Goal: Task Accomplishment & Management: Complete application form

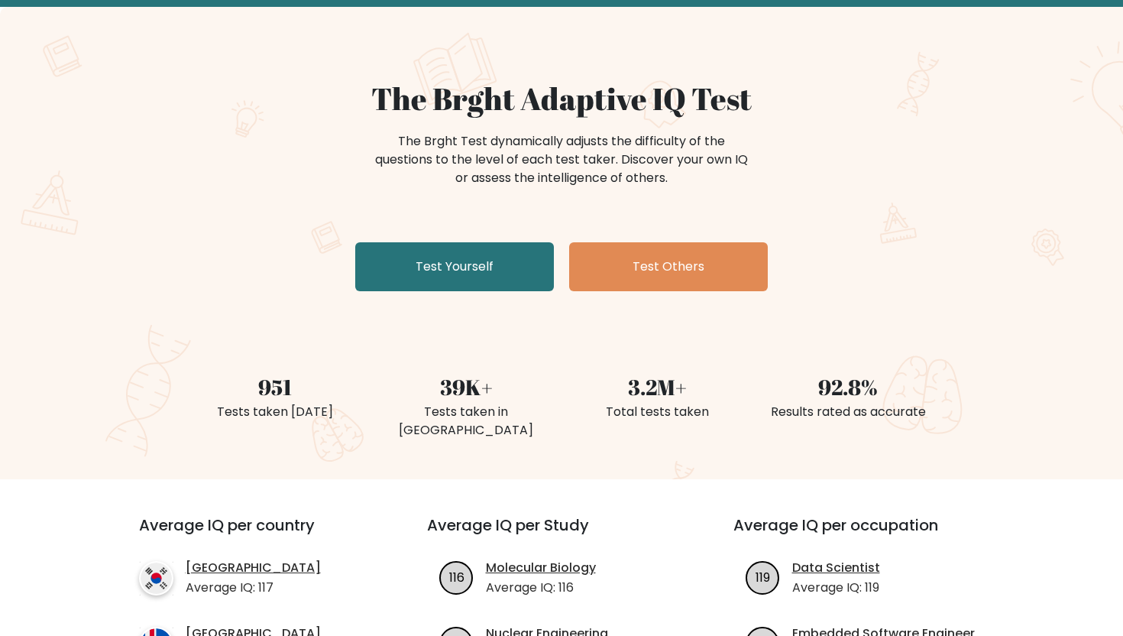
scroll to position [79, 0]
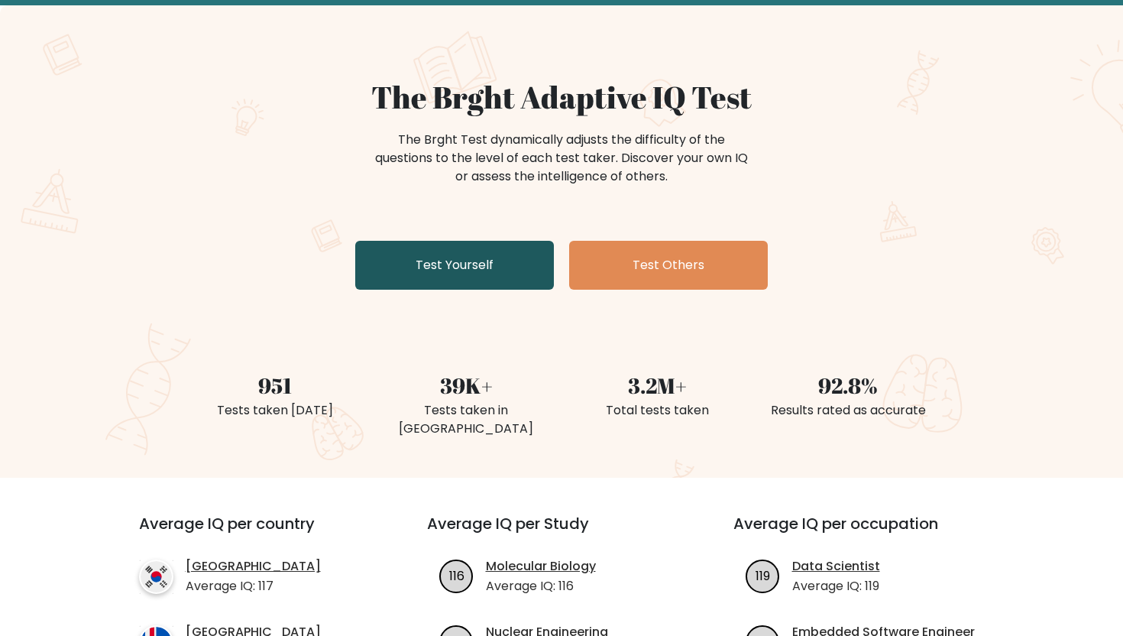
click at [474, 274] on link "Test Yourself" at bounding box center [454, 265] width 199 height 49
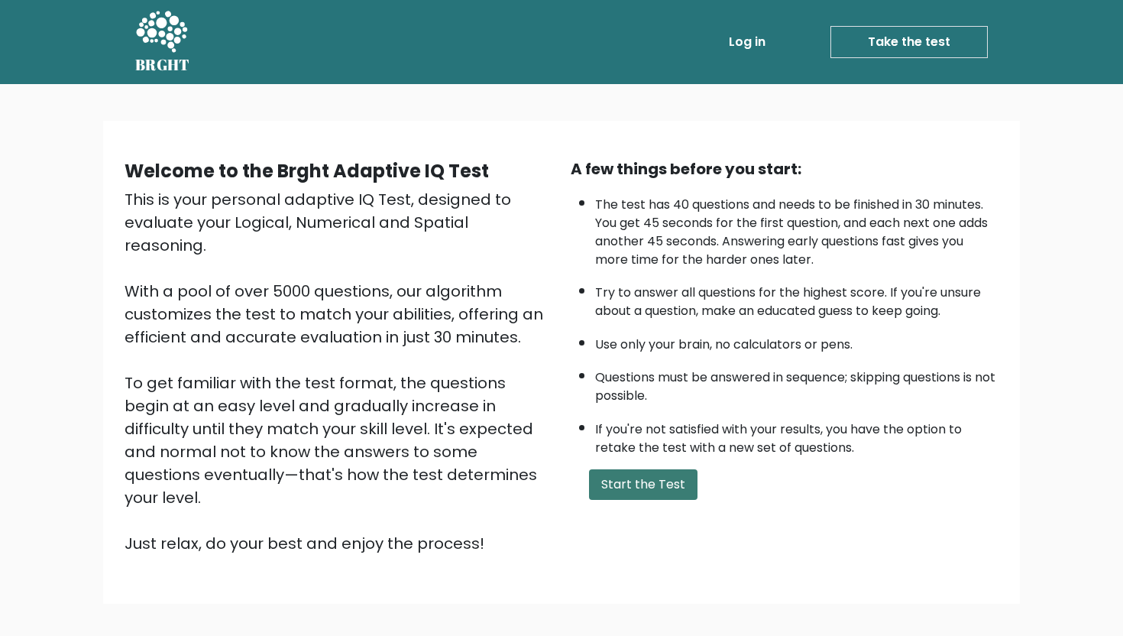
click at [646, 491] on button "Start the Test" at bounding box center [643, 484] width 109 height 31
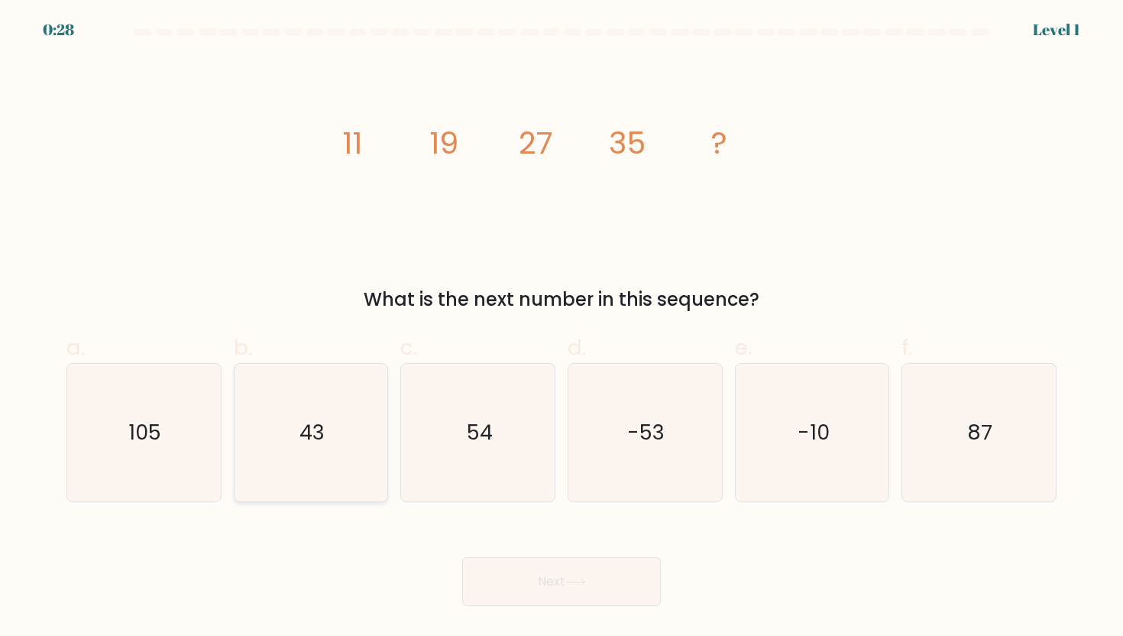
click at [317, 445] on text "43" at bounding box center [312, 432] width 25 height 28
click at [562, 328] on input "b. 43" at bounding box center [562, 323] width 1 height 10
radio input "true"
click at [507, 579] on button "Next" at bounding box center [561, 581] width 199 height 49
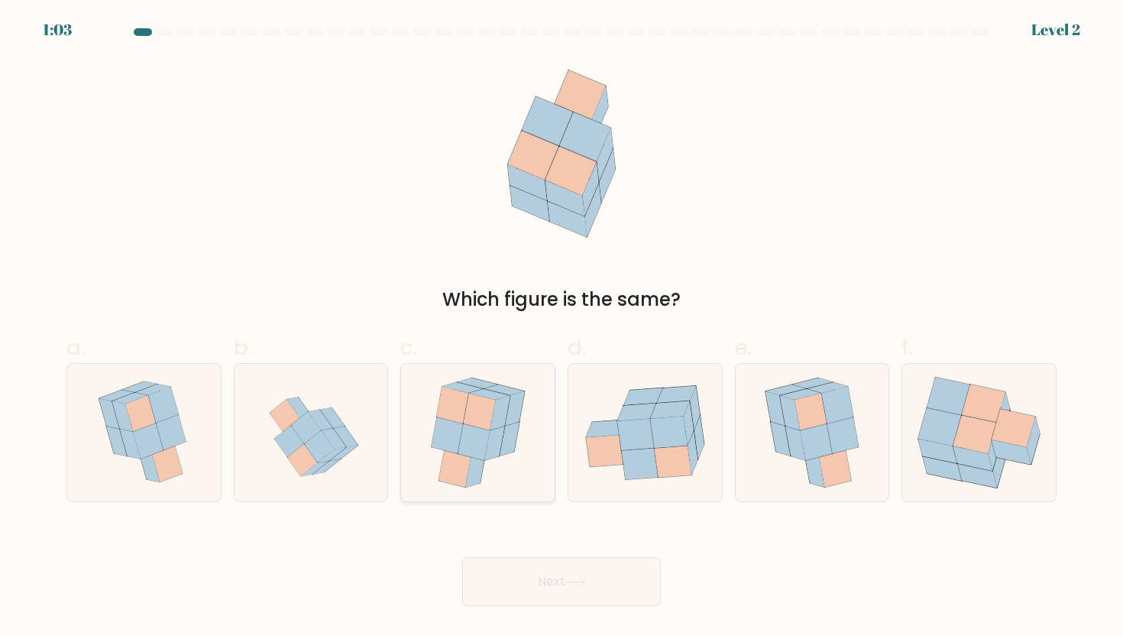
click at [458, 437] on icon at bounding box center [448, 435] width 32 height 37
click at [562, 328] on input "c." at bounding box center [562, 323] width 1 height 10
radio input "true"
click at [530, 582] on button "Next" at bounding box center [561, 581] width 199 height 49
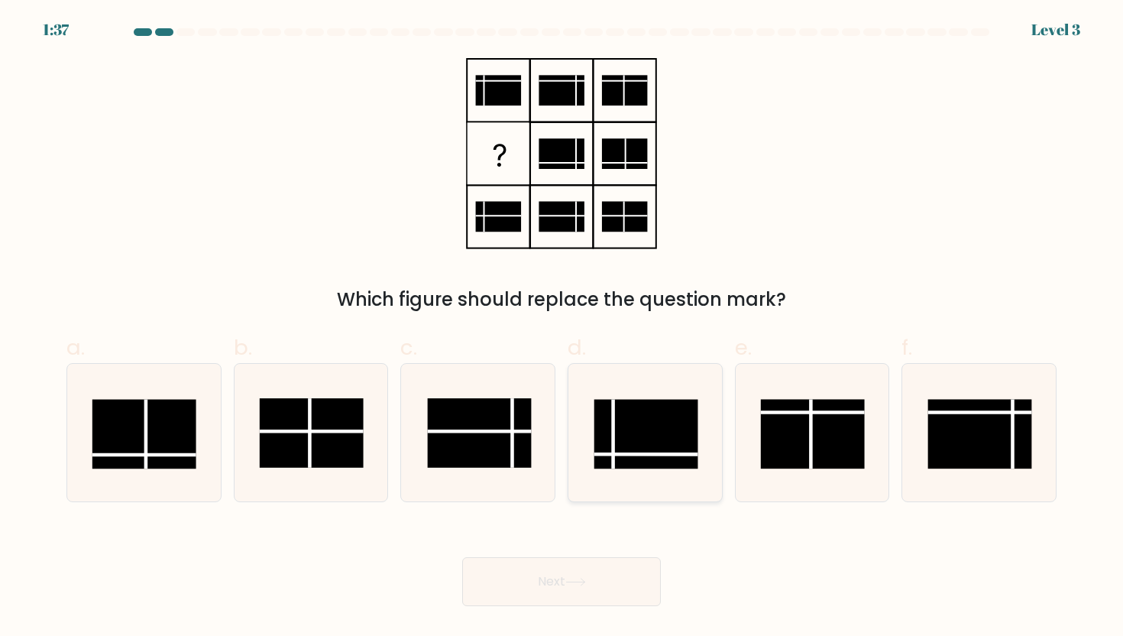
click at [645, 413] on rect at bounding box center [647, 435] width 104 height 70
click at [562, 328] on input "d." at bounding box center [562, 323] width 1 height 10
radio input "true"
click at [559, 581] on button "Next" at bounding box center [561, 581] width 199 height 49
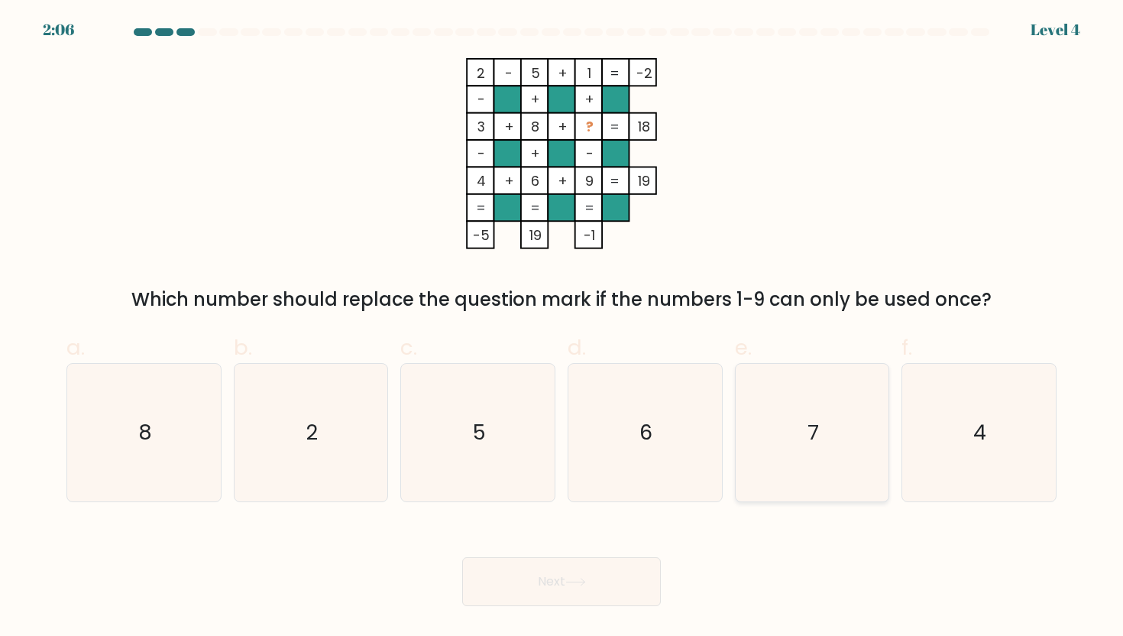
click at [778, 475] on icon "7" at bounding box center [813, 433] width 138 height 138
click at [562, 328] on input "e. 7" at bounding box center [562, 323] width 1 height 10
radio input "true"
click at [585, 595] on button "Next" at bounding box center [561, 581] width 199 height 49
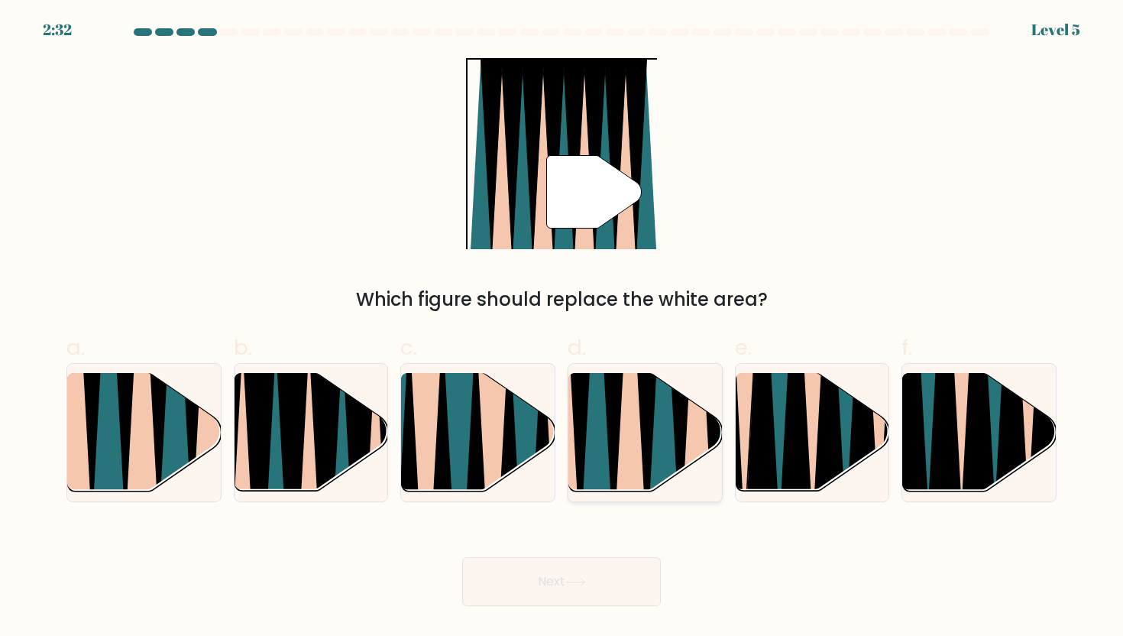
click at [674, 439] on icon at bounding box center [664, 371] width 34 height 306
click at [562, 328] on input "d." at bounding box center [562, 323] width 1 height 10
radio input "true"
click at [565, 579] on button "Next" at bounding box center [561, 581] width 199 height 49
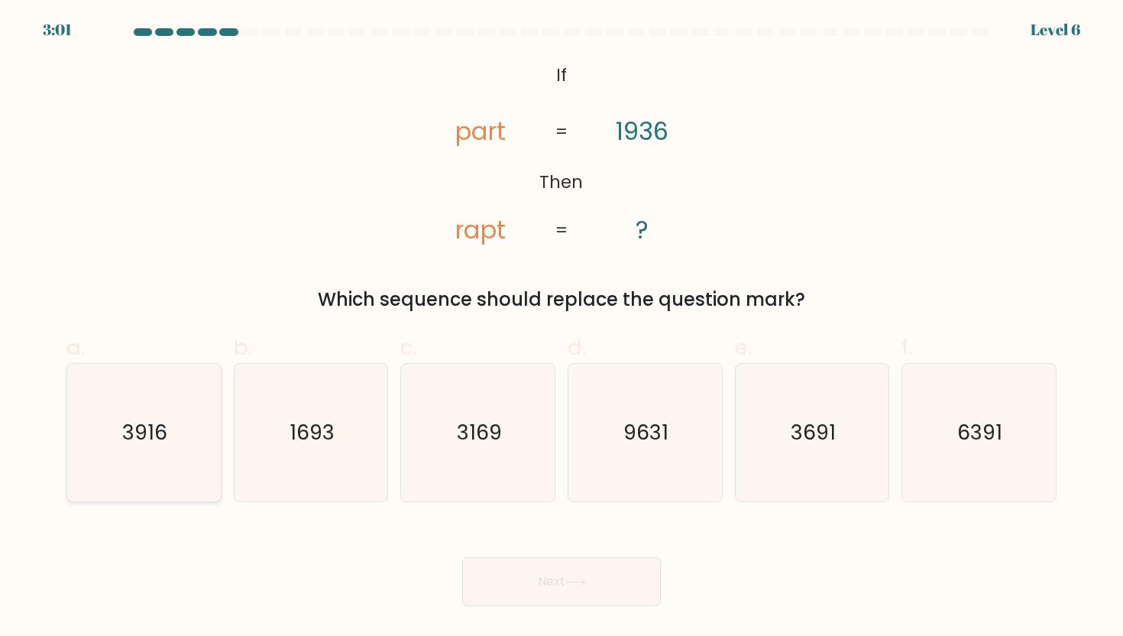
click at [186, 443] on icon "3916" at bounding box center [144, 433] width 138 height 138
click at [562, 328] on input "a. 3916" at bounding box center [562, 323] width 1 height 10
radio input "true"
click at [530, 575] on button "Next" at bounding box center [561, 581] width 199 height 49
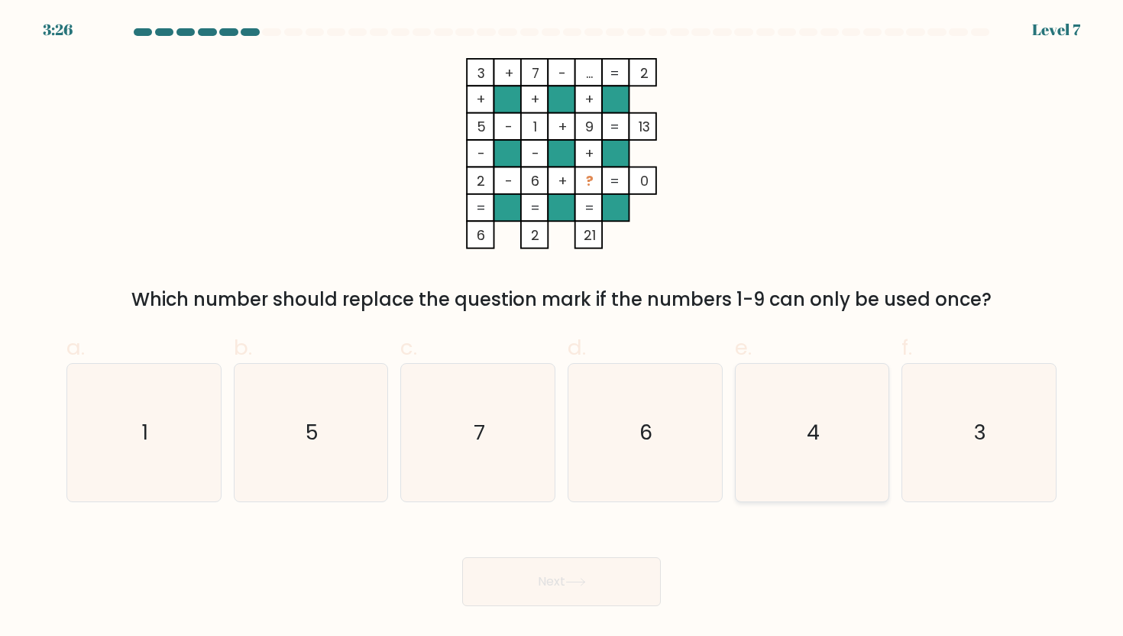
click at [838, 439] on icon "4" at bounding box center [813, 433] width 138 height 138
click at [562, 328] on input "e. 4" at bounding box center [562, 323] width 1 height 10
radio input "true"
click at [606, 601] on button "Next" at bounding box center [561, 581] width 199 height 49
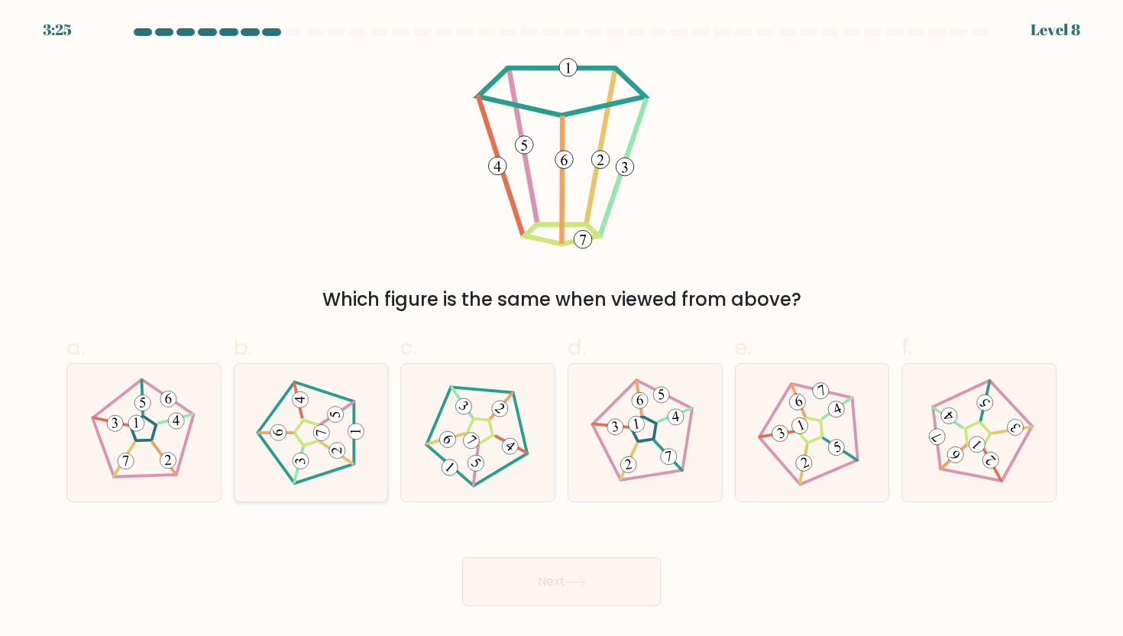
click at [362, 381] on icon at bounding box center [311, 433] width 110 height 110
click at [562, 328] on input "b." at bounding box center [562, 323] width 1 height 10
radio input "true"
click at [542, 573] on button "Next" at bounding box center [561, 581] width 199 height 49
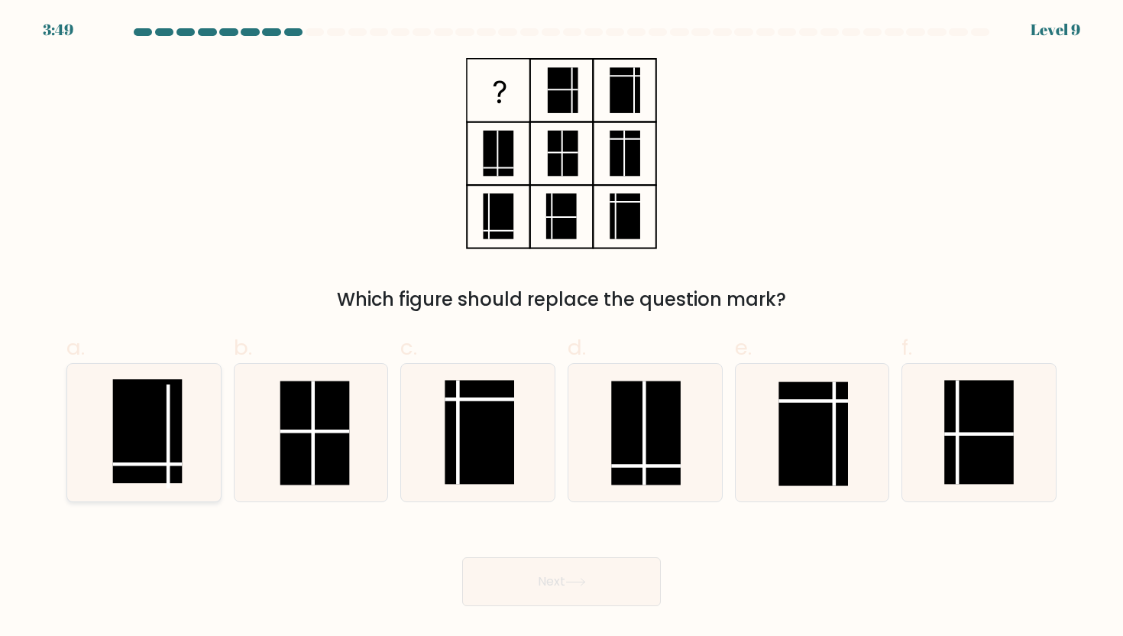
click at [131, 425] on rect at bounding box center [148, 431] width 70 height 104
click at [562, 328] on input "a." at bounding box center [562, 323] width 1 height 10
radio input "true"
click at [587, 605] on button "Next" at bounding box center [561, 581] width 199 height 49
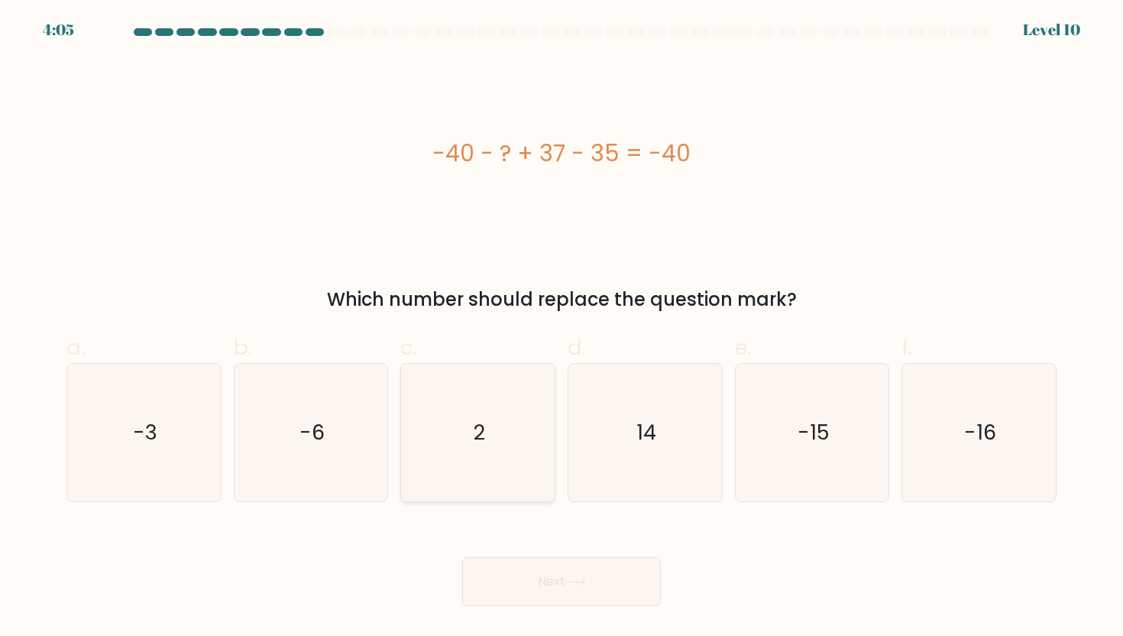
click at [464, 439] on icon "2" at bounding box center [479, 433] width 138 height 138
click at [562, 328] on input "c. 2" at bounding box center [562, 323] width 1 height 10
radio input "true"
click at [547, 583] on button "Next" at bounding box center [561, 581] width 199 height 49
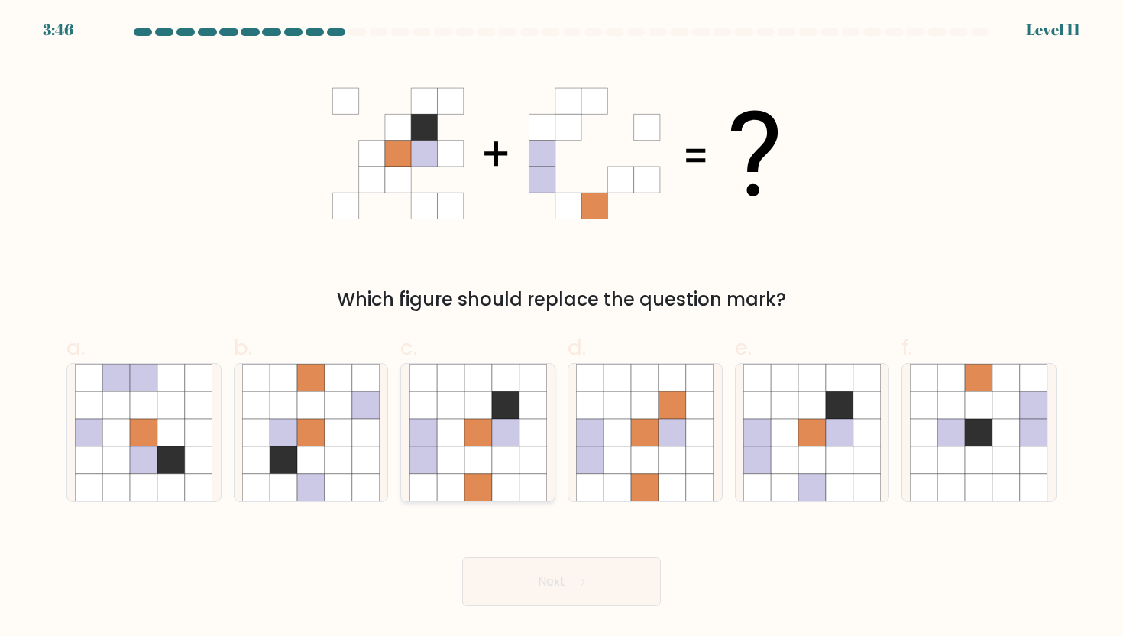
click at [467, 392] on icon at bounding box center [479, 405] width 28 height 28
click at [562, 328] on input "c." at bounding box center [562, 323] width 1 height 10
radio input "true"
click at [543, 579] on button "Next" at bounding box center [561, 581] width 199 height 49
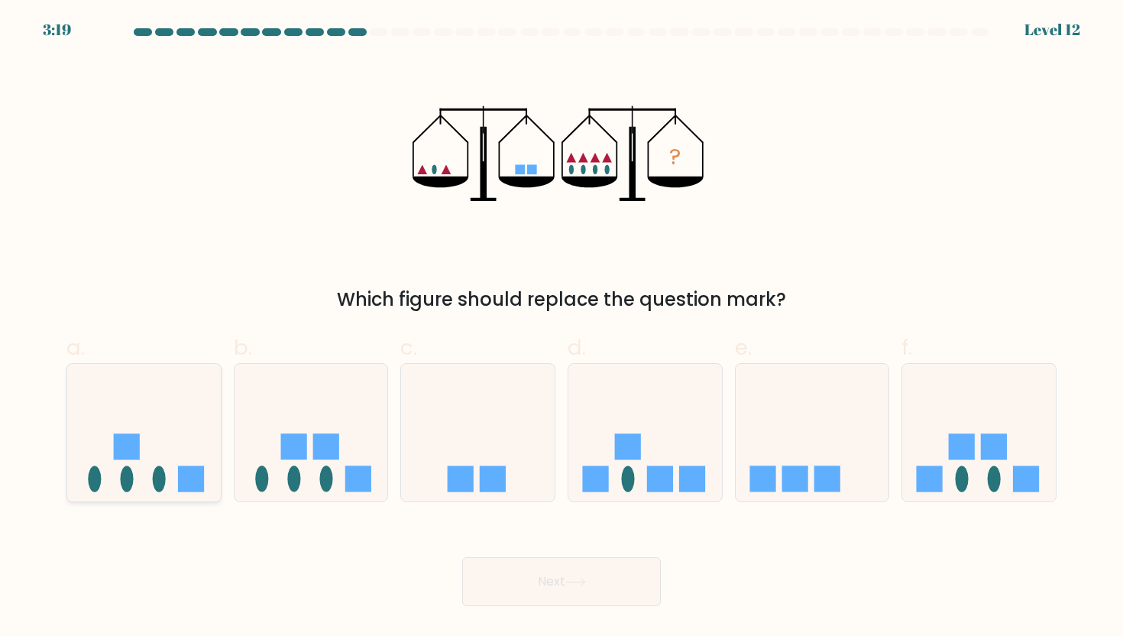
click at [159, 470] on ellipse at bounding box center [159, 479] width 13 height 26
click at [562, 328] on input "a." at bounding box center [562, 323] width 1 height 10
radio input "true"
click at [498, 591] on button "Next" at bounding box center [561, 581] width 199 height 49
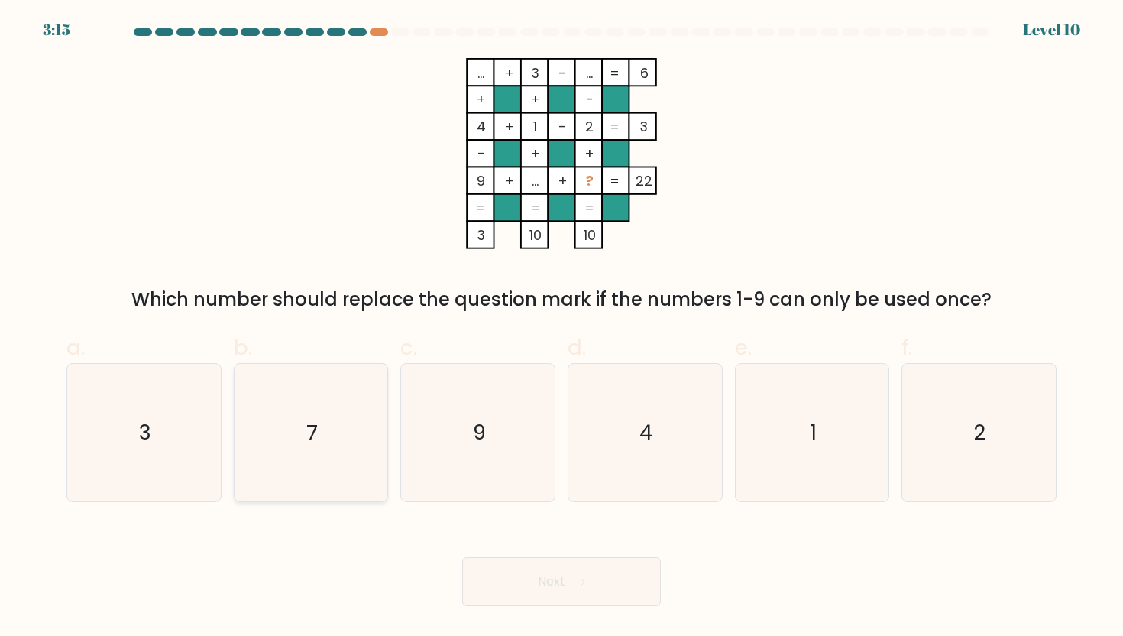
click at [312, 418] on text "7" at bounding box center [311, 432] width 11 height 28
click at [562, 328] on input "b. 7" at bounding box center [562, 323] width 1 height 10
radio input "true"
click at [547, 594] on button "Next" at bounding box center [561, 581] width 199 height 49
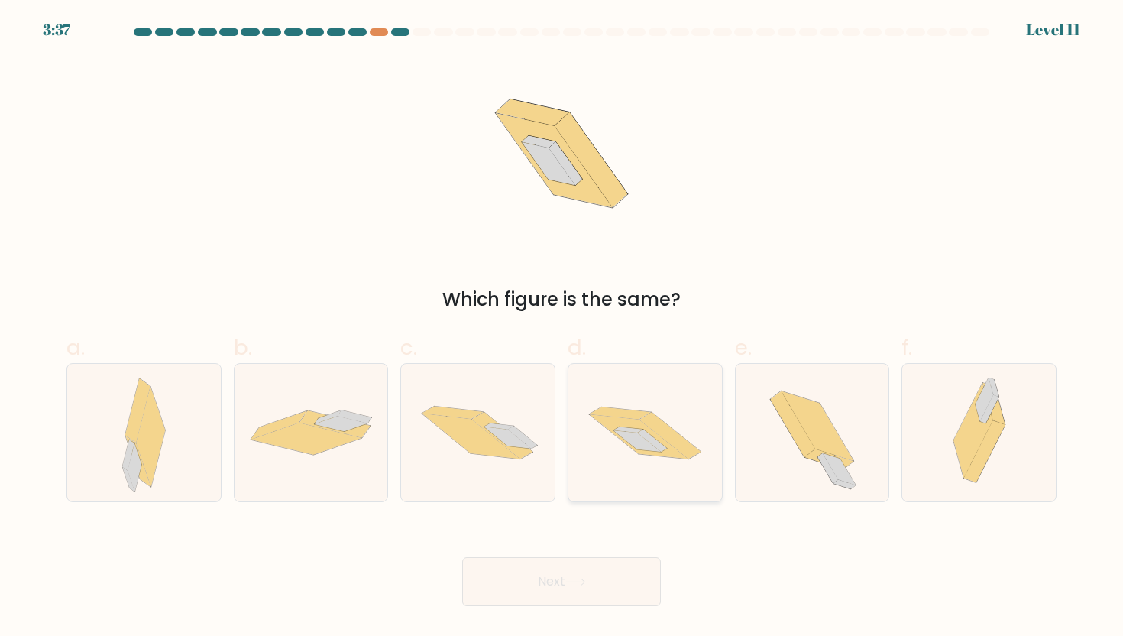
click at [688, 465] on icon at bounding box center [646, 433] width 154 height 102
click at [562, 328] on input "d." at bounding box center [562, 323] width 1 height 10
radio input "true"
click at [601, 586] on button "Next" at bounding box center [561, 581] width 199 height 49
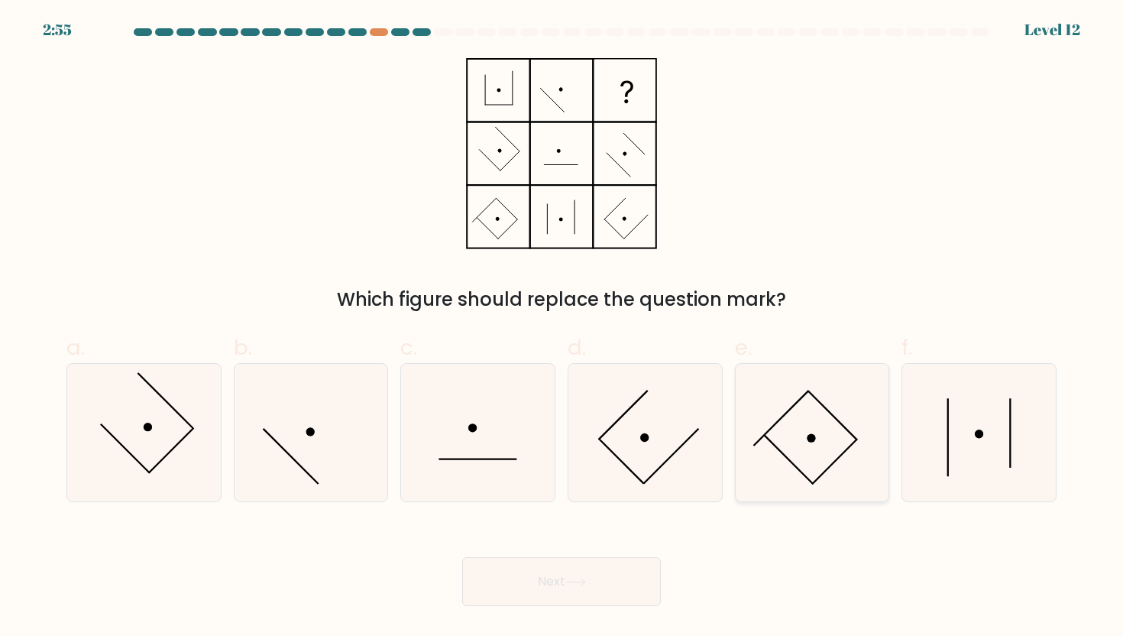
click at [820, 455] on icon at bounding box center [813, 433] width 138 height 138
click at [562, 328] on input "e." at bounding box center [562, 323] width 1 height 10
radio input "true"
click at [272, 410] on icon at bounding box center [311, 433] width 138 height 138
click at [562, 328] on input "b." at bounding box center [562, 323] width 1 height 10
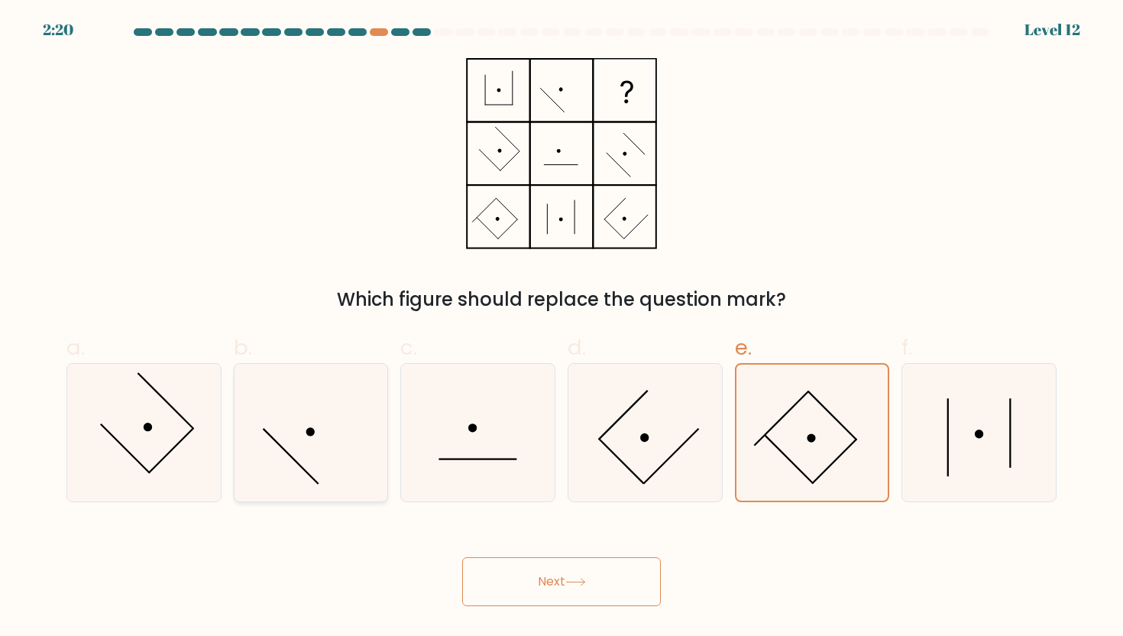
radio input "true"
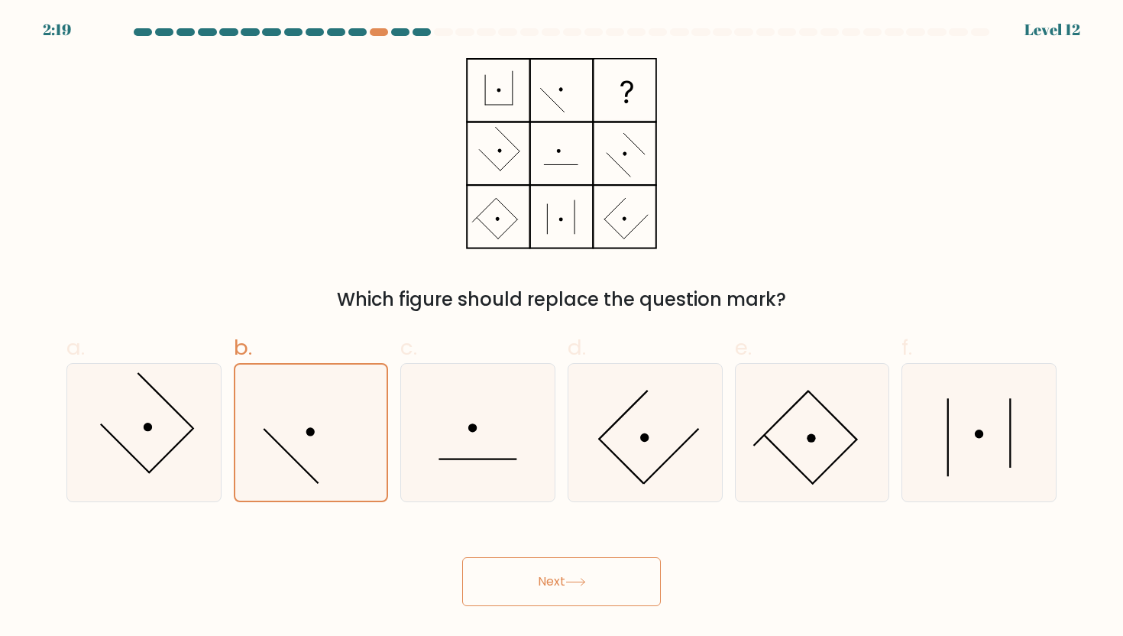
click at [588, 598] on button "Next" at bounding box center [561, 581] width 199 height 49
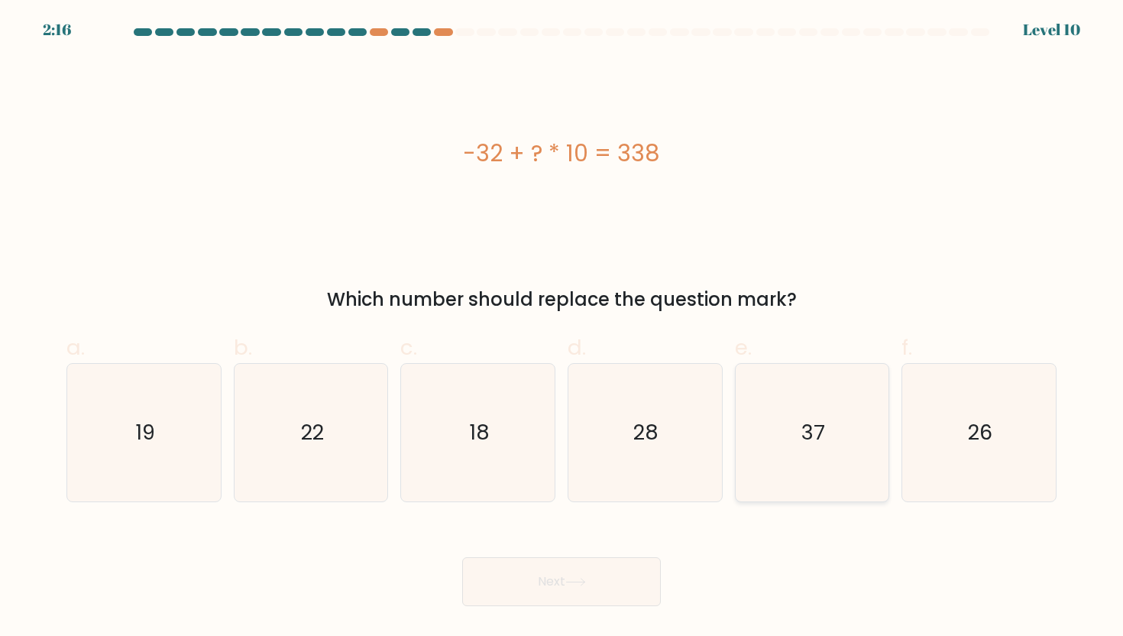
click at [757, 480] on icon "37" at bounding box center [813, 433] width 138 height 138
click at [562, 328] on input "e. 37" at bounding box center [562, 323] width 1 height 10
radio input "true"
click at [661, 574] on div "Next" at bounding box center [561, 563] width 1009 height 86
click at [636, 582] on button "Next" at bounding box center [561, 581] width 199 height 49
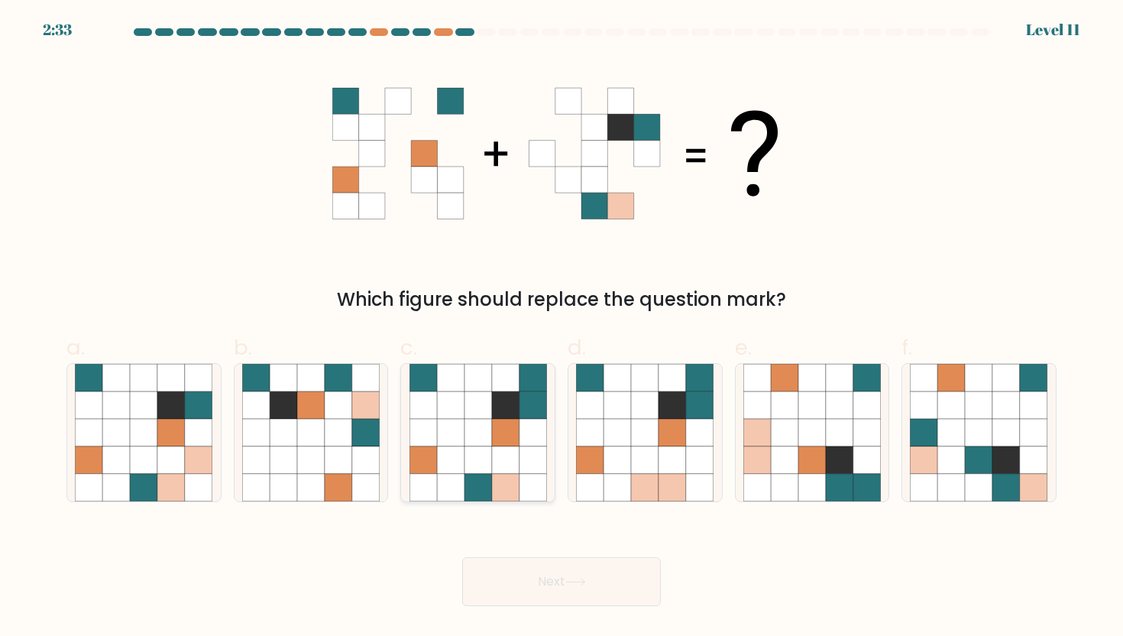
click at [447, 394] on icon at bounding box center [451, 405] width 28 height 28
click at [562, 328] on input "c." at bounding box center [562, 323] width 1 height 10
radio input "true"
click at [514, 585] on button "Next" at bounding box center [561, 581] width 199 height 49
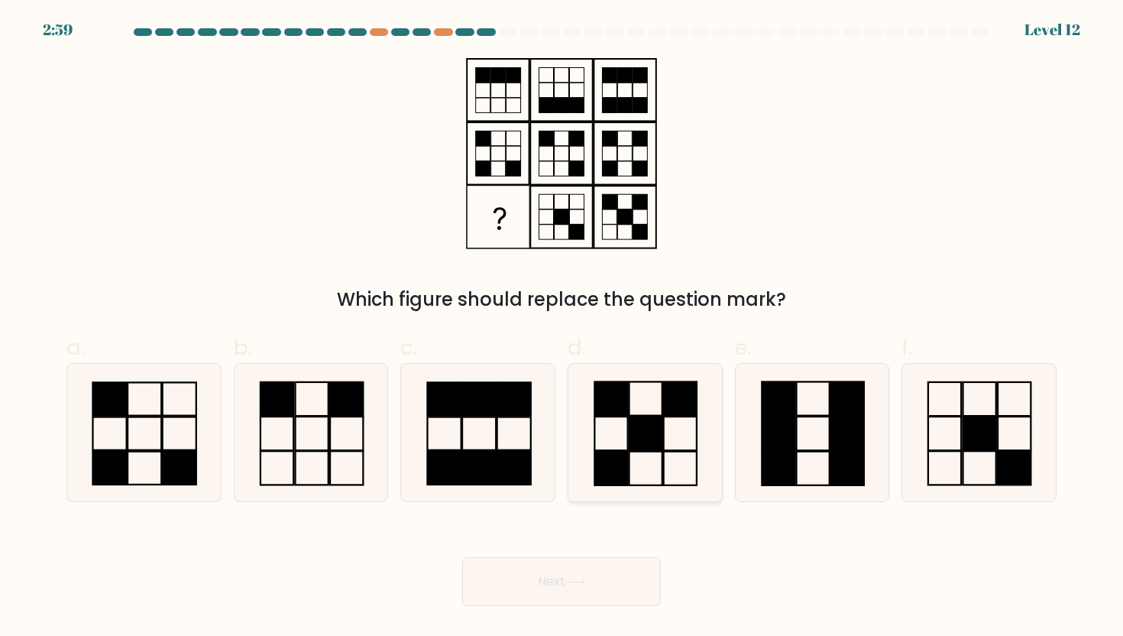
click at [660, 457] on icon at bounding box center [645, 433] width 138 height 138
click at [562, 328] on input "d." at bounding box center [562, 323] width 1 height 10
radio input "true"
click at [537, 583] on button "Next" at bounding box center [561, 581] width 199 height 49
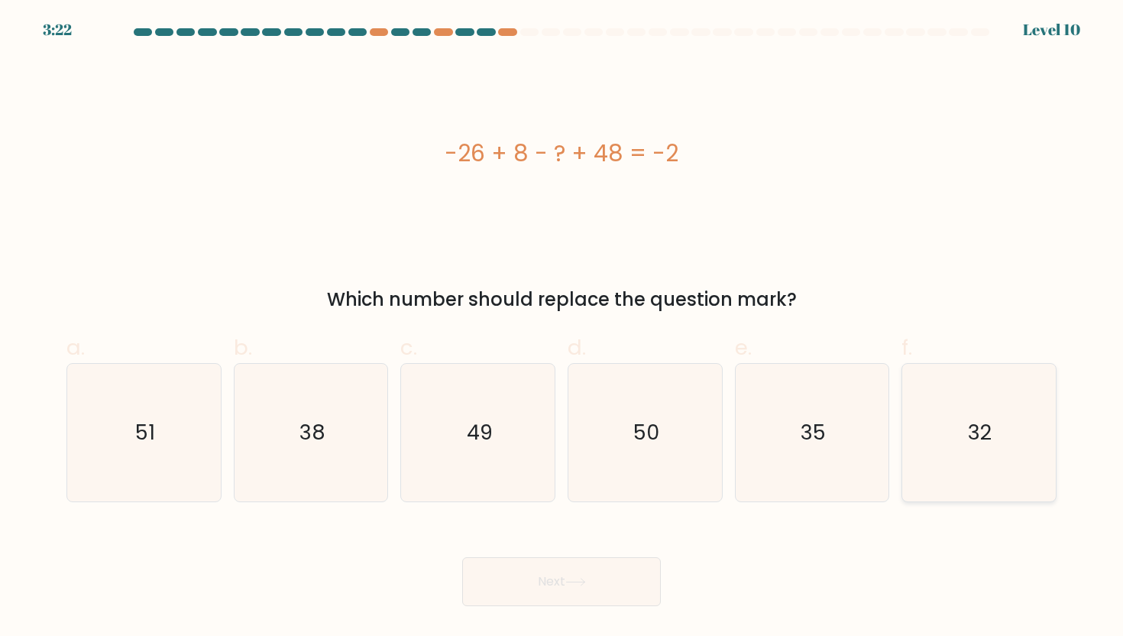
click at [970, 475] on icon "32" at bounding box center [979, 433] width 138 height 138
click at [562, 328] on input "f. 32" at bounding box center [562, 323] width 1 height 10
radio input "true"
click at [524, 580] on button "Next" at bounding box center [561, 581] width 199 height 49
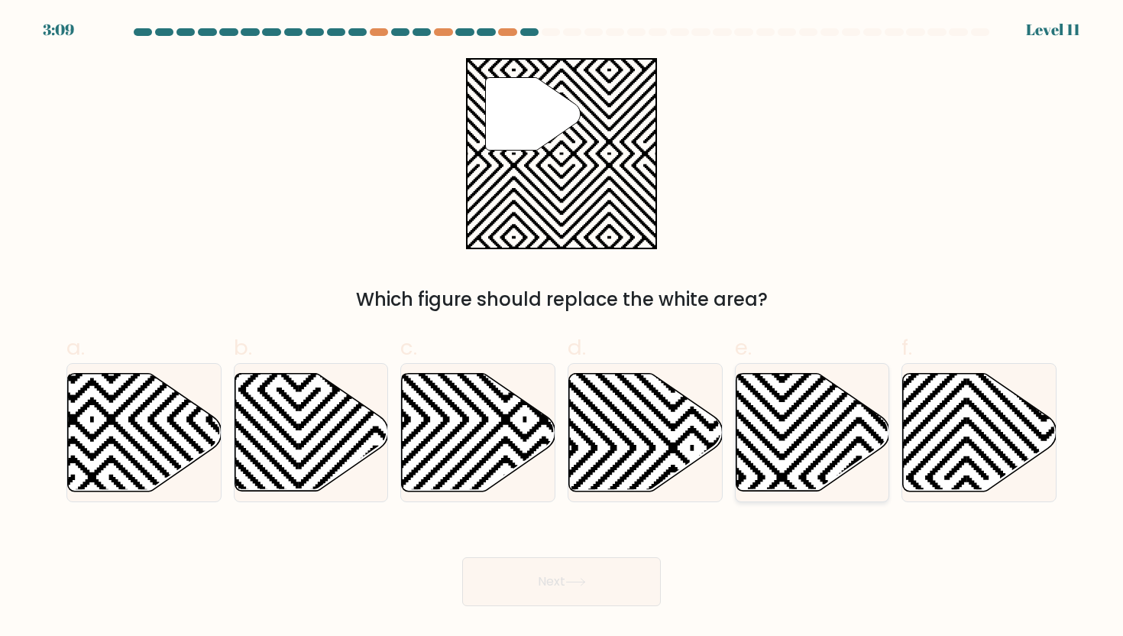
click at [763, 412] on icon at bounding box center [813, 432] width 154 height 118
click at [562, 328] on input "e." at bounding box center [562, 323] width 1 height 10
radio input "true"
click at [523, 594] on button "Next" at bounding box center [561, 581] width 199 height 49
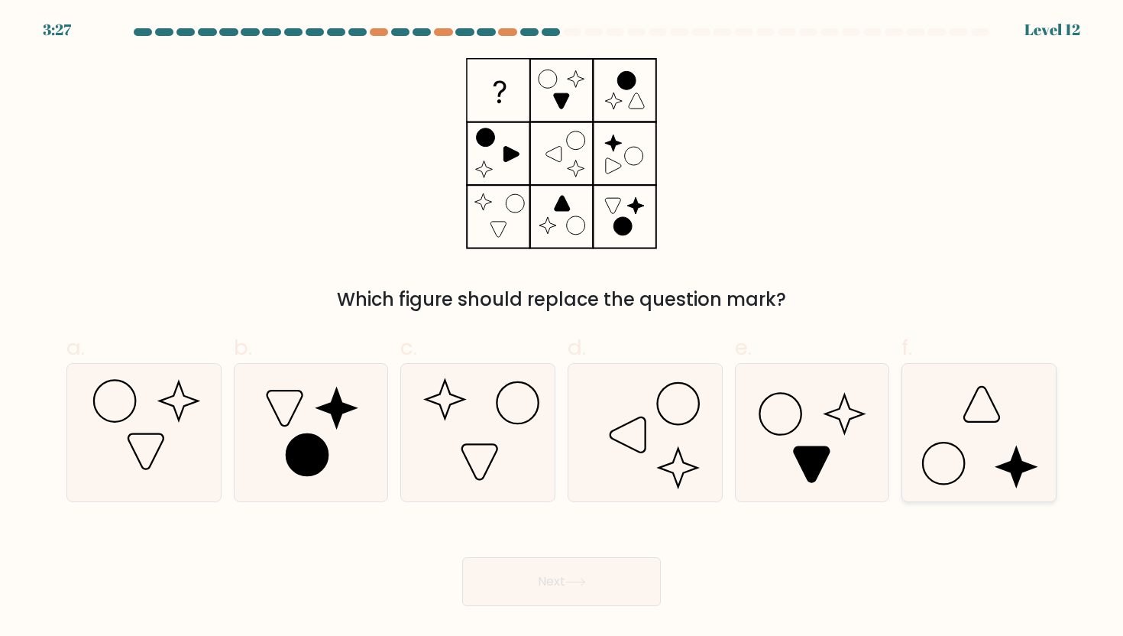
click at [1021, 422] on icon at bounding box center [979, 433] width 138 height 138
click at [562, 328] on input "f." at bounding box center [562, 323] width 1 height 10
radio input "true"
click at [477, 595] on button "Next" at bounding box center [561, 581] width 199 height 49
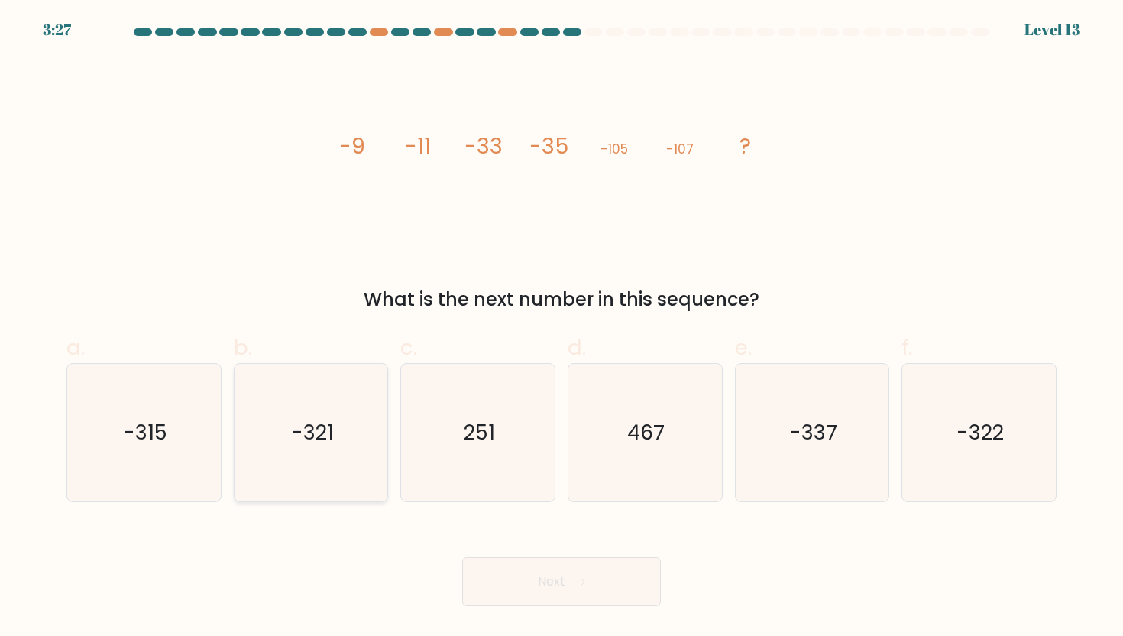
click at [236, 482] on div "-321" at bounding box center [311, 432] width 155 height 139
click at [562, 328] on input "b. -321" at bounding box center [562, 323] width 1 height 10
radio input "true"
click at [520, 578] on button "Next" at bounding box center [561, 581] width 199 height 49
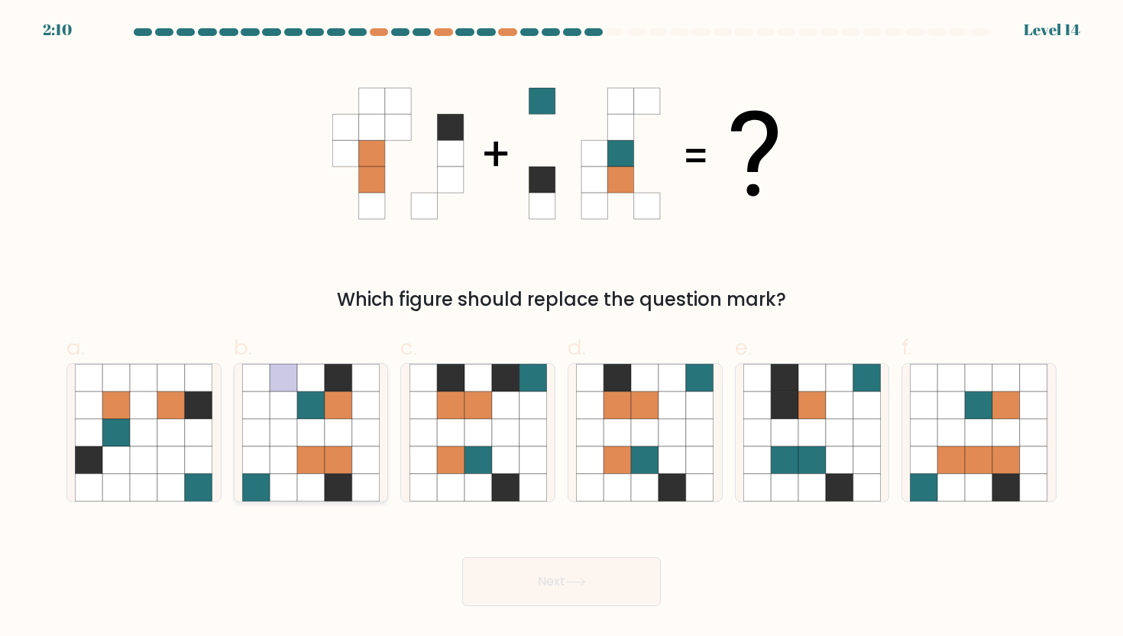
click at [280, 385] on icon at bounding box center [284, 378] width 28 height 28
click at [562, 328] on input "b." at bounding box center [562, 323] width 1 height 10
radio input "true"
click at [977, 462] on icon at bounding box center [980, 460] width 28 height 28
click at [562, 328] on input "f." at bounding box center [562, 323] width 1 height 10
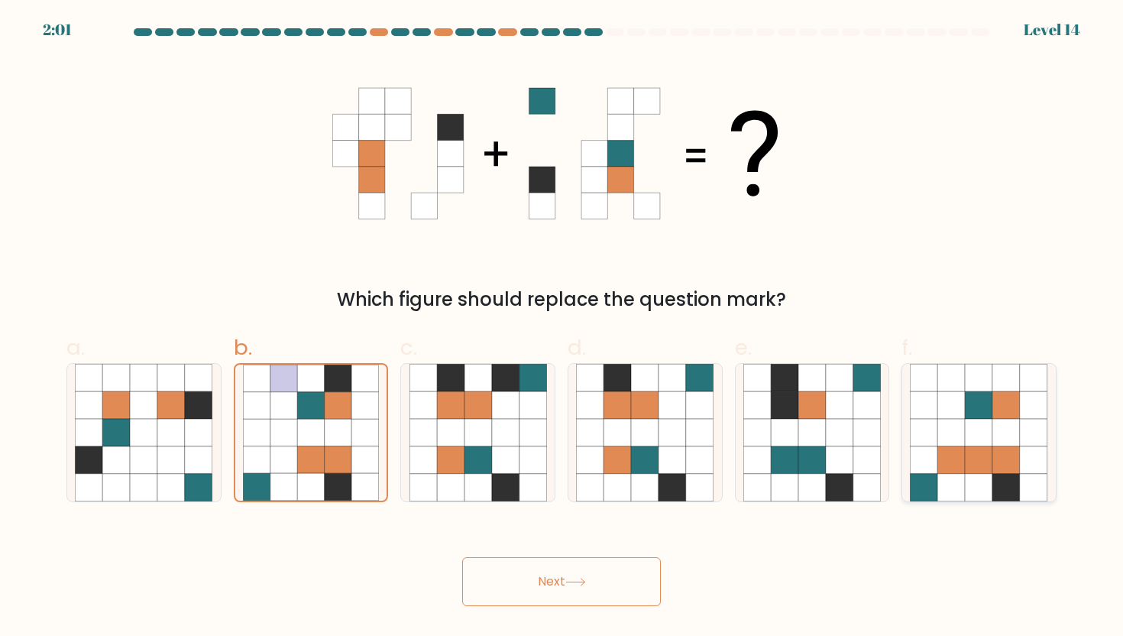
radio input "true"
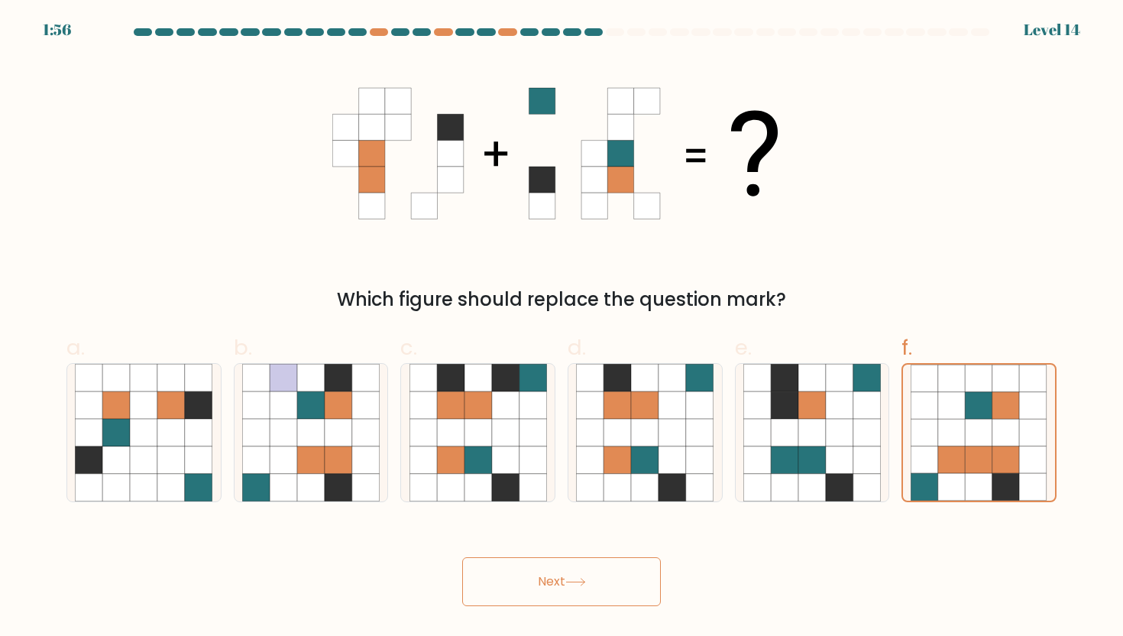
click at [637, 576] on button "Next" at bounding box center [561, 581] width 199 height 49
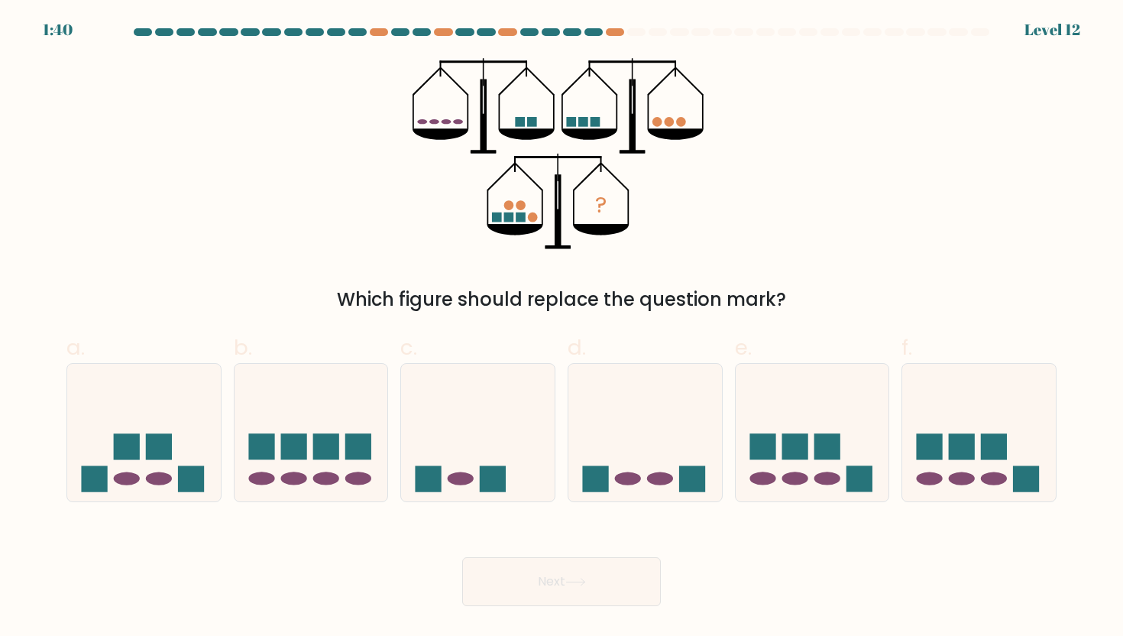
drag, startPoint x: 536, startPoint y: 126, endPoint x: 420, endPoint y: 119, distance: 115.6
click at [421, 121] on g at bounding box center [484, 106] width 142 height 96
click at [368, 477] on ellipse at bounding box center [358, 478] width 26 height 13
click at [562, 328] on input "b." at bounding box center [562, 323] width 1 height 10
radio input "true"
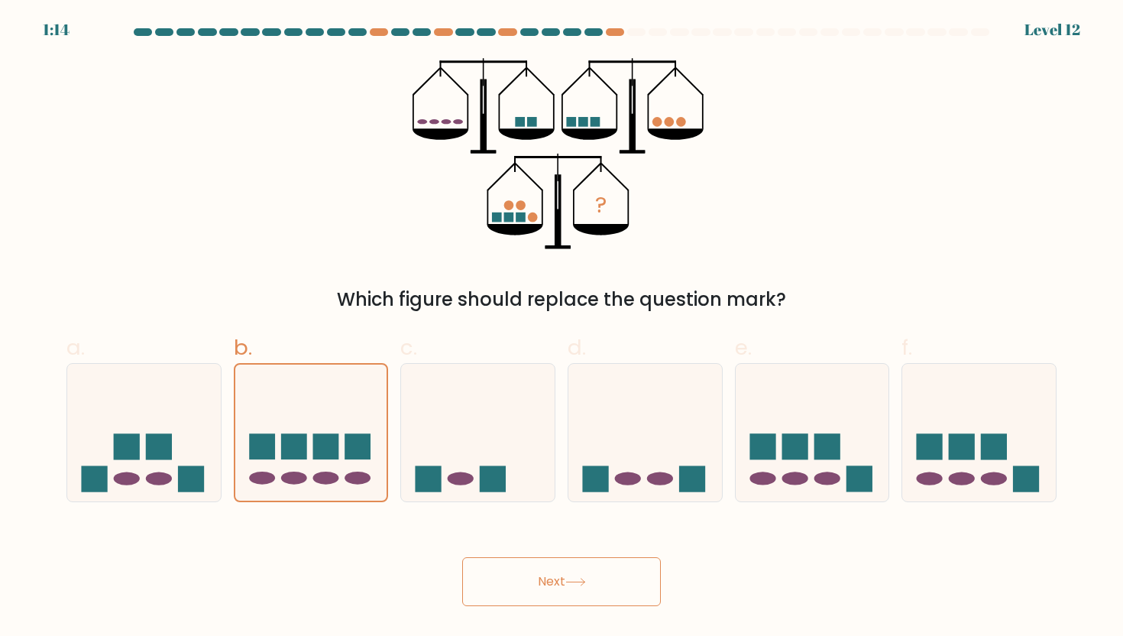
click at [554, 603] on button "Next" at bounding box center [561, 581] width 199 height 49
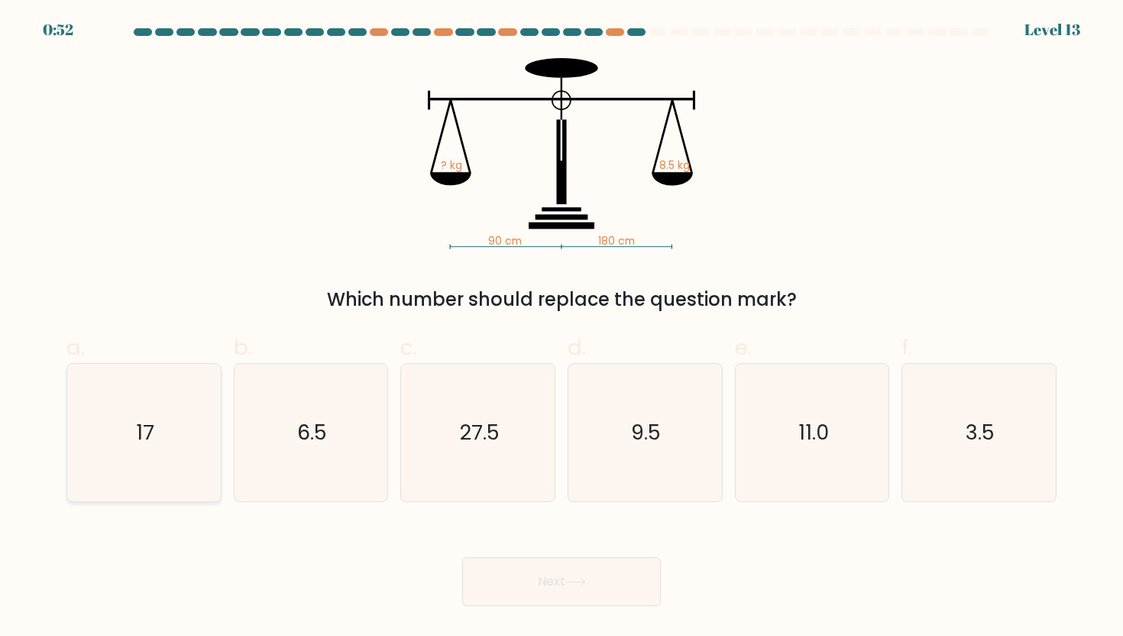
click at [165, 384] on icon "17" at bounding box center [144, 433] width 138 height 138
click at [562, 328] on input "a. 17" at bounding box center [562, 323] width 1 height 10
radio input "true"
click at [515, 570] on button "Next" at bounding box center [561, 581] width 199 height 49
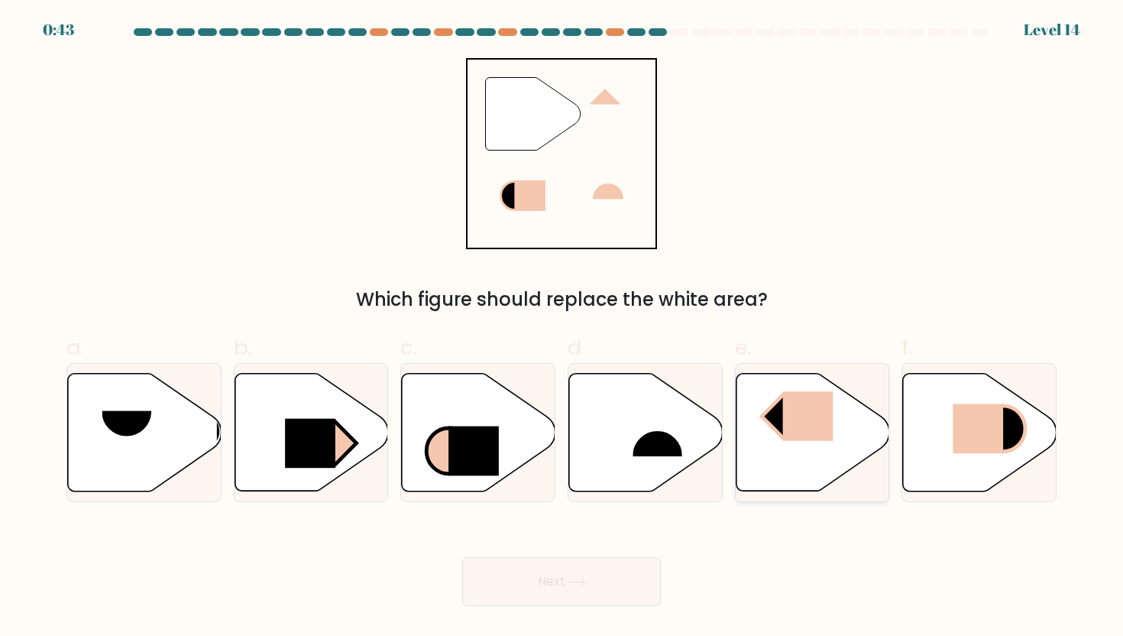
click at [767, 463] on icon at bounding box center [813, 432] width 154 height 118
click at [562, 328] on input "e." at bounding box center [562, 323] width 1 height 10
radio input "true"
click at [607, 591] on button "Next" at bounding box center [561, 581] width 199 height 49
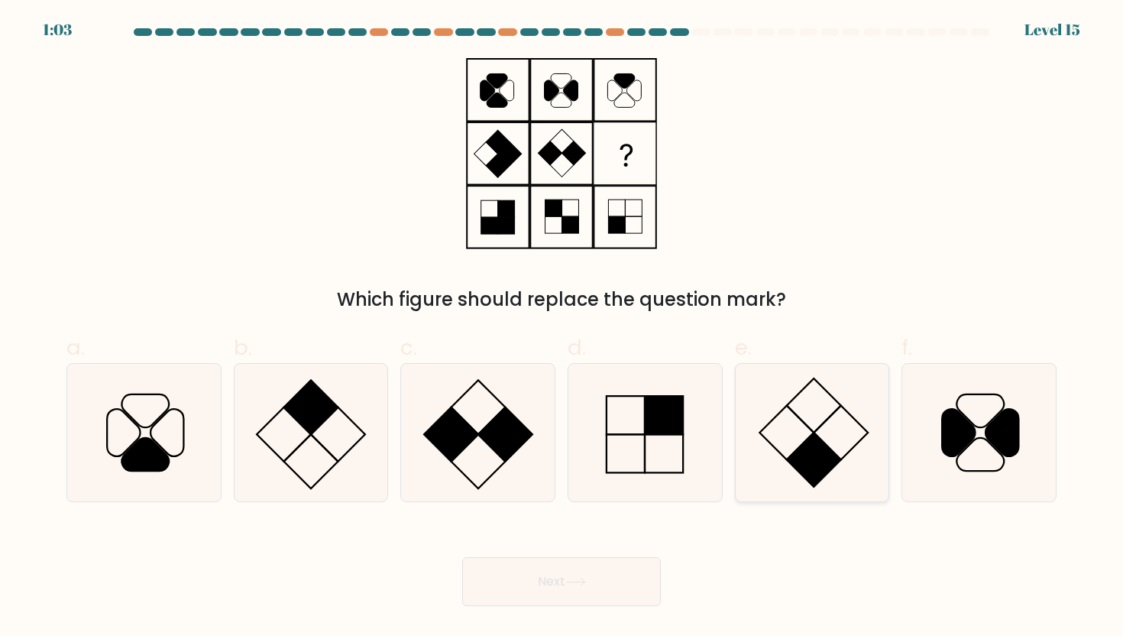
click at [741, 479] on div at bounding box center [812, 432] width 155 height 139
click at [562, 328] on input "e." at bounding box center [562, 323] width 1 height 10
radio input "true"
click at [566, 591] on button "Next" at bounding box center [561, 581] width 199 height 49
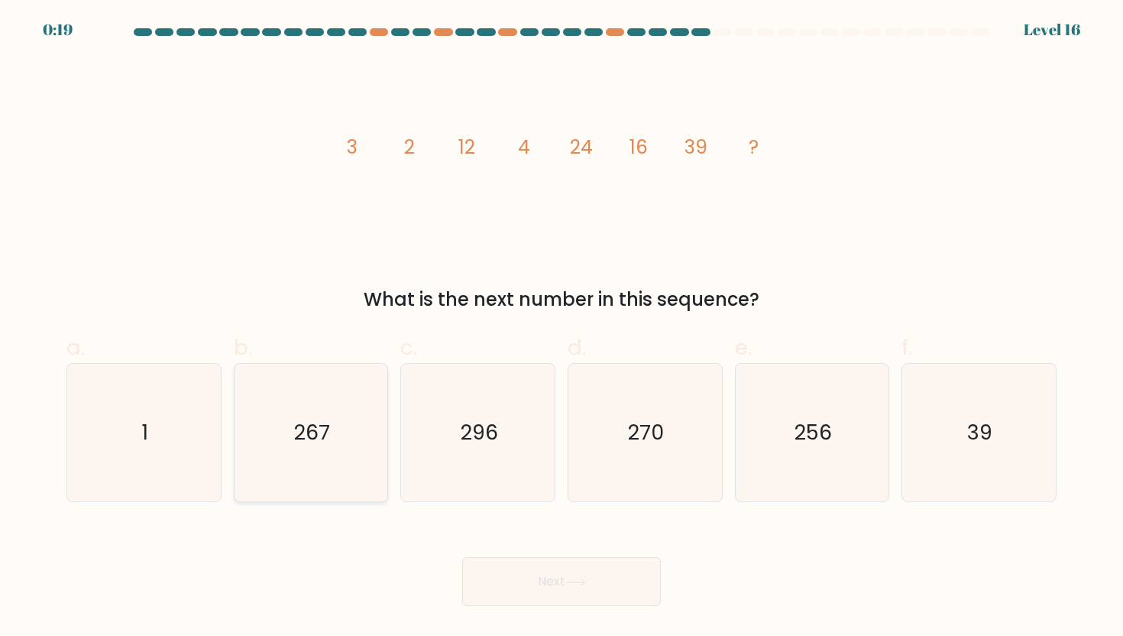
click at [251, 445] on icon "267" at bounding box center [311, 433] width 138 height 138
click at [562, 328] on input "b. 267" at bounding box center [562, 323] width 1 height 10
radio input "true"
click at [627, 579] on button "Next" at bounding box center [561, 581] width 199 height 49
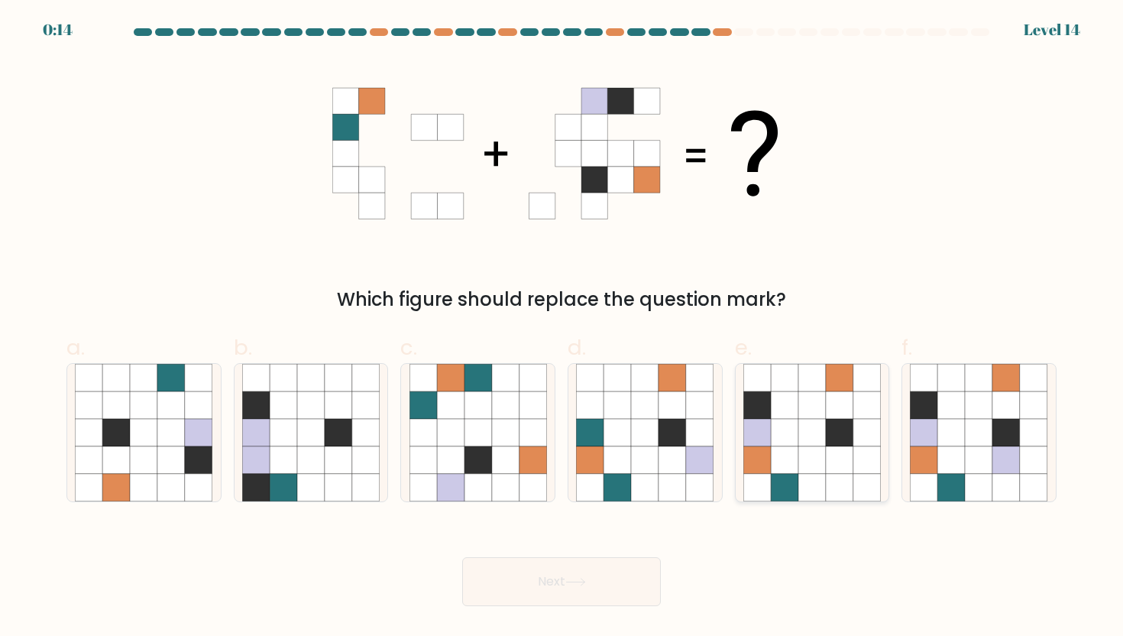
click at [836, 483] on icon at bounding box center [840, 488] width 28 height 28
click at [562, 328] on input "e." at bounding box center [562, 323] width 1 height 10
radio input "true"
click at [566, 582] on button "Next" at bounding box center [561, 581] width 199 height 49
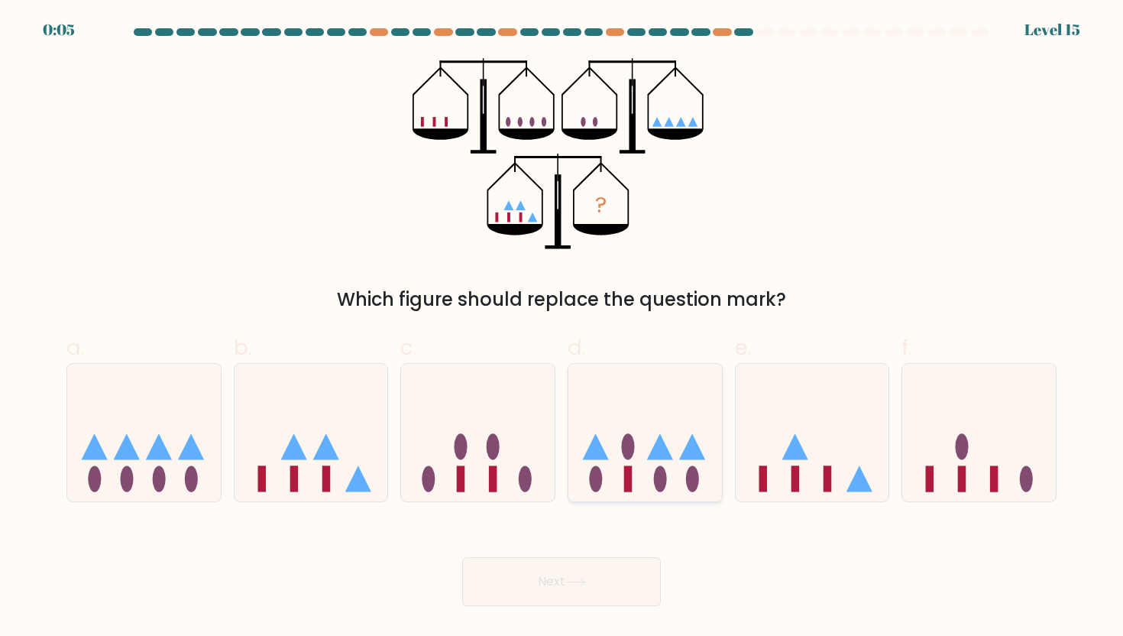
click at [679, 494] on icon at bounding box center [646, 432] width 154 height 127
click at [562, 328] on input "d." at bounding box center [562, 323] width 1 height 10
radio input "true"
click at [618, 563] on button "Next" at bounding box center [561, 581] width 199 height 49
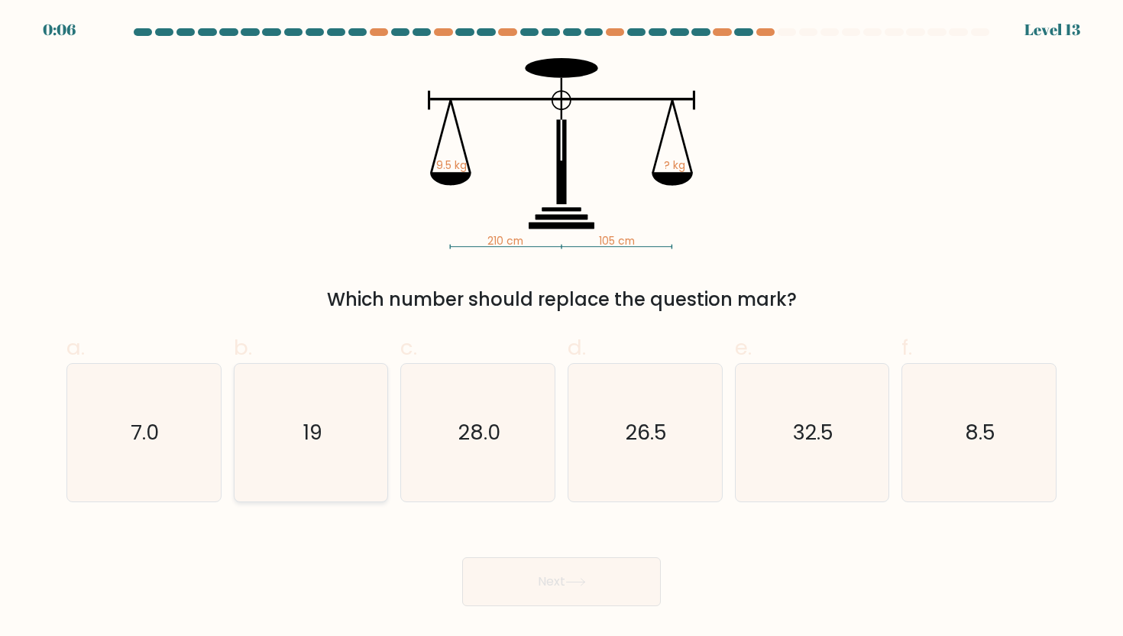
click at [286, 423] on icon "19" at bounding box center [311, 433] width 138 height 138
click at [562, 328] on input "b. 19" at bounding box center [562, 323] width 1 height 10
radio input "true"
click at [506, 588] on button "Next" at bounding box center [561, 581] width 199 height 49
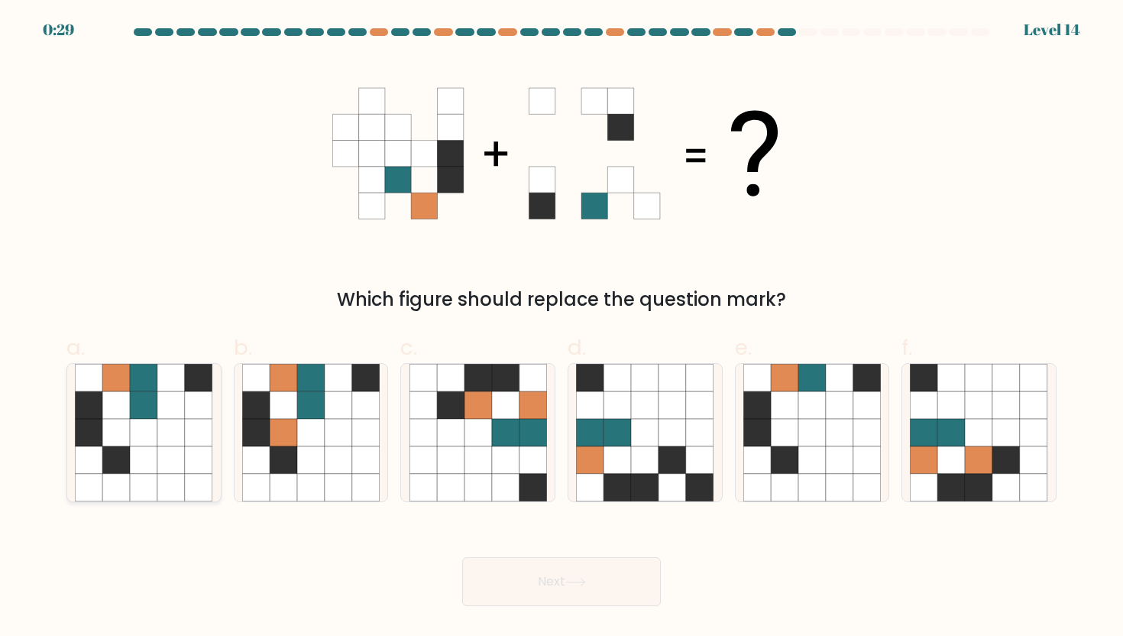
click at [114, 427] on icon at bounding box center [116, 433] width 28 height 28
click at [562, 328] on input "a." at bounding box center [562, 323] width 1 height 10
radio input "true"
click at [563, 566] on button "Next" at bounding box center [561, 581] width 199 height 49
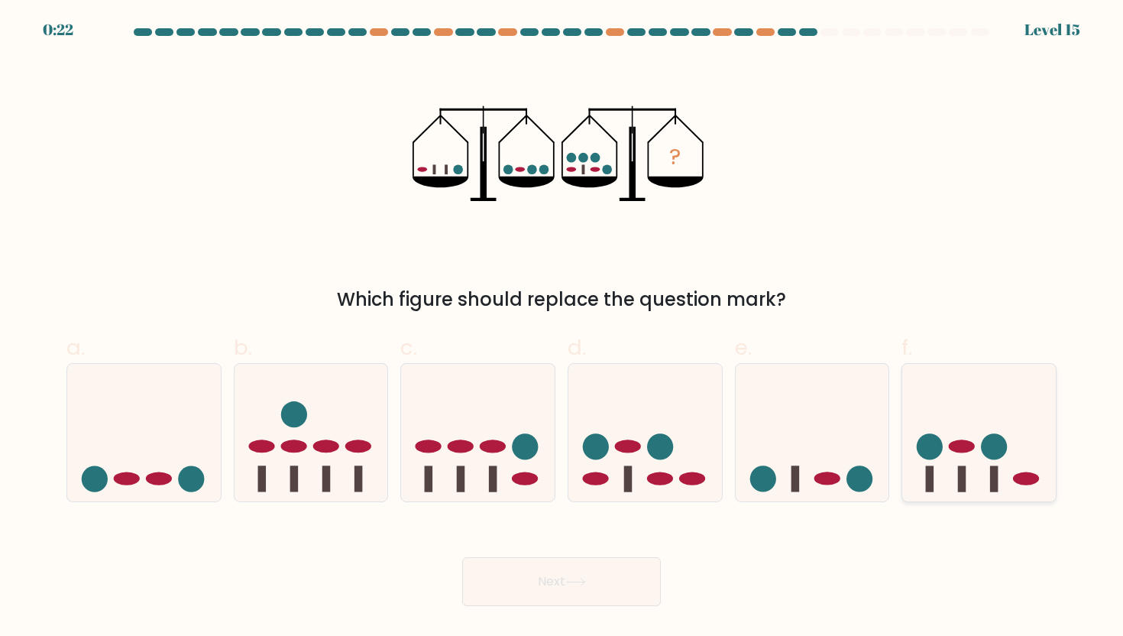
click at [930, 491] on rect at bounding box center [930, 479] width 8 height 26
click at [562, 328] on input "f." at bounding box center [562, 323] width 1 height 10
radio input "true"
click at [611, 588] on button "Next" at bounding box center [561, 581] width 199 height 49
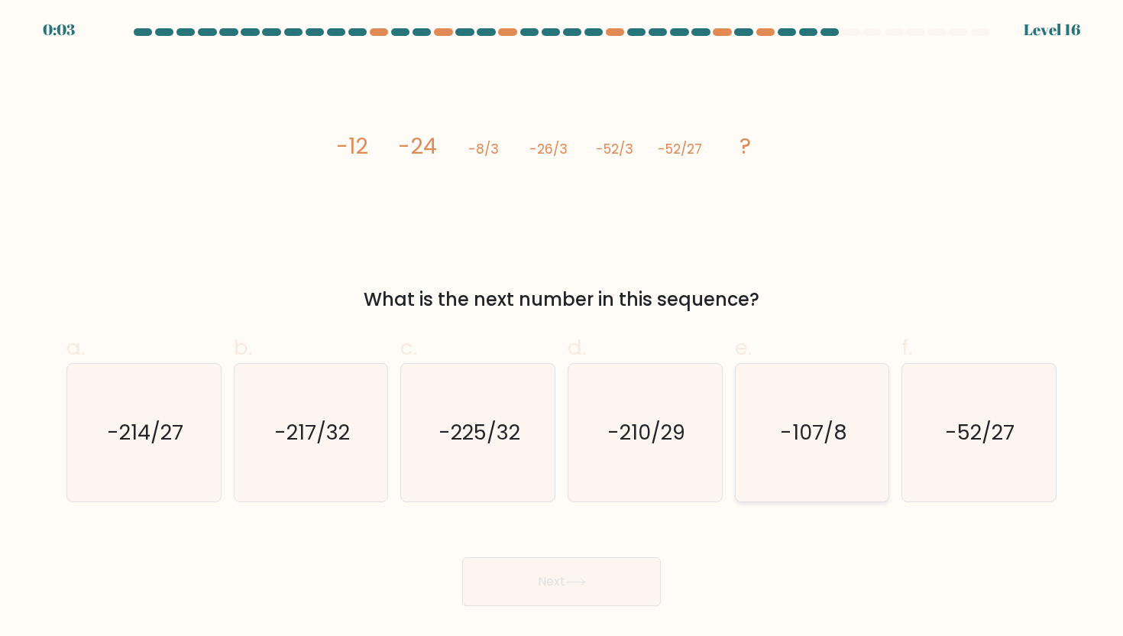
click at [790, 473] on icon "-107/8" at bounding box center [813, 433] width 138 height 138
click at [562, 328] on input "e. -107/8" at bounding box center [562, 323] width 1 height 10
radio input "true"
click at [591, 573] on button "Next" at bounding box center [561, 581] width 199 height 49
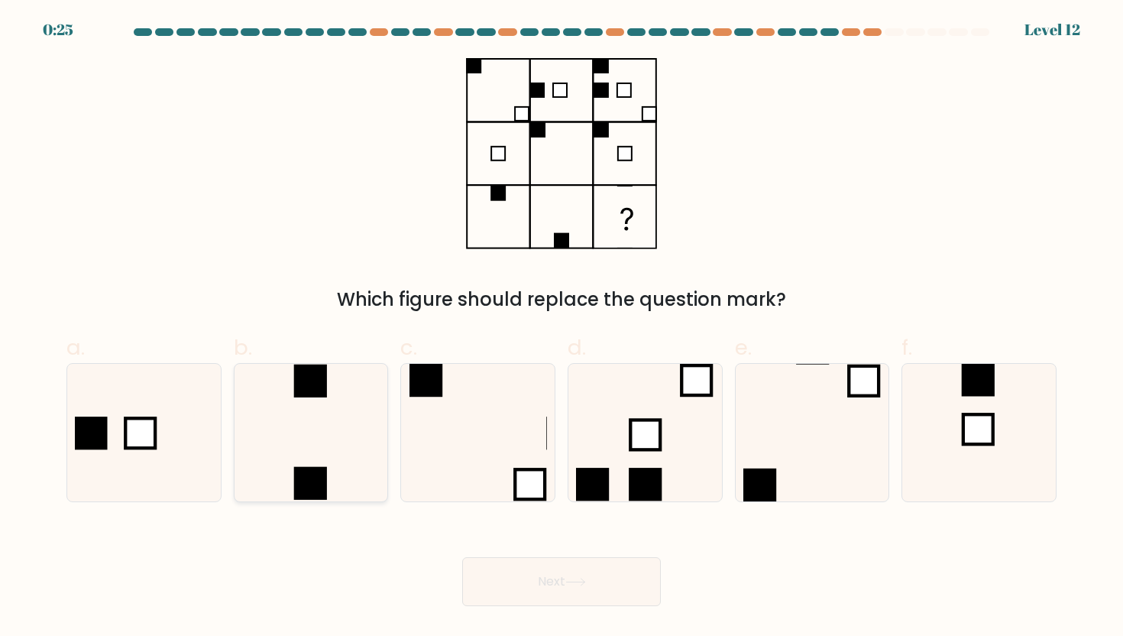
click at [276, 456] on icon at bounding box center [311, 433] width 138 height 138
click at [562, 328] on input "b." at bounding box center [562, 323] width 1 height 10
radio input "true"
click at [544, 566] on button "Next" at bounding box center [561, 581] width 199 height 49
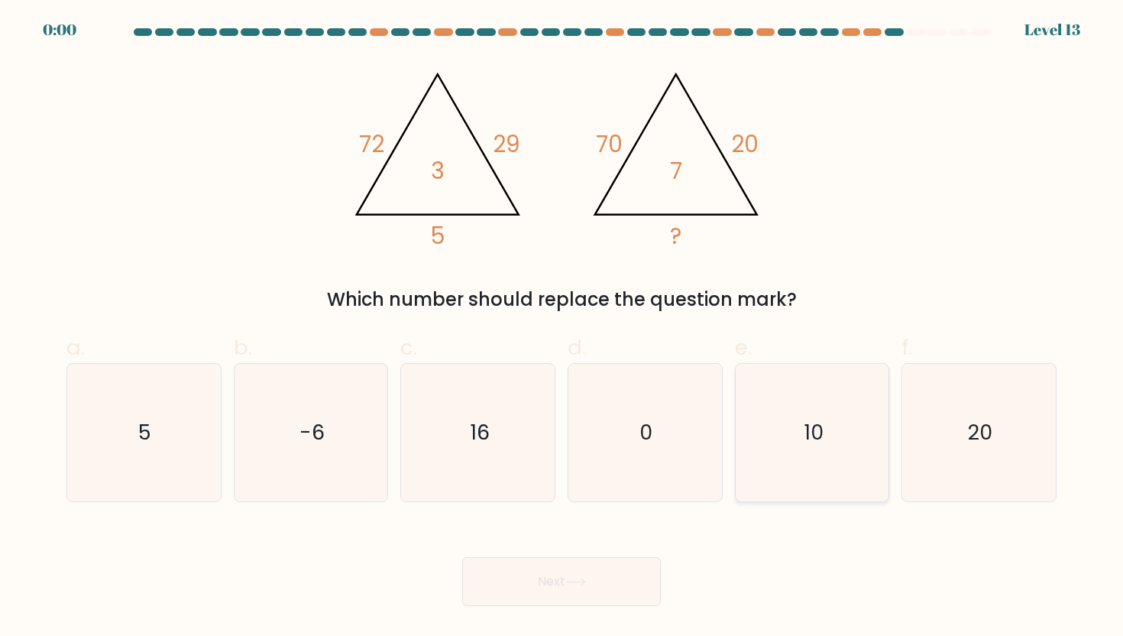
click at [860, 479] on icon "10" at bounding box center [813, 433] width 138 height 138
click at [562, 328] on input "e. 10" at bounding box center [562, 323] width 1 height 10
radio input "true"
click at [618, 614] on body "0:00 Level 13" at bounding box center [561, 318] width 1123 height 636
click at [618, 601] on div "Next" at bounding box center [561, 563] width 1009 height 86
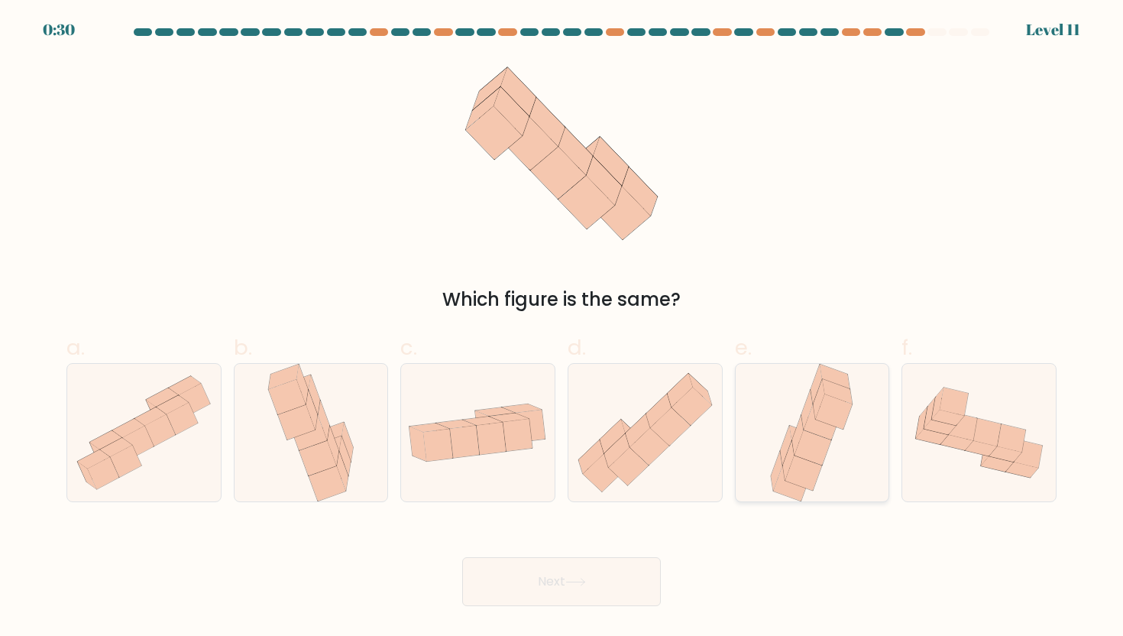
click at [762, 452] on div at bounding box center [812, 432] width 155 height 139
click at [562, 328] on input "e." at bounding box center [562, 323] width 1 height 10
radio input "true"
click at [627, 577] on button "Next" at bounding box center [561, 581] width 199 height 49
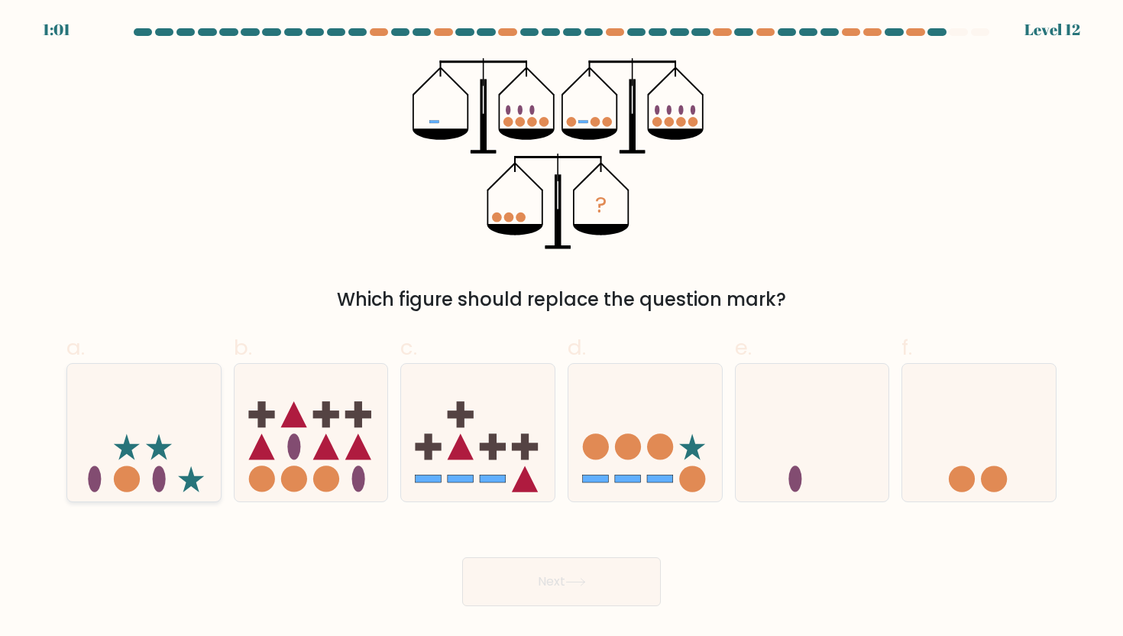
click at [173, 446] on icon at bounding box center [144, 432] width 154 height 127
click at [562, 328] on input "a." at bounding box center [562, 323] width 1 height 10
radio input "true"
click at [755, 458] on icon at bounding box center [813, 432] width 154 height 127
click at [562, 328] on input "e." at bounding box center [562, 323] width 1 height 10
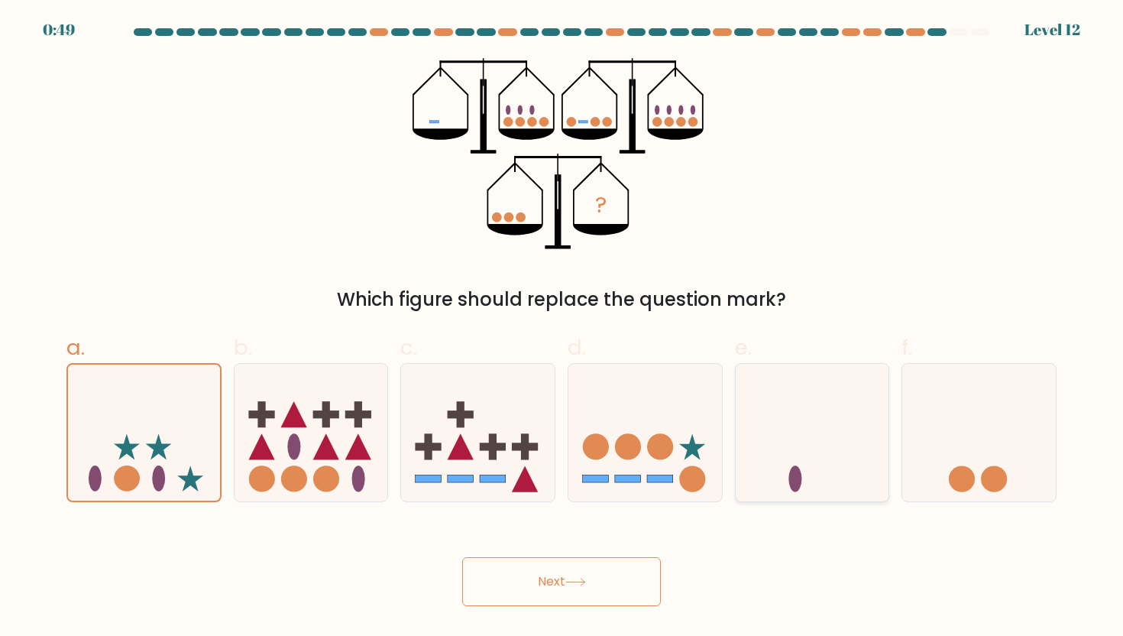
radio input "true"
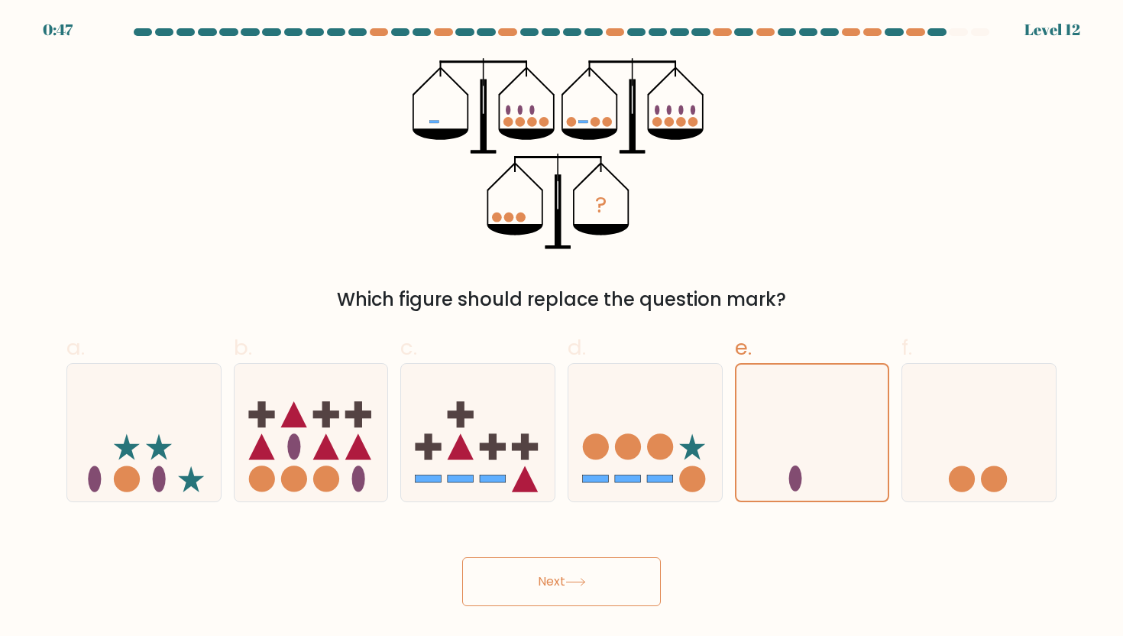
click at [596, 567] on button "Next" at bounding box center [561, 581] width 199 height 49
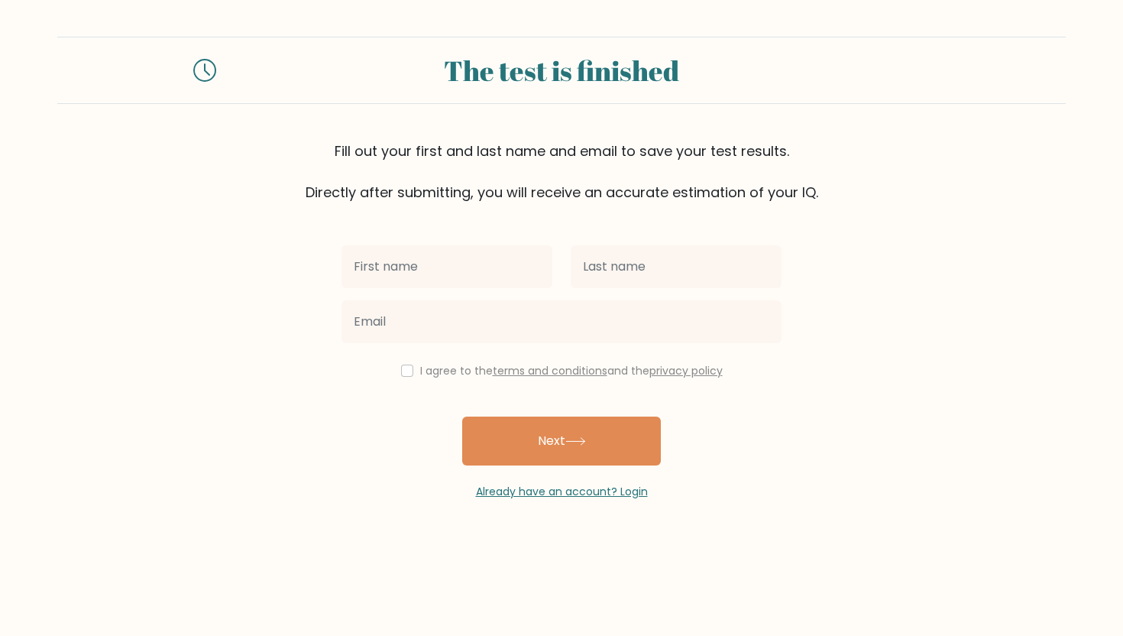
click at [480, 257] on input "text" at bounding box center [447, 266] width 211 height 43
type input "[PERSON_NAME] [PERSON_NAME]"
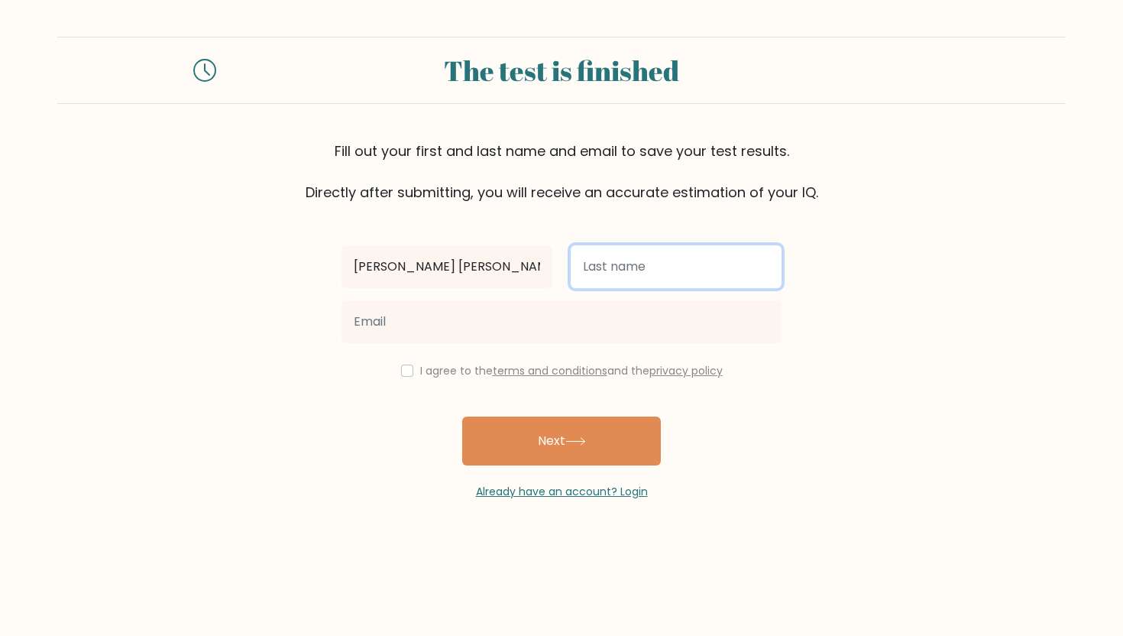
click at [754, 277] on input "text" at bounding box center [676, 266] width 211 height 43
type input "Cantos"
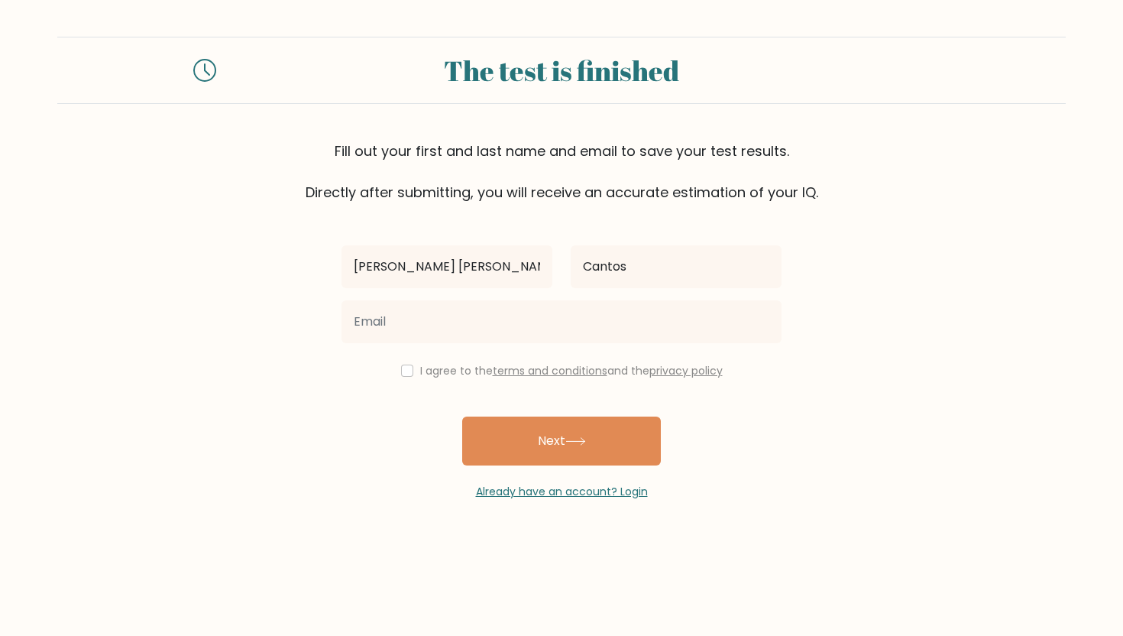
click at [695, 297] on div at bounding box center [561, 321] width 459 height 55
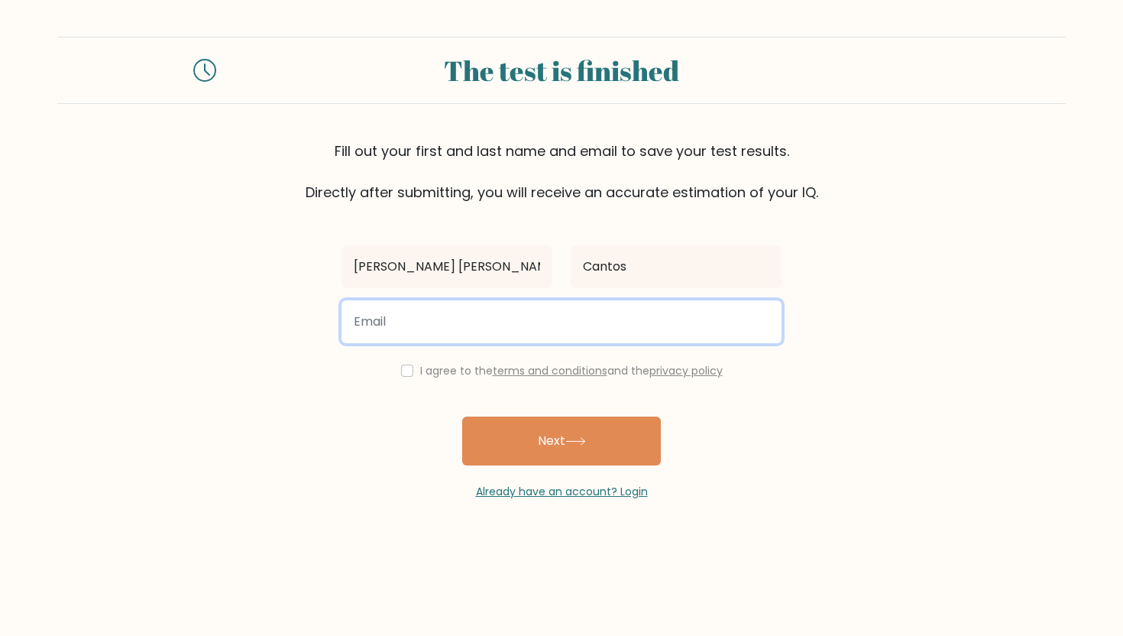
click at [695, 303] on input "email" at bounding box center [562, 321] width 440 height 43
type input "nkacantos@gmail.com"
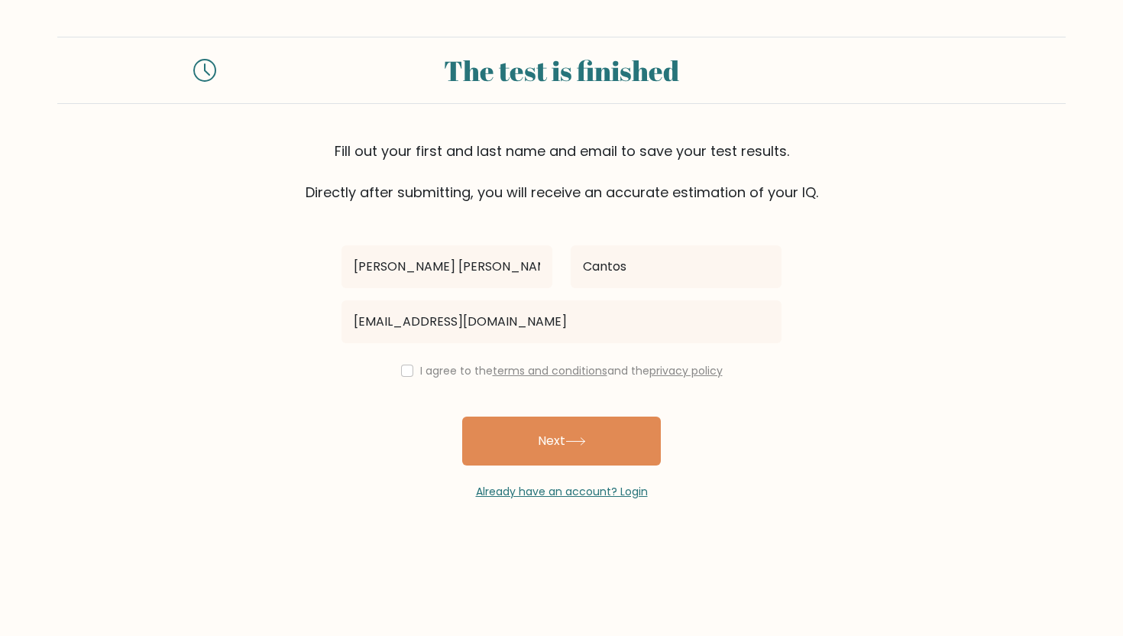
click at [394, 368] on div "I agree to the terms and conditions and the privacy policy" at bounding box center [561, 370] width 459 height 18
click at [404, 369] on input "checkbox" at bounding box center [407, 371] width 12 height 12
checkbox input "true"
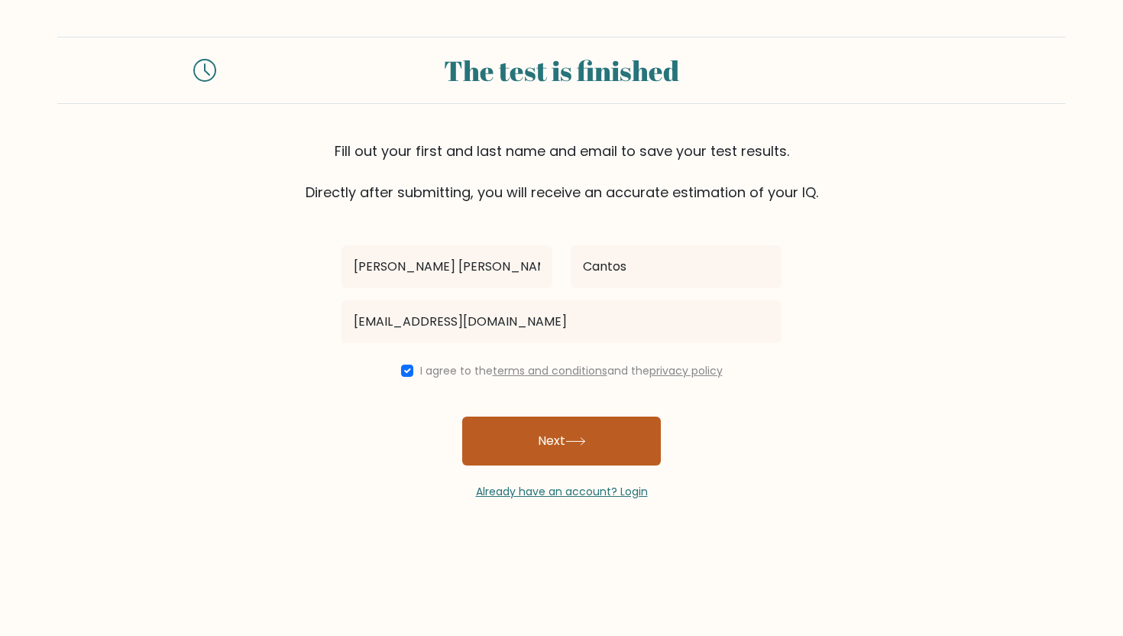
click at [524, 444] on button "Next" at bounding box center [561, 441] width 199 height 49
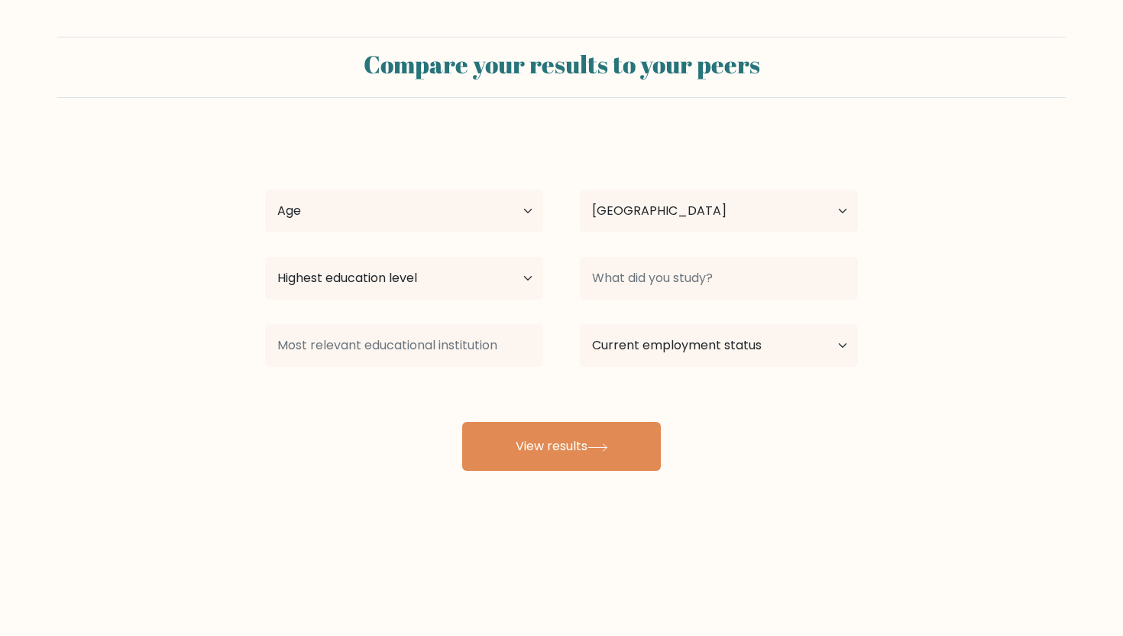
select select "CA"
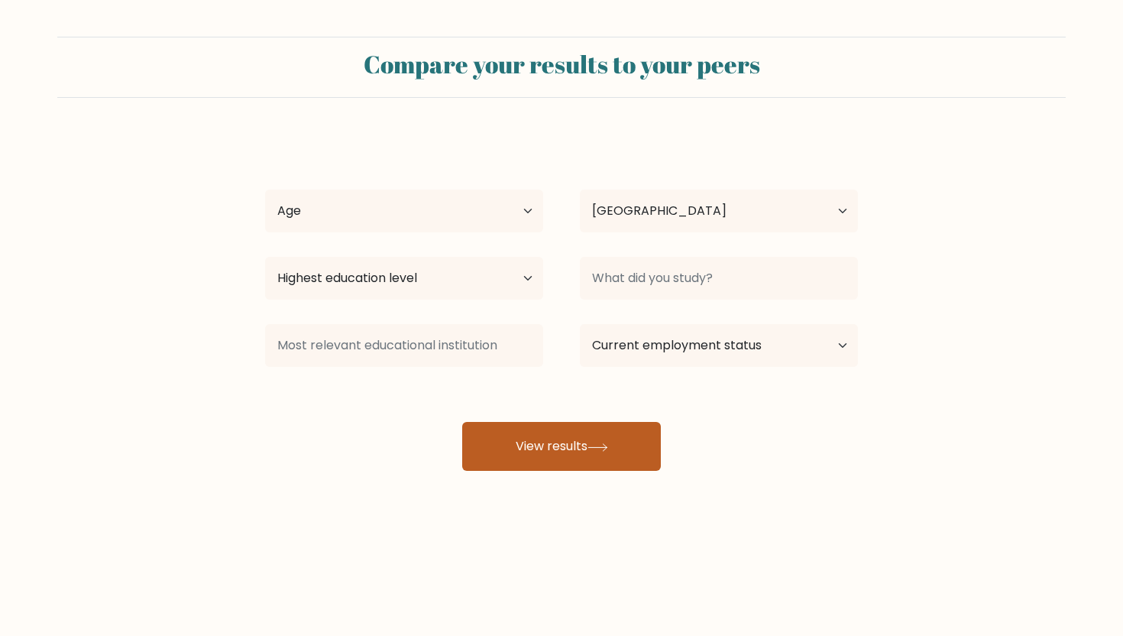
click at [621, 455] on button "View results" at bounding box center [561, 446] width 199 height 49
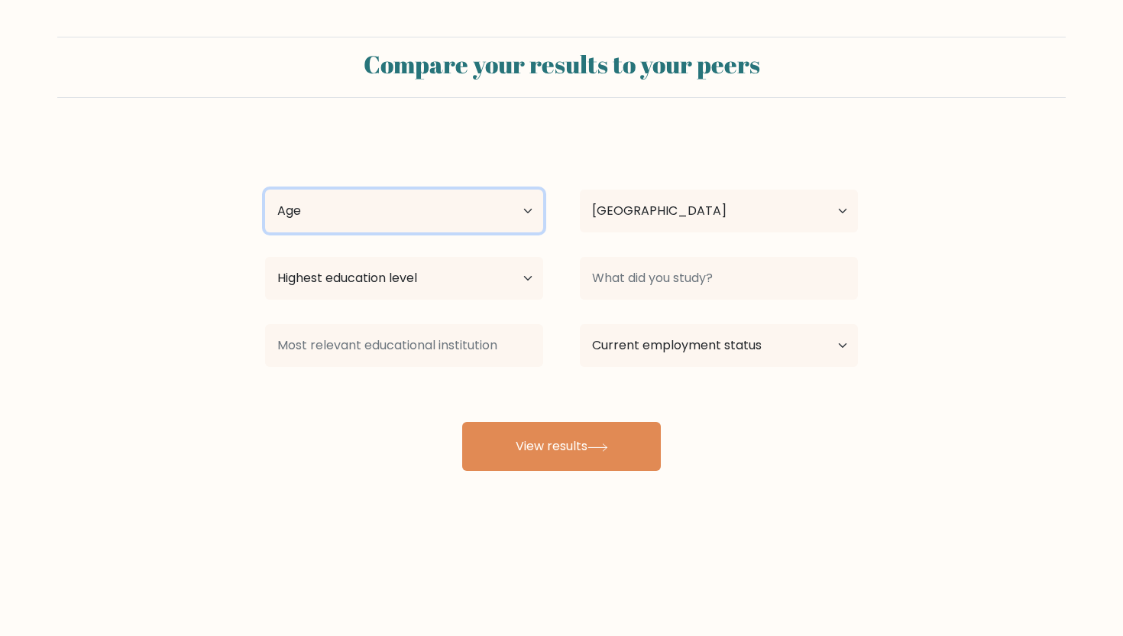
click at [482, 219] on select "Age Under [DEMOGRAPHIC_DATA] [DEMOGRAPHIC_DATA] [DEMOGRAPHIC_DATA] [DEMOGRAPHIC…" at bounding box center [404, 211] width 278 height 43
select select "18_24"
click at [265, 190] on select "Age Under [DEMOGRAPHIC_DATA] [DEMOGRAPHIC_DATA] [DEMOGRAPHIC_DATA] [DEMOGRAPHIC…" at bounding box center [404, 211] width 278 height 43
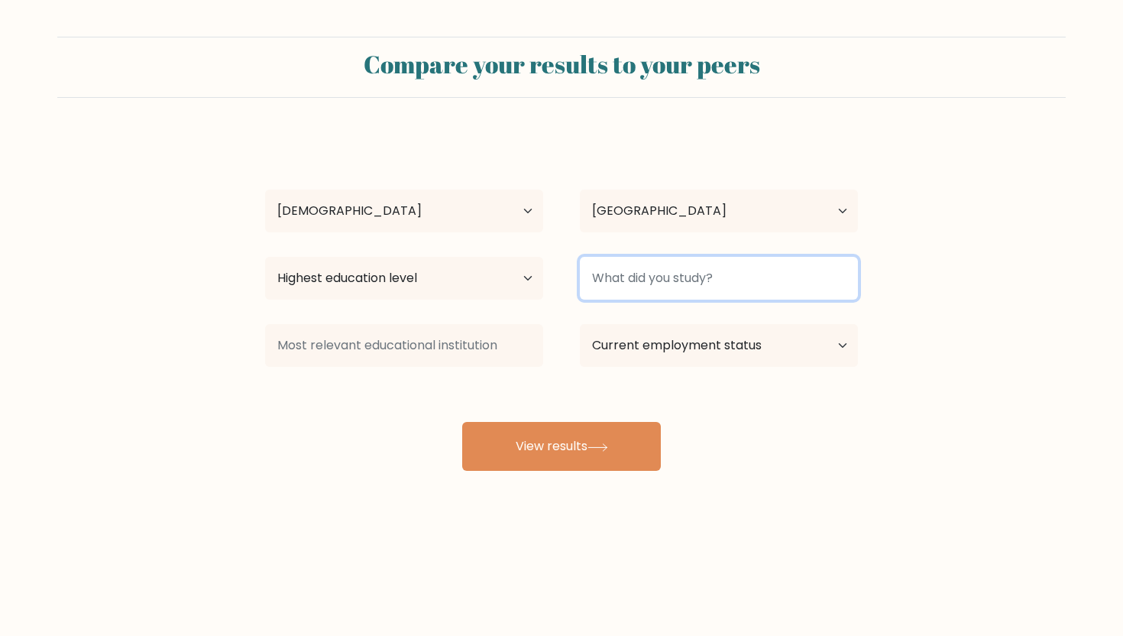
click at [695, 287] on input at bounding box center [719, 278] width 278 height 43
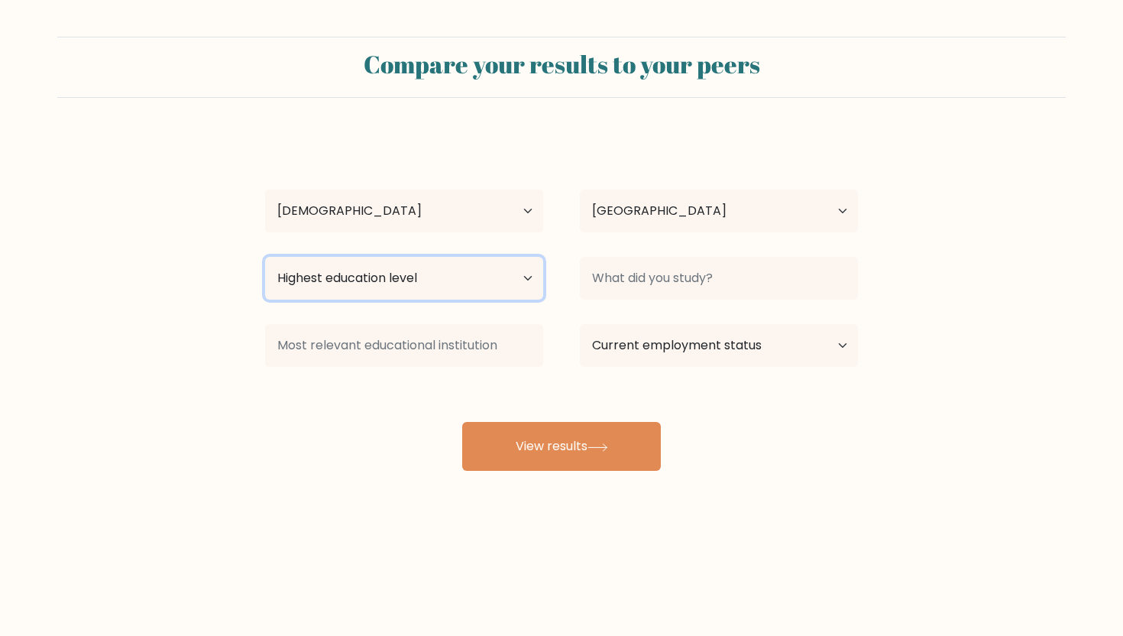
click at [478, 291] on select "Highest education level No schooling Primary Lower Secondary Upper Secondary Oc…" at bounding box center [404, 278] width 278 height 43
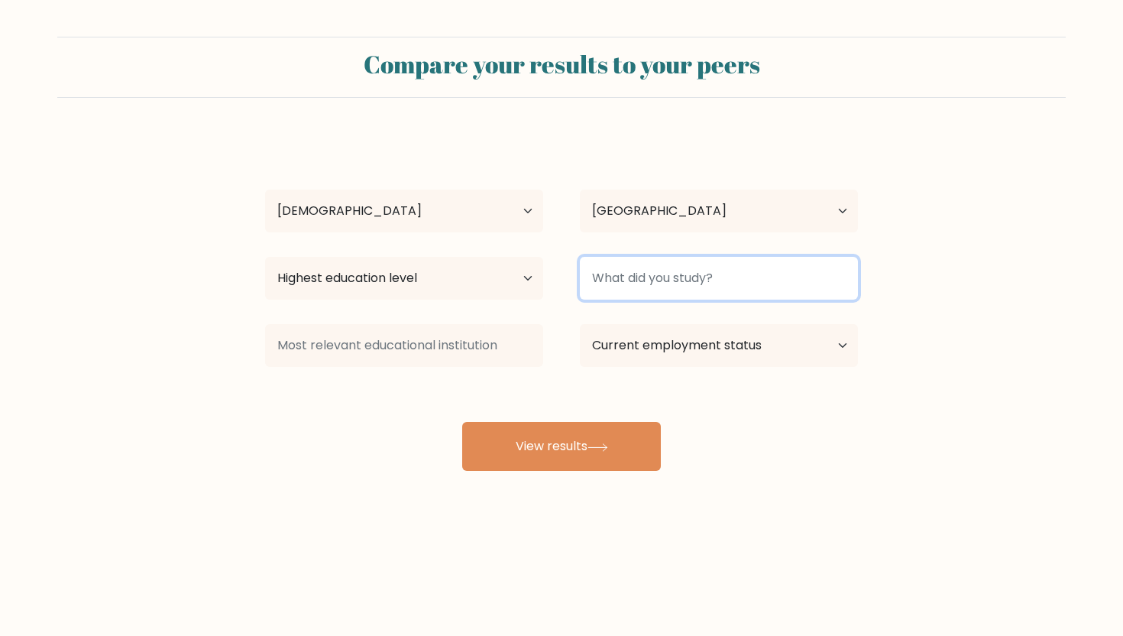
click at [655, 286] on input at bounding box center [719, 278] width 278 height 43
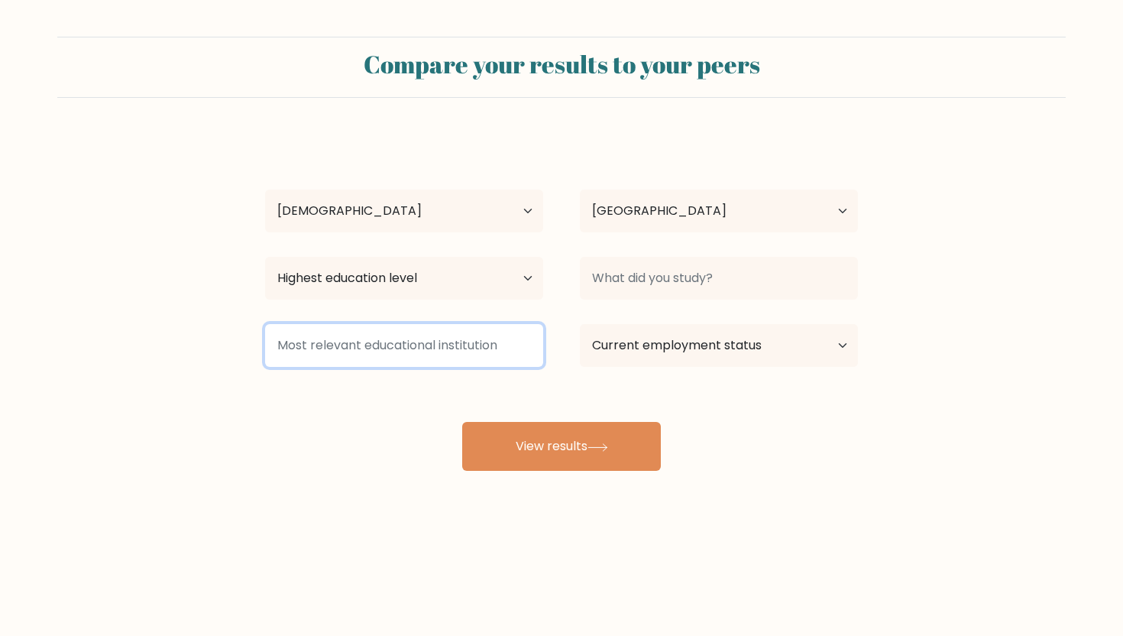
click at [462, 358] on input at bounding box center [404, 345] width 278 height 43
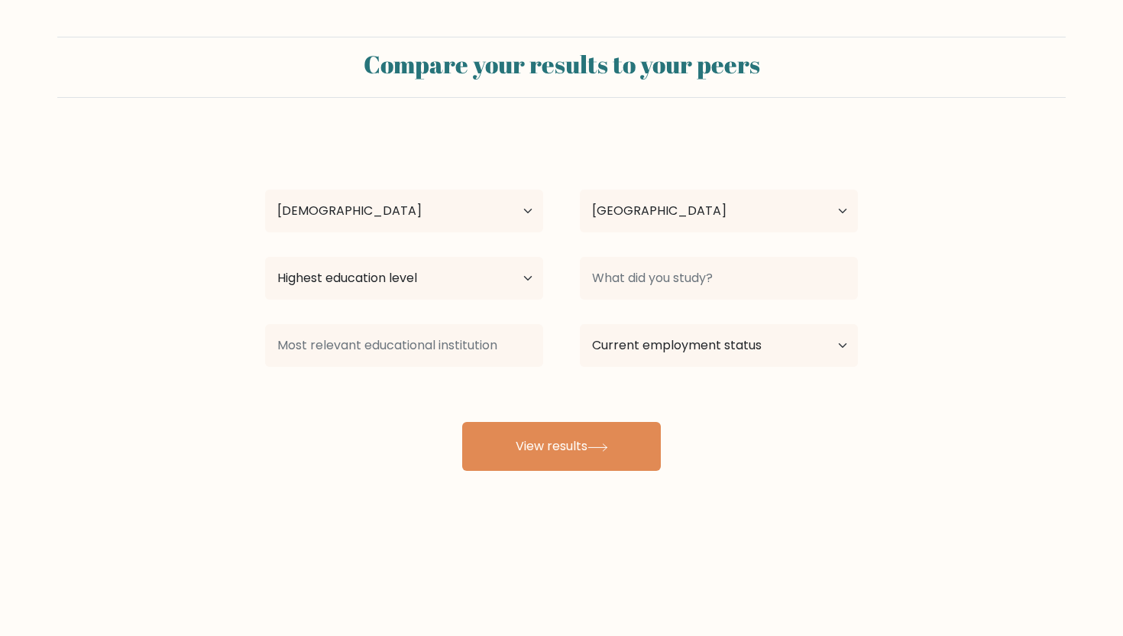
click at [644, 368] on div "Current employment status Employed Student Retired Other / prefer not to answer" at bounding box center [719, 345] width 315 height 55
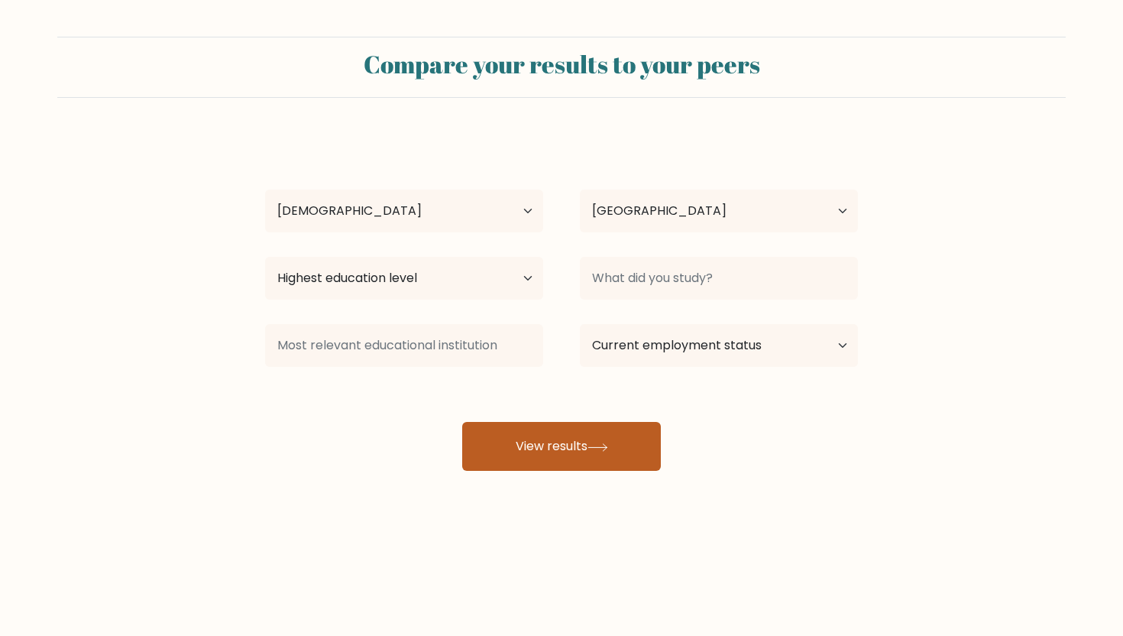
click at [608, 424] on button "View results" at bounding box center [561, 446] width 199 height 49
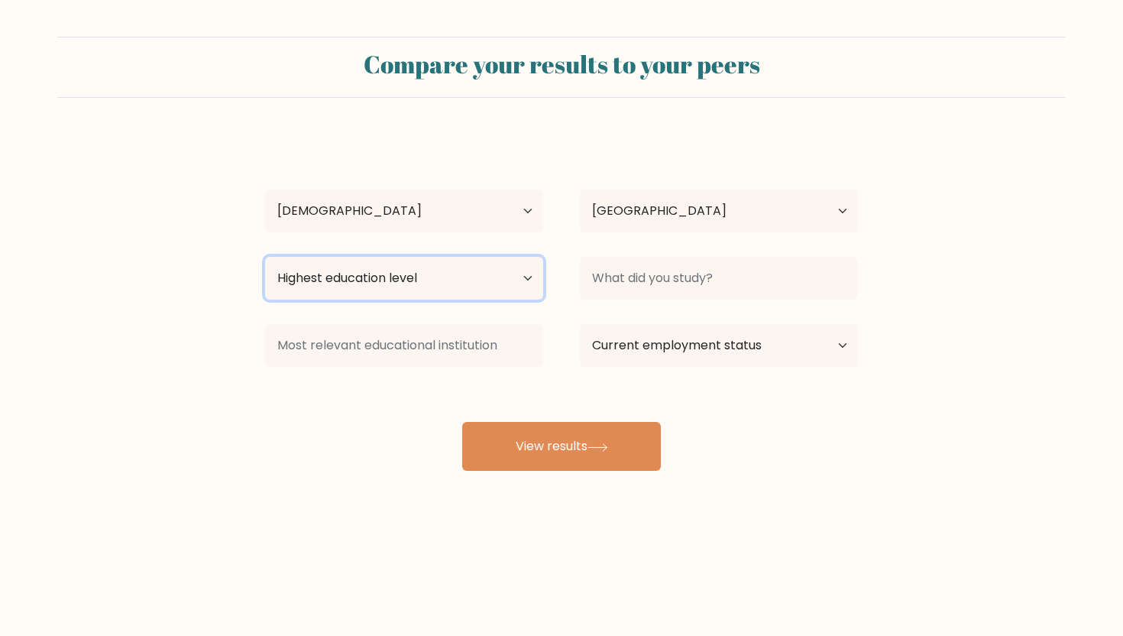
click at [537, 274] on select "Highest education level No schooling Primary Lower Secondary Upper Secondary Oc…" at bounding box center [404, 278] width 278 height 43
click at [379, 287] on select "Highest education level No schooling Primary Lower Secondary Upper Secondary Oc…" at bounding box center [404, 278] width 278 height 43
click at [383, 293] on select "Highest education level No schooling Primary Lower Secondary Upper Secondary Oc…" at bounding box center [404, 278] width 278 height 43
select select "upper_secondary"
click at [265, 257] on select "Highest education level No schooling Primary Lower Secondary Upper Secondary Oc…" at bounding box center [404, 278] width 278 height 43
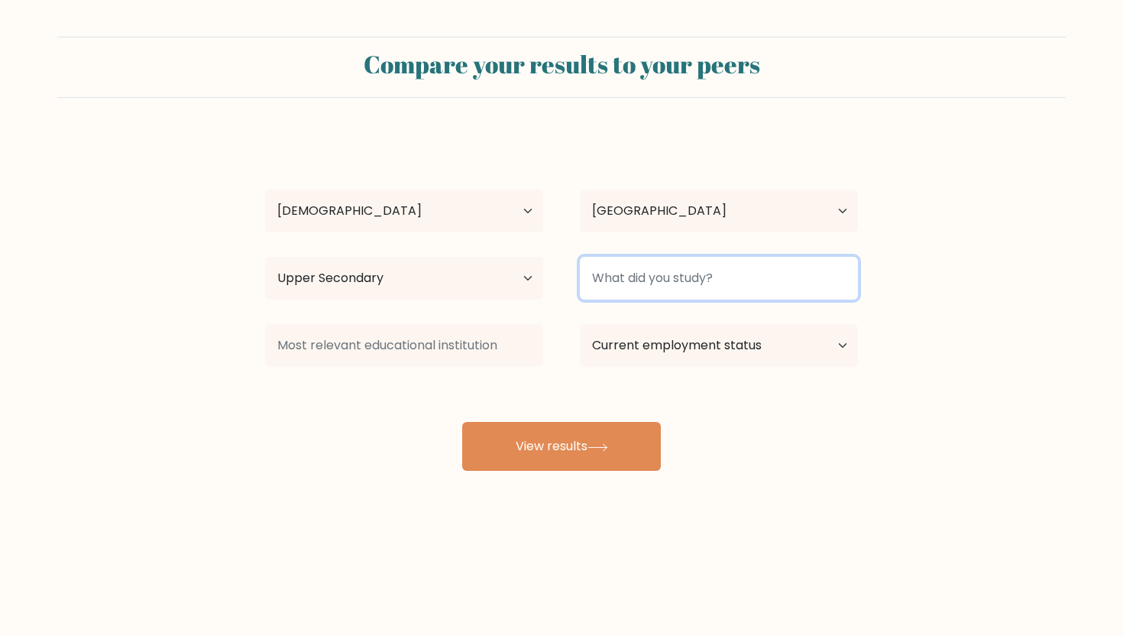
click at [666, 274] on input at bounding box center [719, 278] width 278 height 43
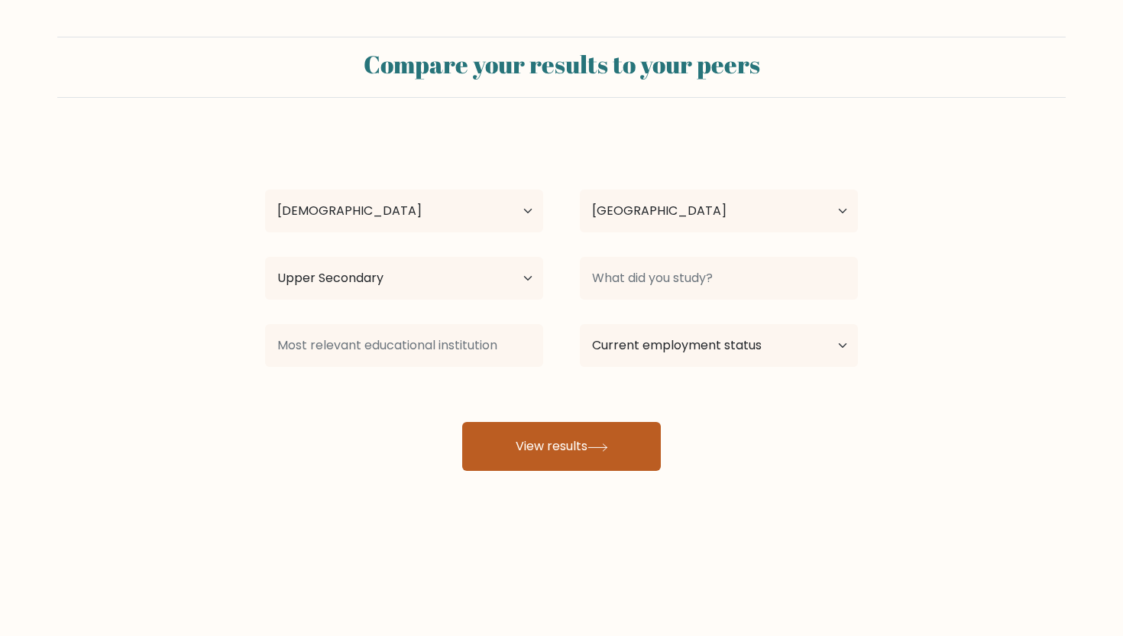
click at [595, 433] on button "View results" at bounding box center [561, 446] width 199 height 49
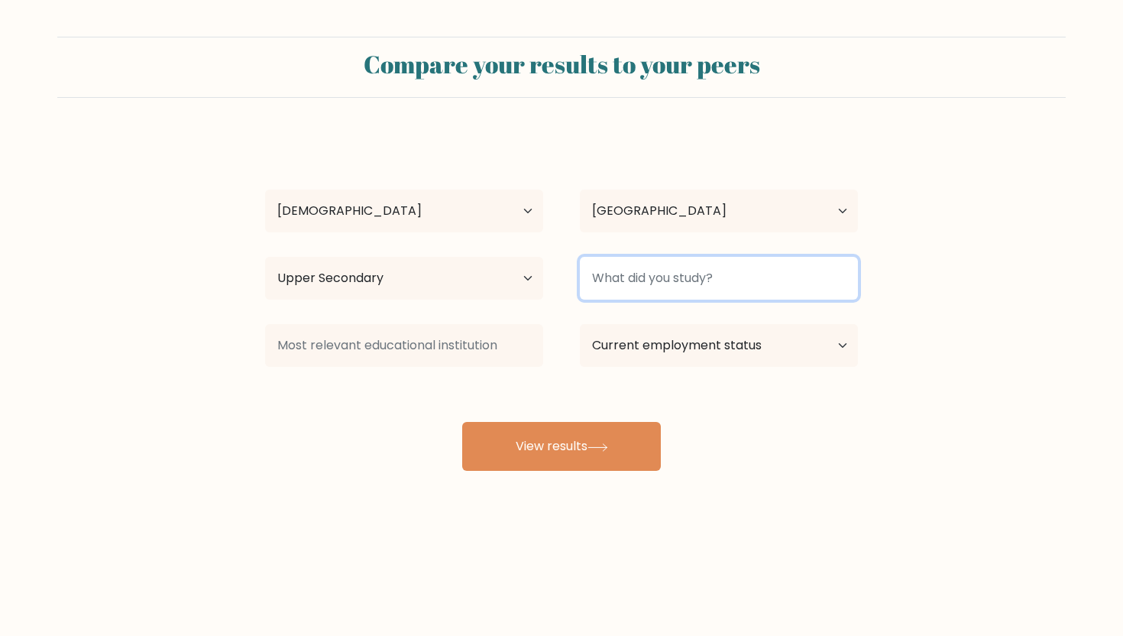
click at [665, 280] on input at bounding box center [719, 278] width 278 height 43
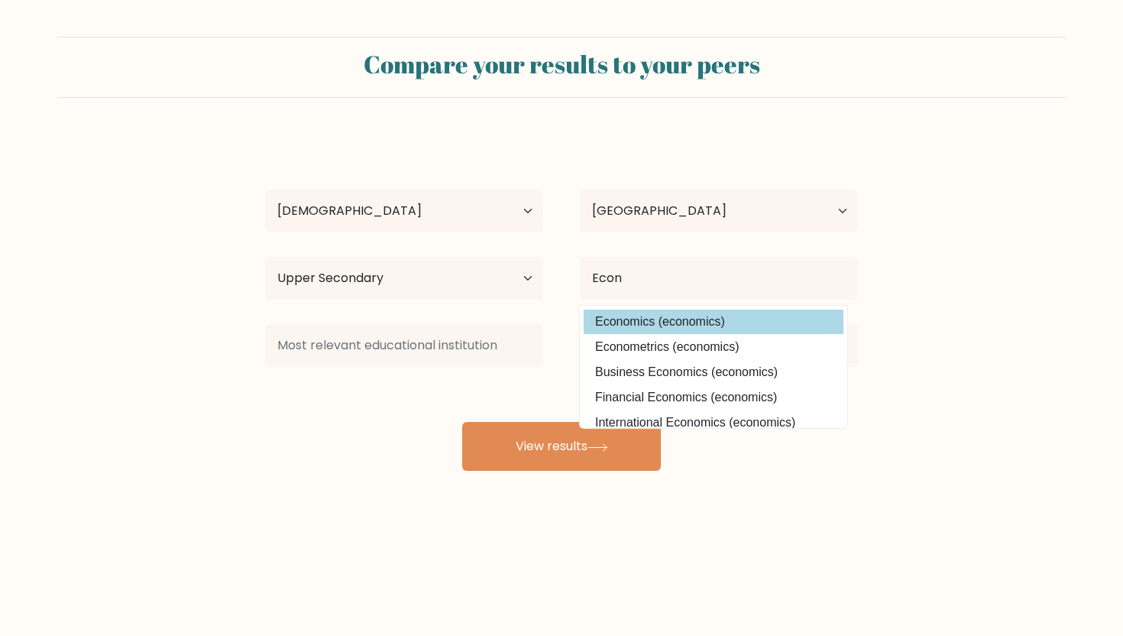
click at [706, 326] on option "Economics (economics)" at bounding box center [714, 322] width 260 height 24
type input "Economics"
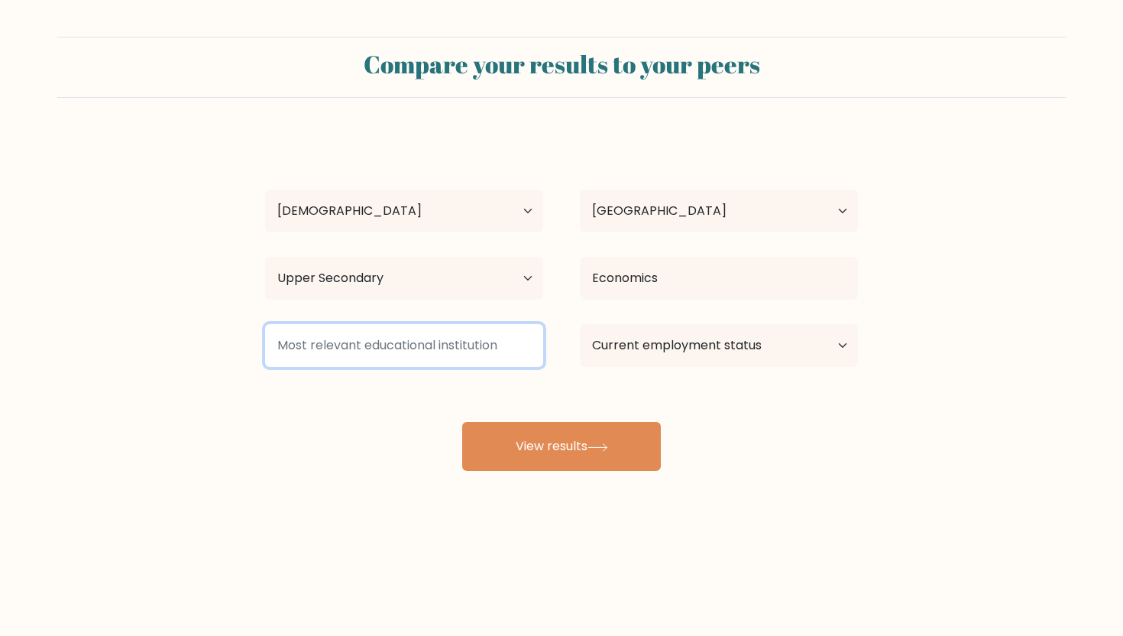
click at [474, 358] on input at bounding box center [404, 345] width 278 height 43
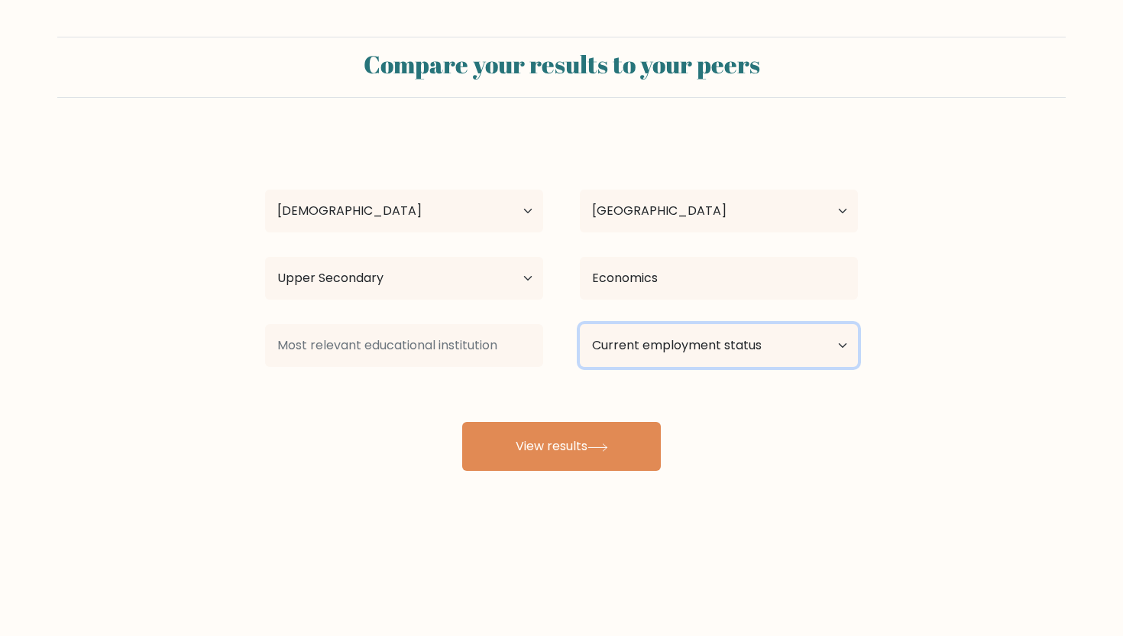
click at [705, 360] on select "Current employment status Employed Student Retired Other / prefer not to answer" at bounding box center [719, 345] width 278 height 43
select select "other"
click at [580, 324] on select "Current employment status Employed Student Retired Other / prefer not to answer" at bounding box center [719, 345] width 278 height 43
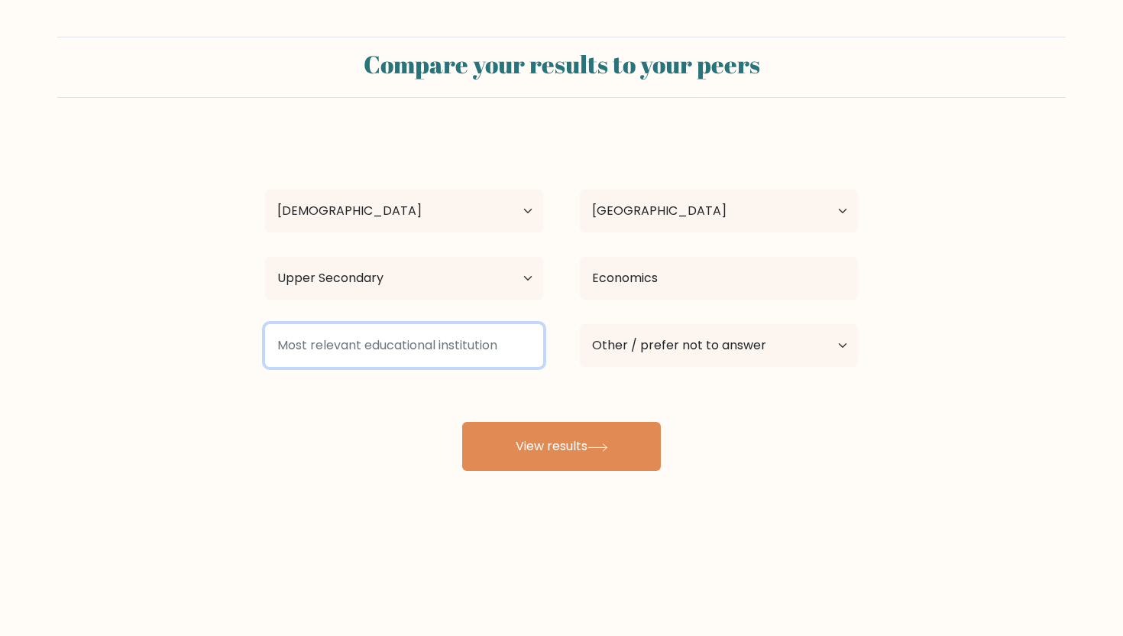
click at [462, 345] on input at bounding box center [404, 345] width 278 height 43
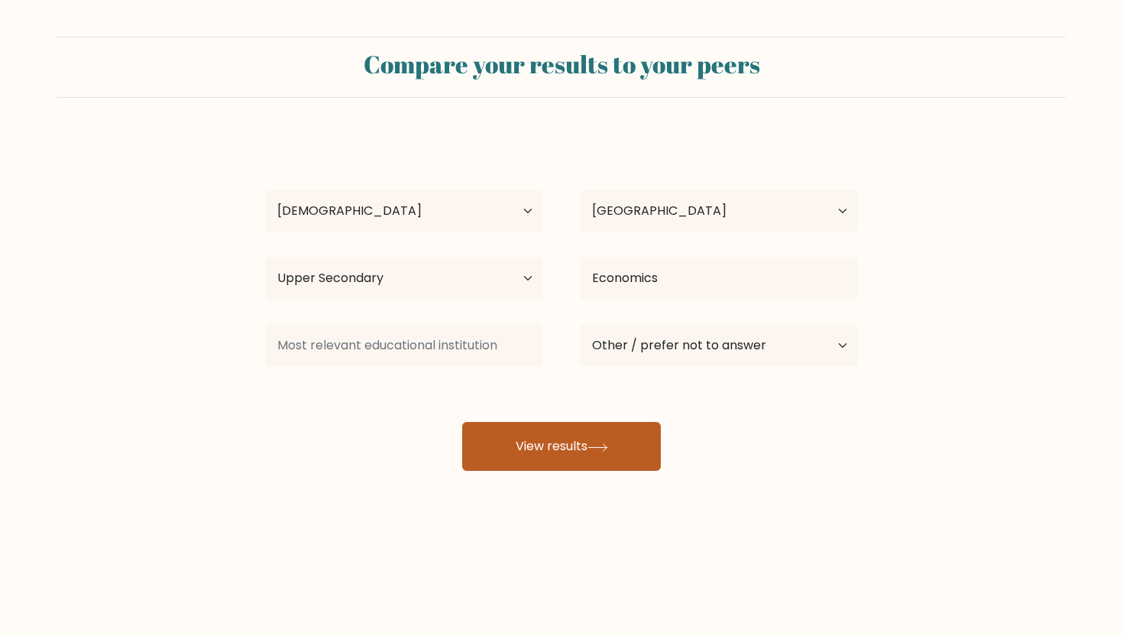
click at [512, 432] on button "View results" at bounding box center [561, 446] width 199 height 49
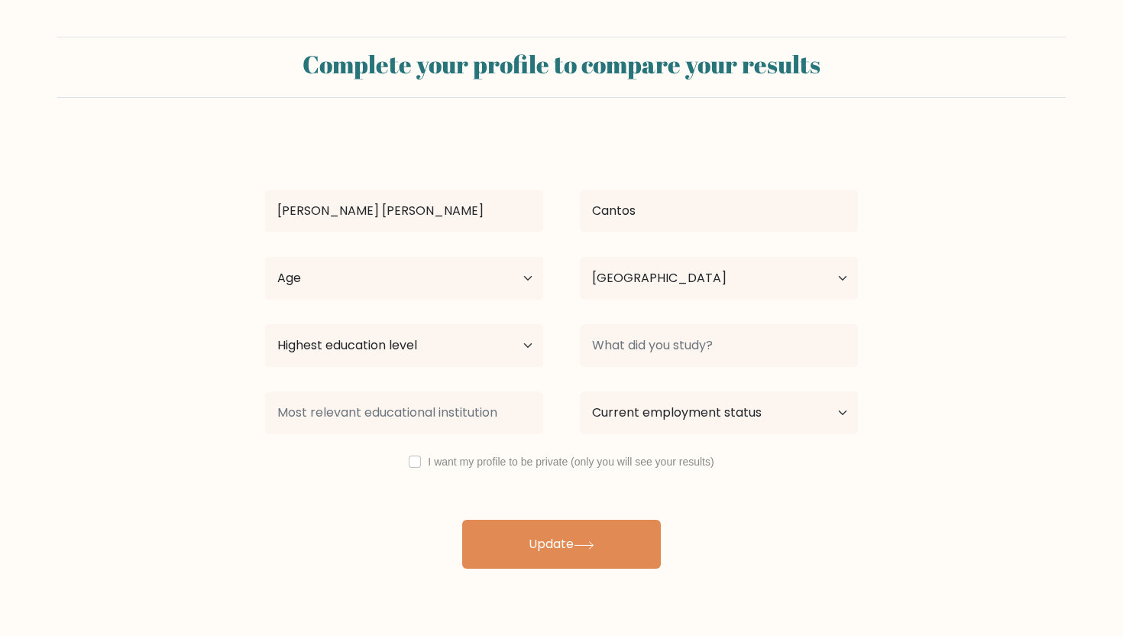
select select "CA"
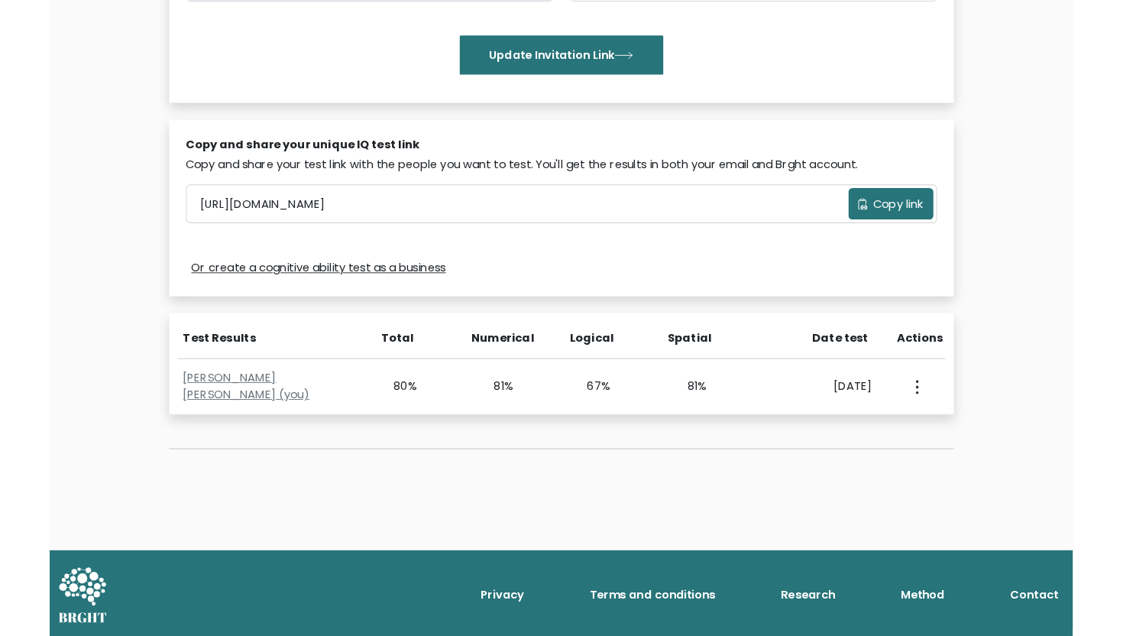
scroll to position [341, 0]
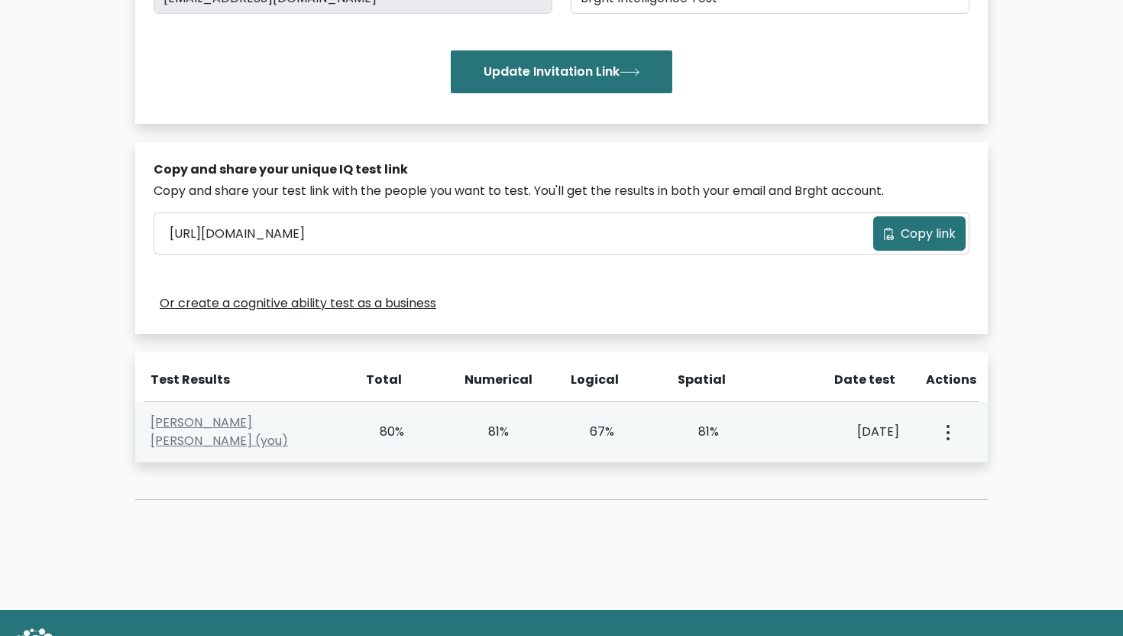
click at [955, 439] on div "View Profile" at bounding box center [947, 431] width 52 height 47
click at [951, 437] on button "button" at bounding box center [947, 431] width 12 height 47
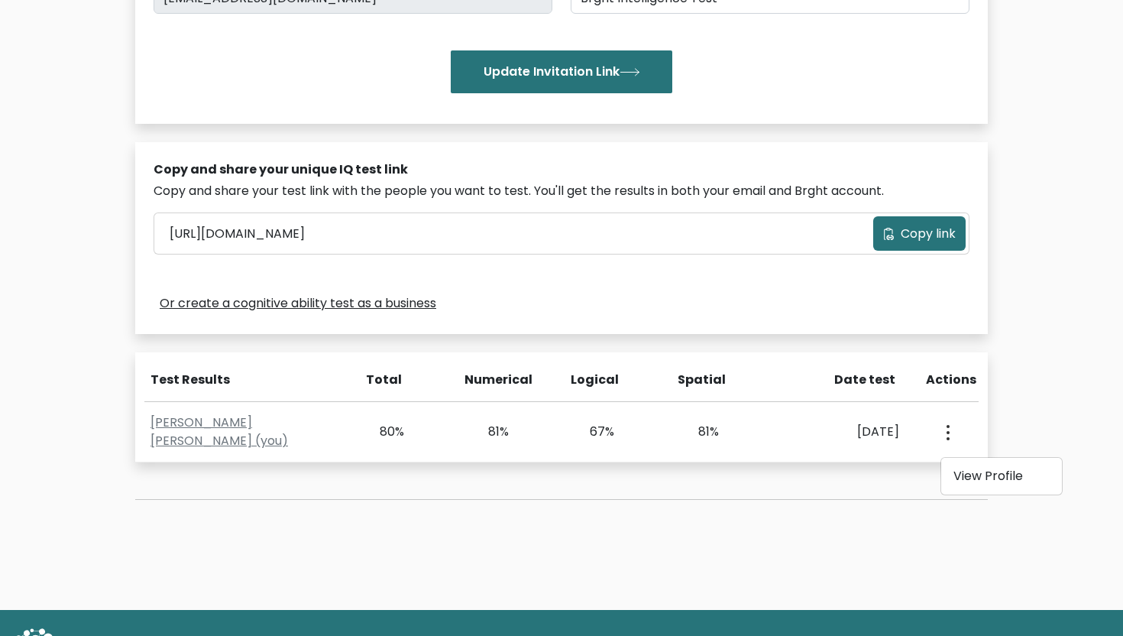
click at [1030, 436] on div "Test the IQ of other people 40 questions 30 minutes English Create your unique …" at bounding box center [561, 176] width 1123 height 867
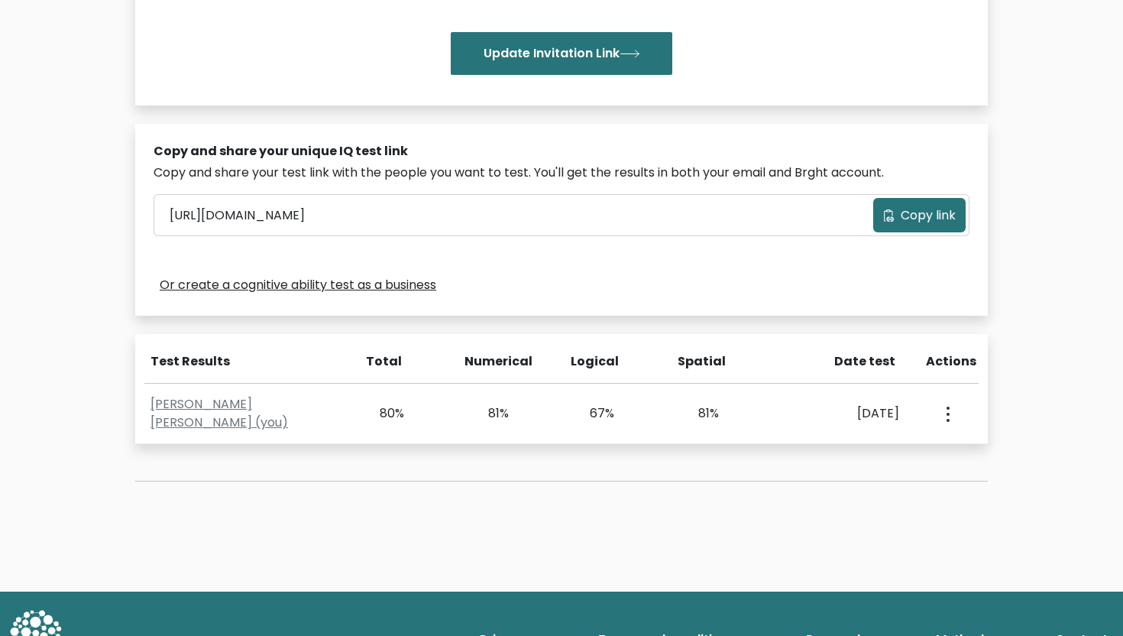
scroll to position [408, 0]
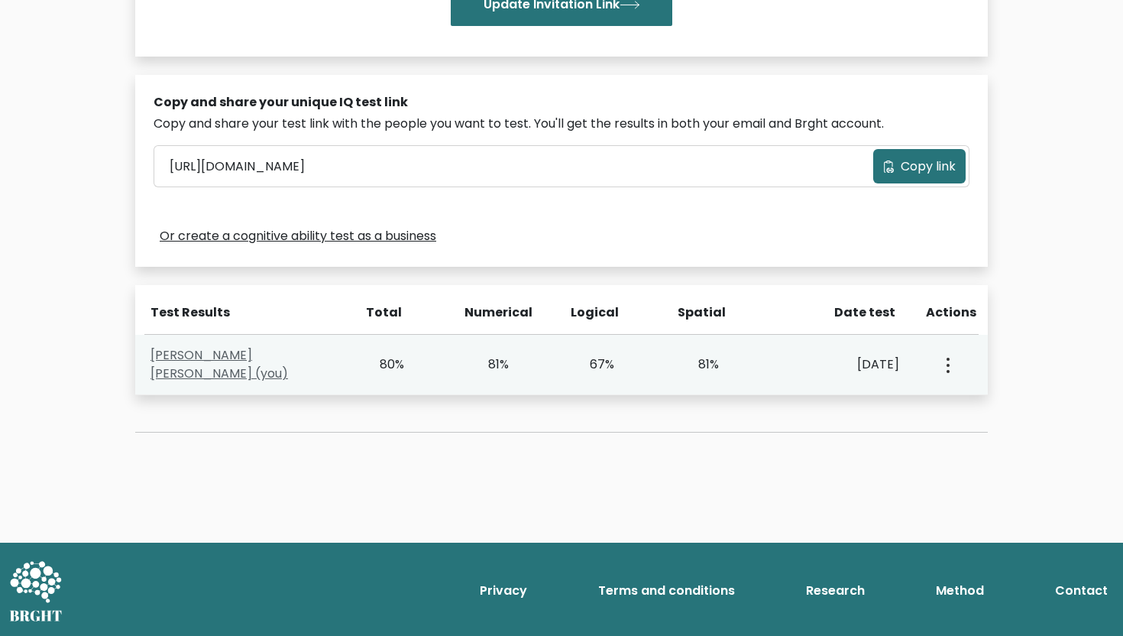
click at [265, 369] on link "[PERSON_NAME] [PERSON_NAME] (you)" at bounding box center [220, 364] width 138 height 36
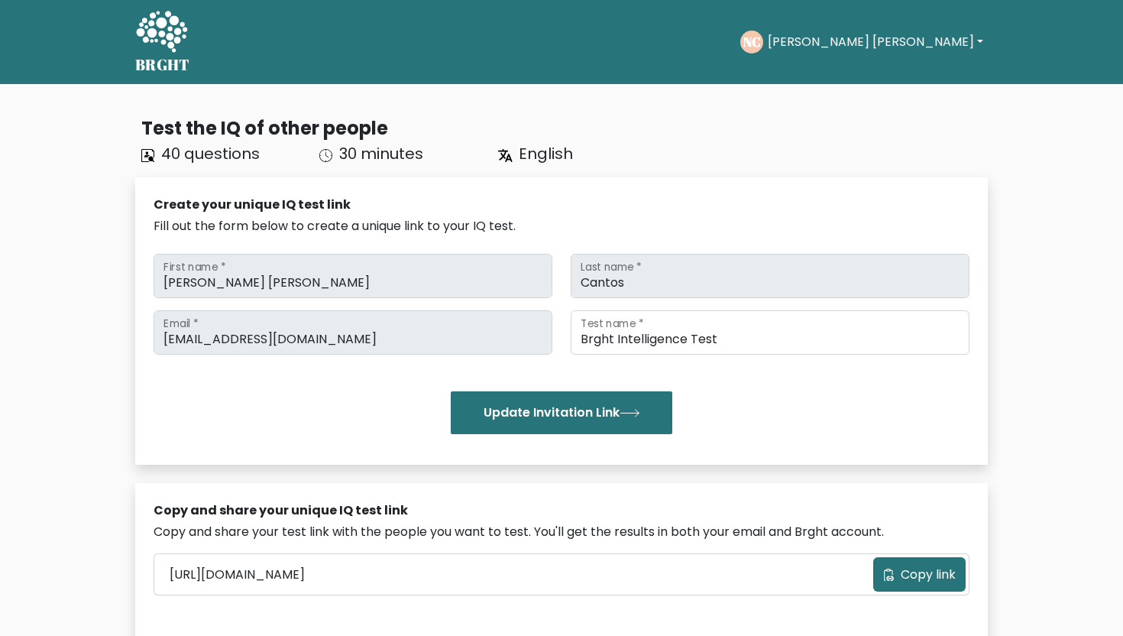
scroll to position [1, 0]
click at [918, 47] on button "[PERSON_NAME] [PERSON_NAME]" at bounding box center [875, 41] width 225 height 20
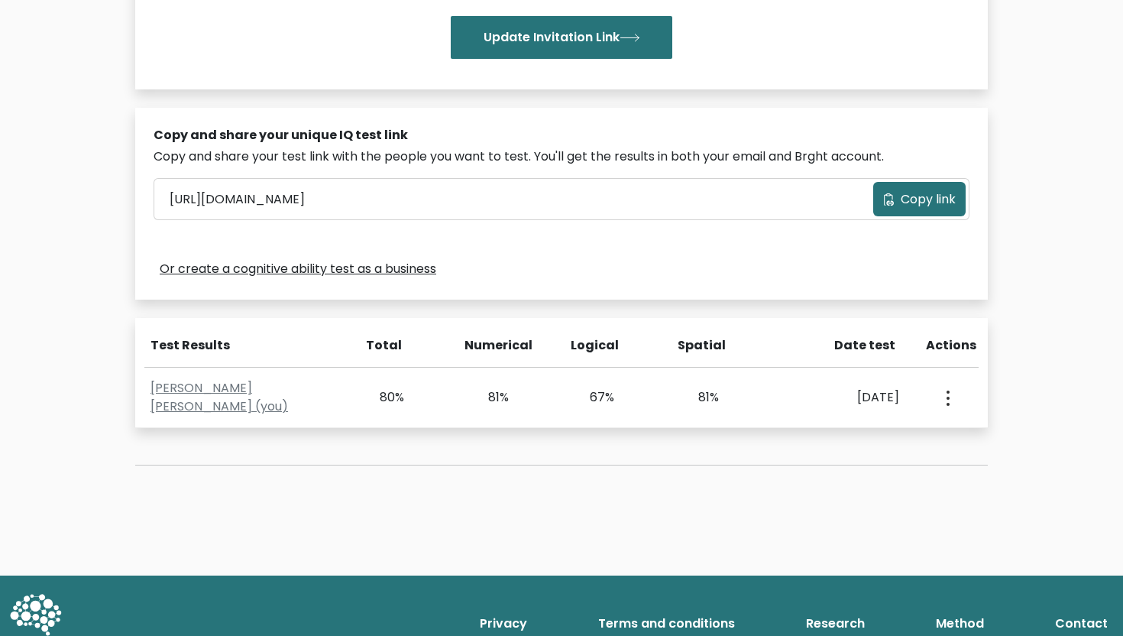
scroll to position [381, 0]
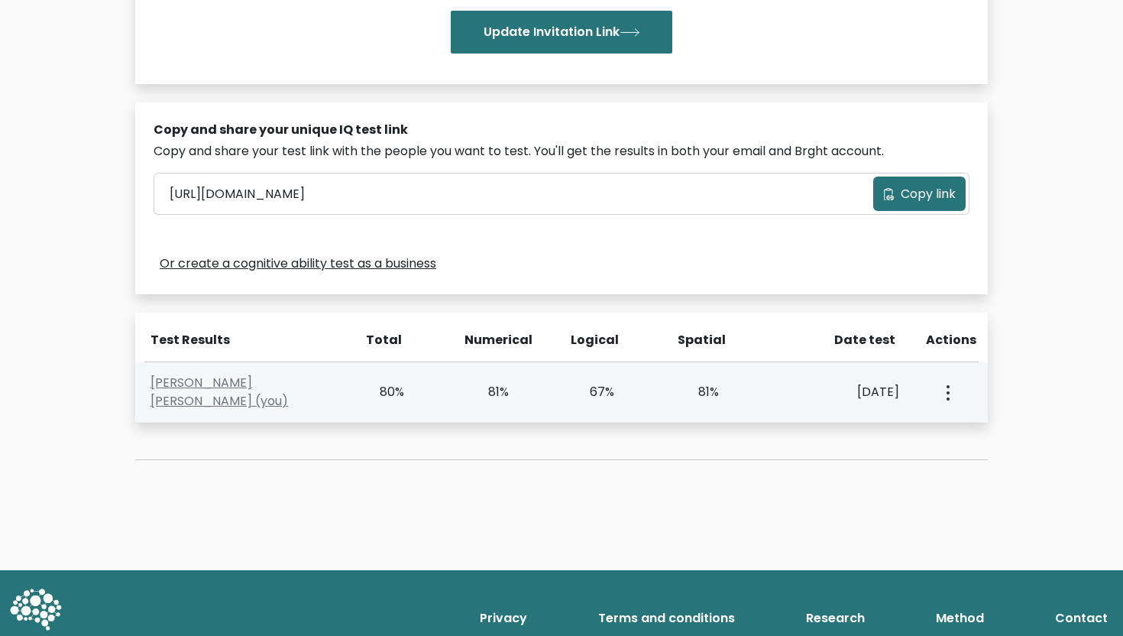
click at [954, 391] on div "View Profile" at bounding box center [947, 391] width 52 height 47
click at [950, 391] on button "button" at bounding box center [947, 391] width 12 height 47
click at [969, 436] on link "View Profile" at bounding box center [1002, 436] width 121 height 24
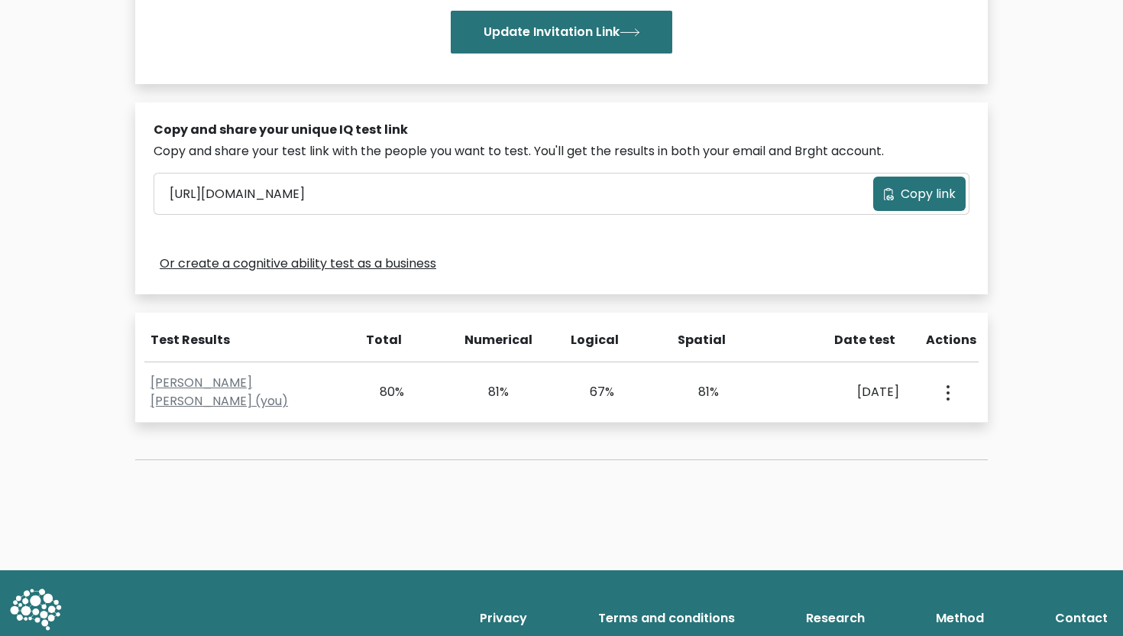
scroll to position [0, 0]
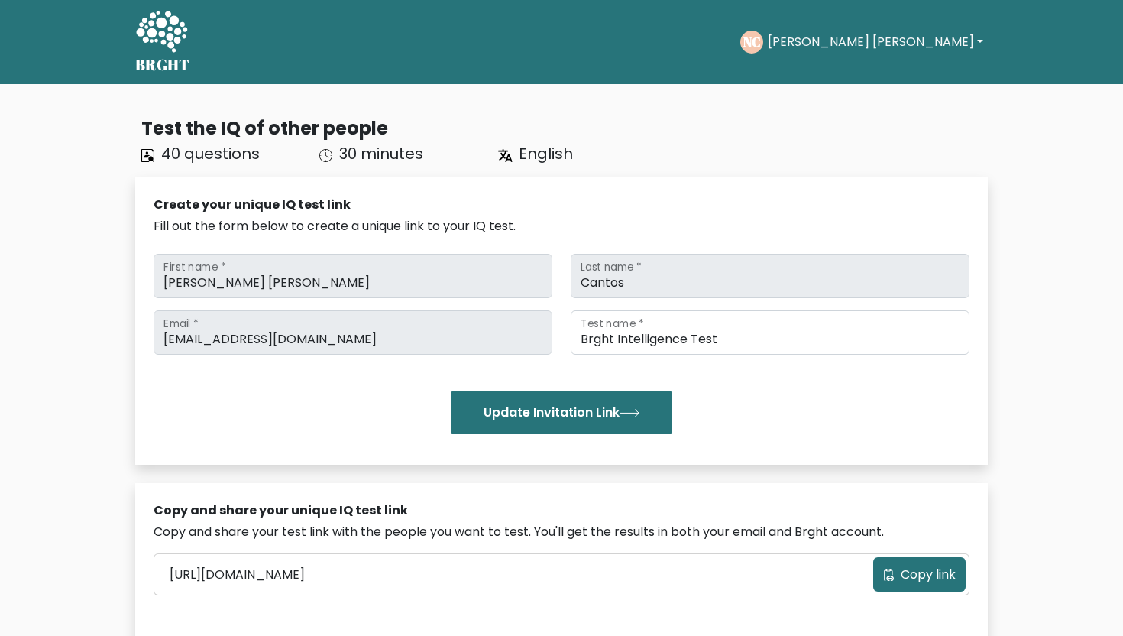
click at [961, 40] on button "[PERSON_NAME] [PERSON_NAME]" at bounding box center [875, 42] width 225 height 20
click at [862, 95] on link "Profile" at bounding box center [801, 98] width 121 height 24
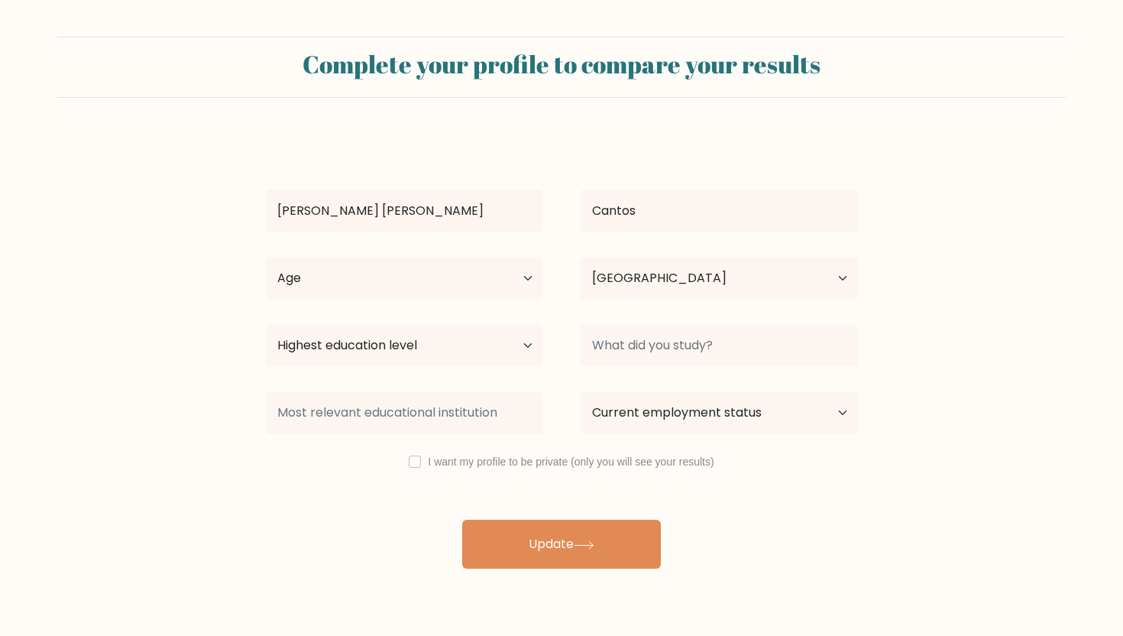
select select "CA"
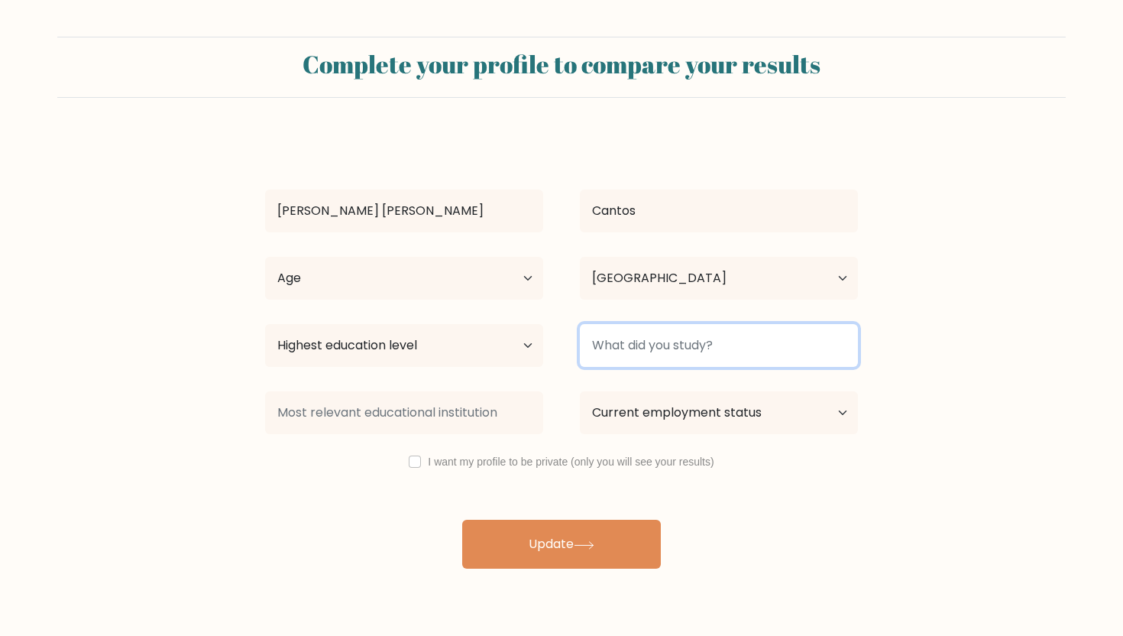
click at [595, 351] on input at bounding box center [719, 345] width 278 height 43
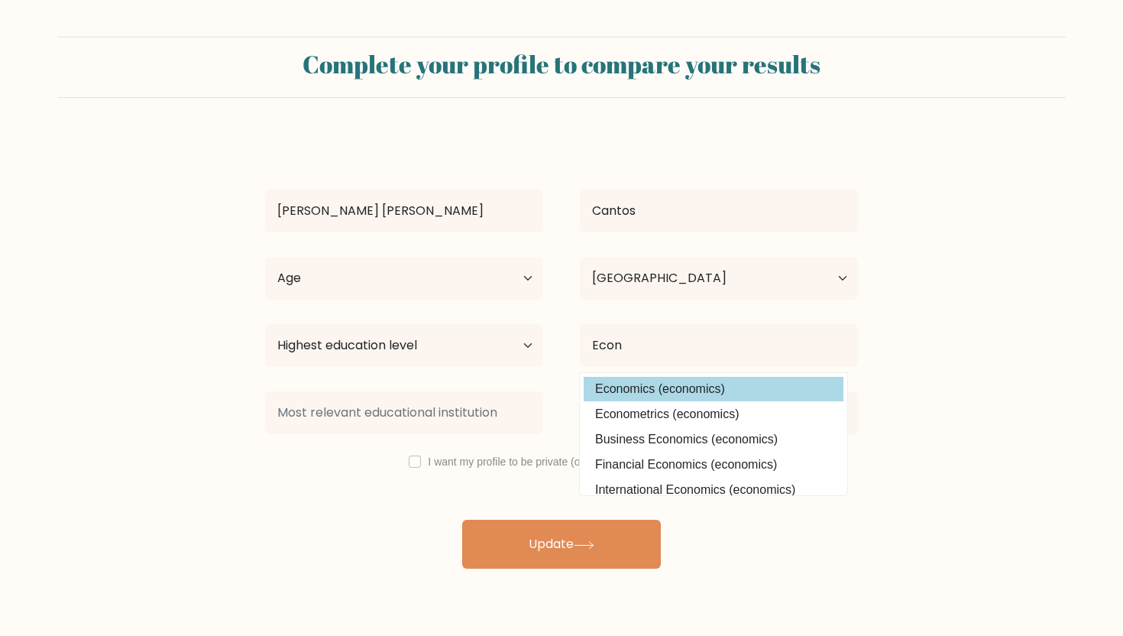
click at [669, 384] on option "Economics (economics)" at bounding box center [714, 389] width 260 height 24
type input "Economics"
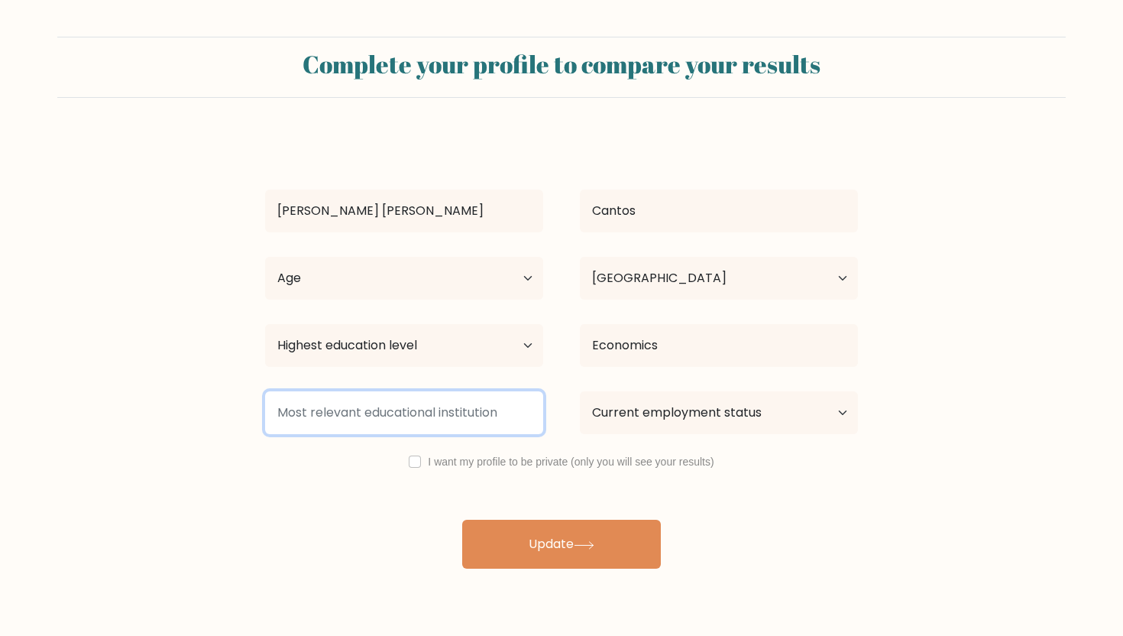
click at [453, 412] on input at bounding box center [404, 412] width 278 height 43
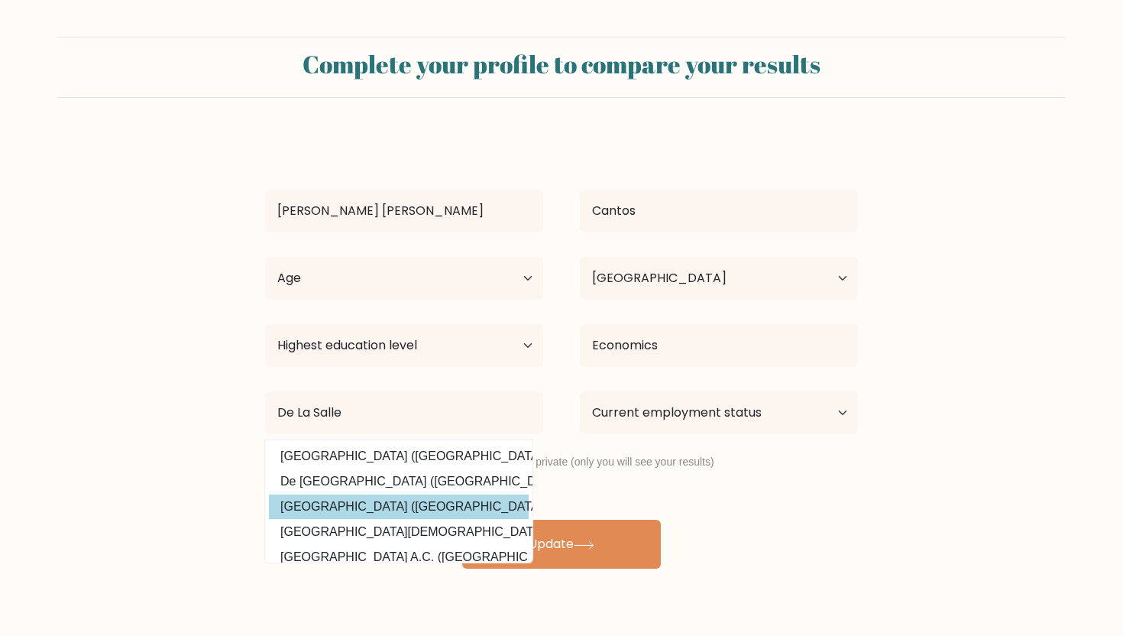
click at [413, 502] on option "De La Salle University (Philippines)" at bounding box center [399, 506] width 260 height 24
type input "De La Salle University"
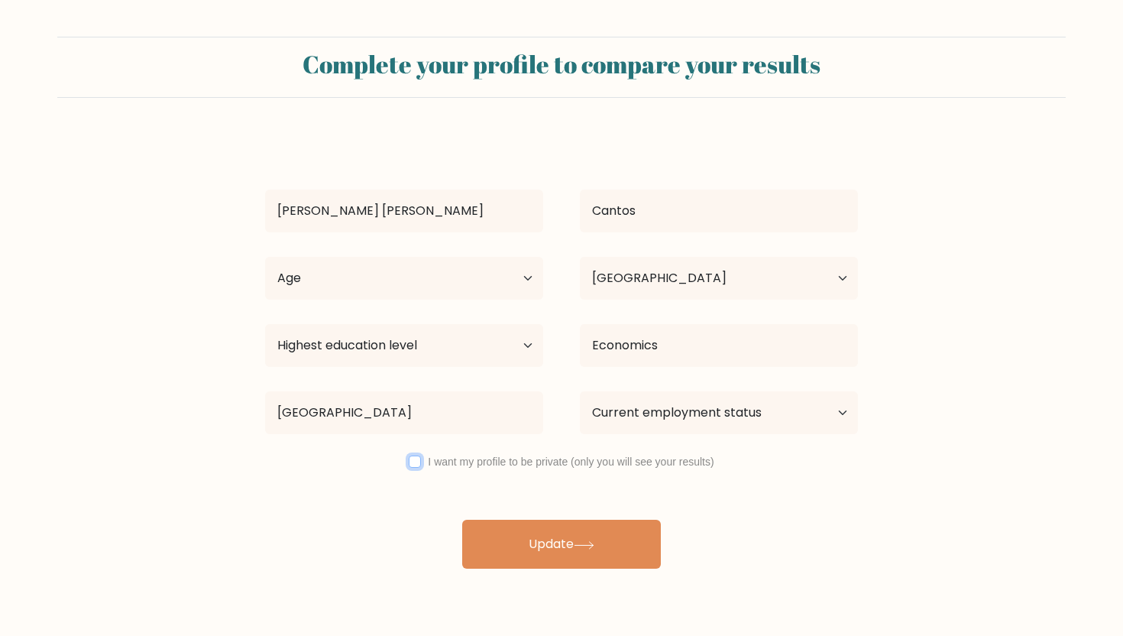
click at [417, 455] on input "checkbox" at bounding box center [415, 461] width 12 height 12
checkbox input "true"
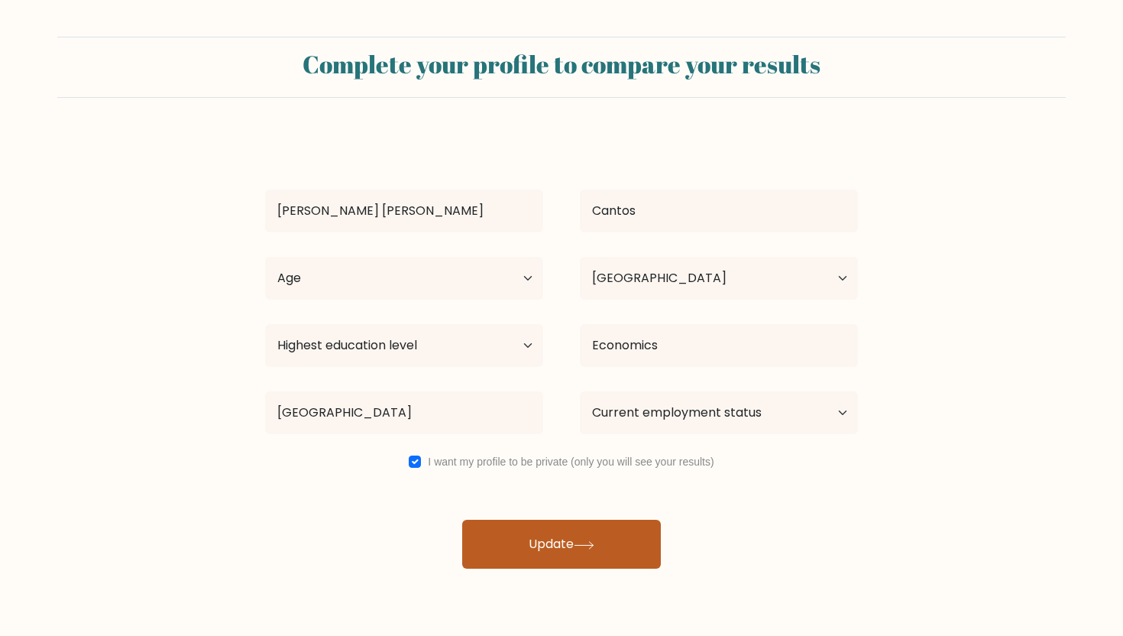
click at [592, 538] on button "Update" at bounding box center [561, 544] width 199 height 49
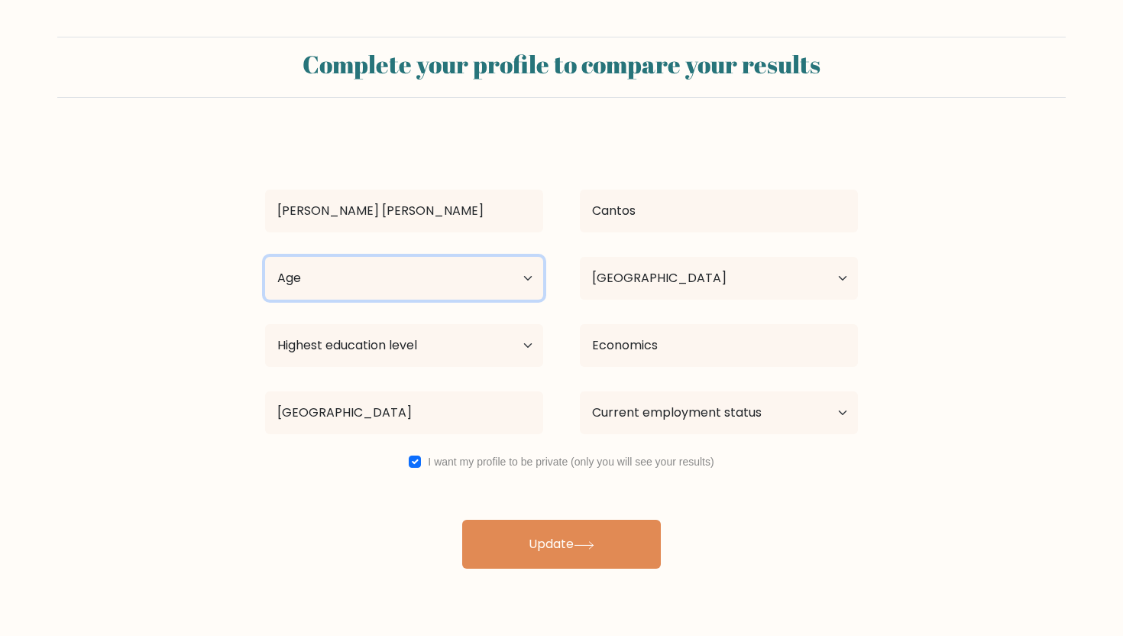
click at [404, 276] on select "Age Under 18 years old 18-24 years old 25-34 years old 35-44 years old 45-54 ye…" at bounding box center [404, 278] width 278 height 43
select select "18_24"
click at [265, 257] on select "Age Under 18 years old 18-24 years old 25-34 years old 35-44 years old 45-54 ye…" at bounding box center [404, 278] width 278 height 43
click at [523, 575] on div "Complete your profile to compare your results Nadine Kate Cantos Age Under 18 y…" at bounding box center [561, 289] width 1123 height 579
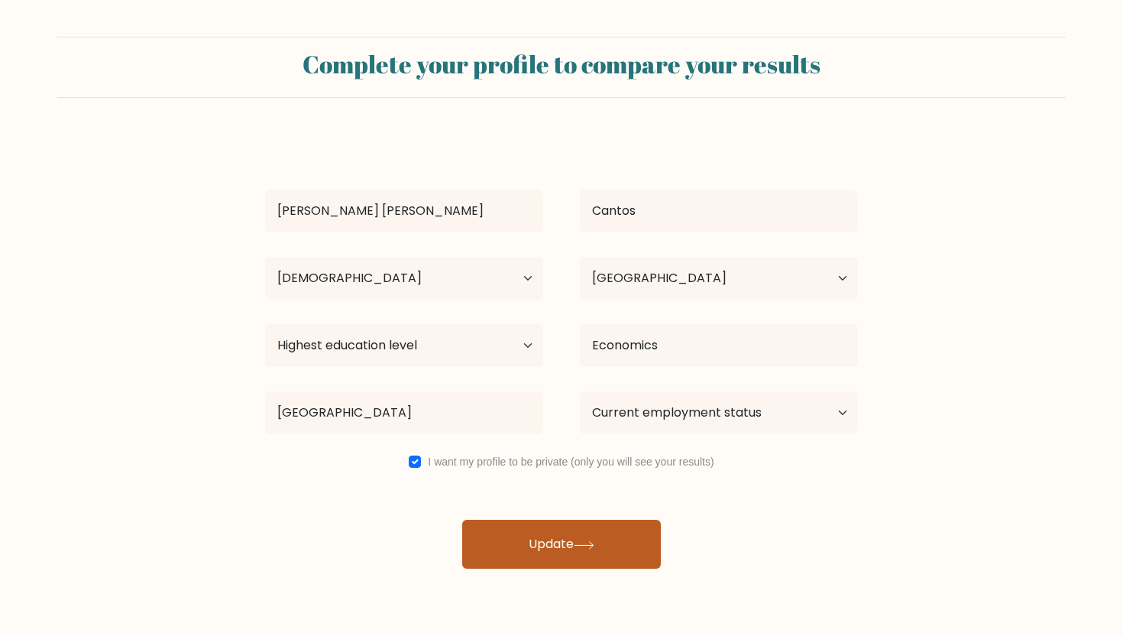
click at [516, 556] on button "Update" at bounding box center [561, 544] width 199 height 49
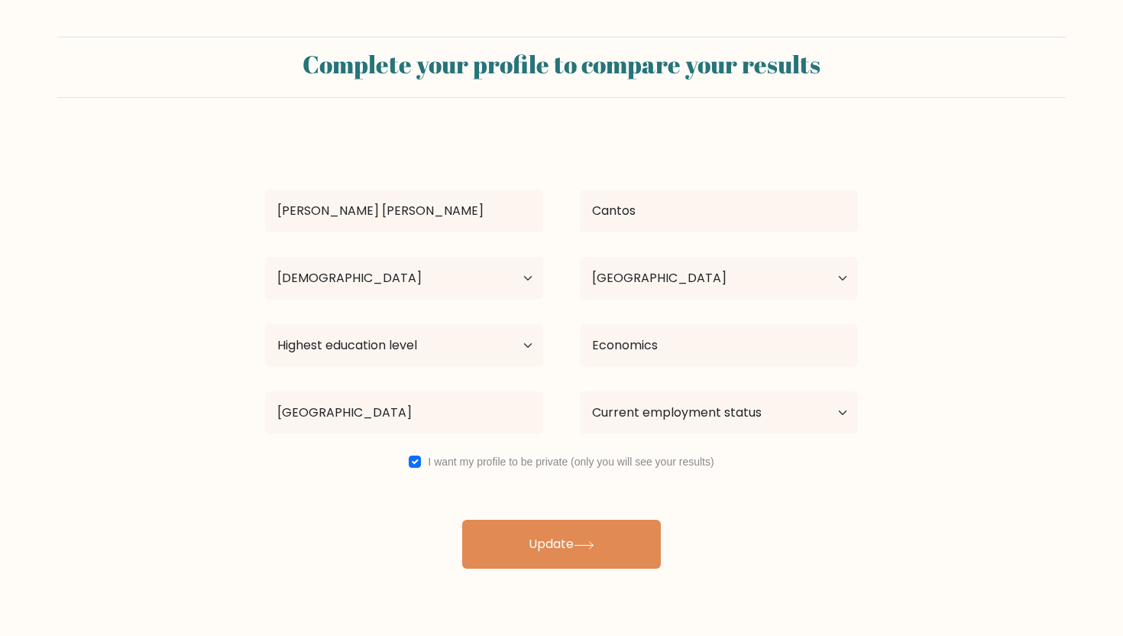
click at [400, 367] on div "Highest education level No schooling Primary Lower Secondary Upper Secondary Oc…" at bounding box center [404, 345] width 315 height 55
click at [399, 358] on select "Highest education level No schooling Primary Lower Secondary Upper Secondary Oc…" at bounding box center [404, 345] width 278 height 43
select select "upper_secondary"
click at [265, 324] on select "Highest education level No schooling Primary Lower Secondary Upper Secondary Oc…" at bounding box center [404, 345] width 278 height 43
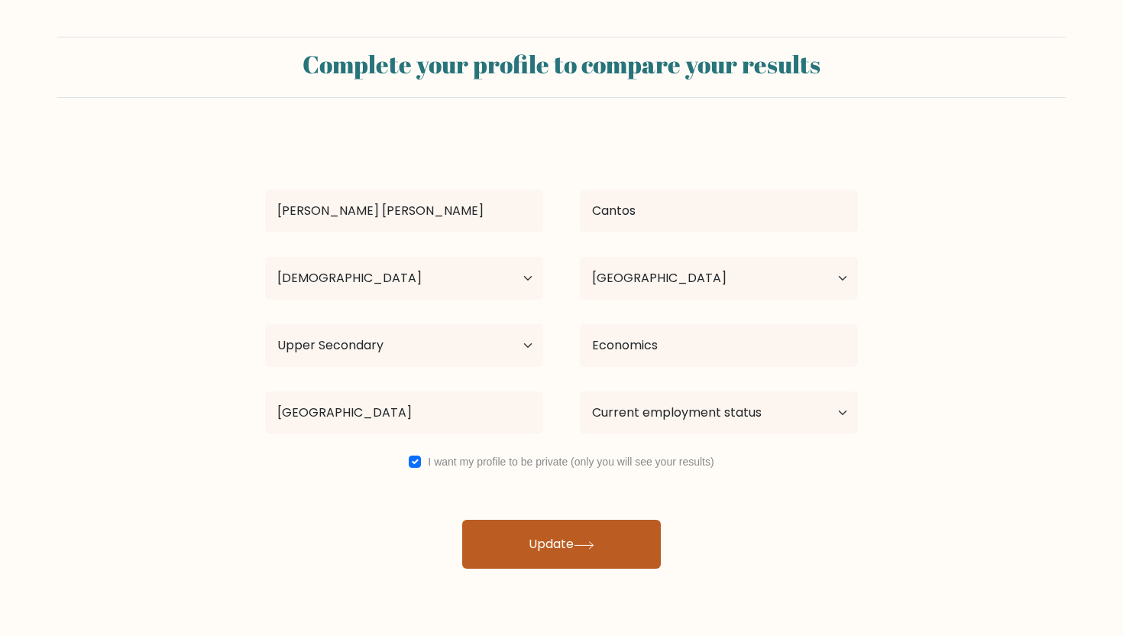
click at [478, 525] on button "Update" at bounding box center [561, 544] width 199 height 49
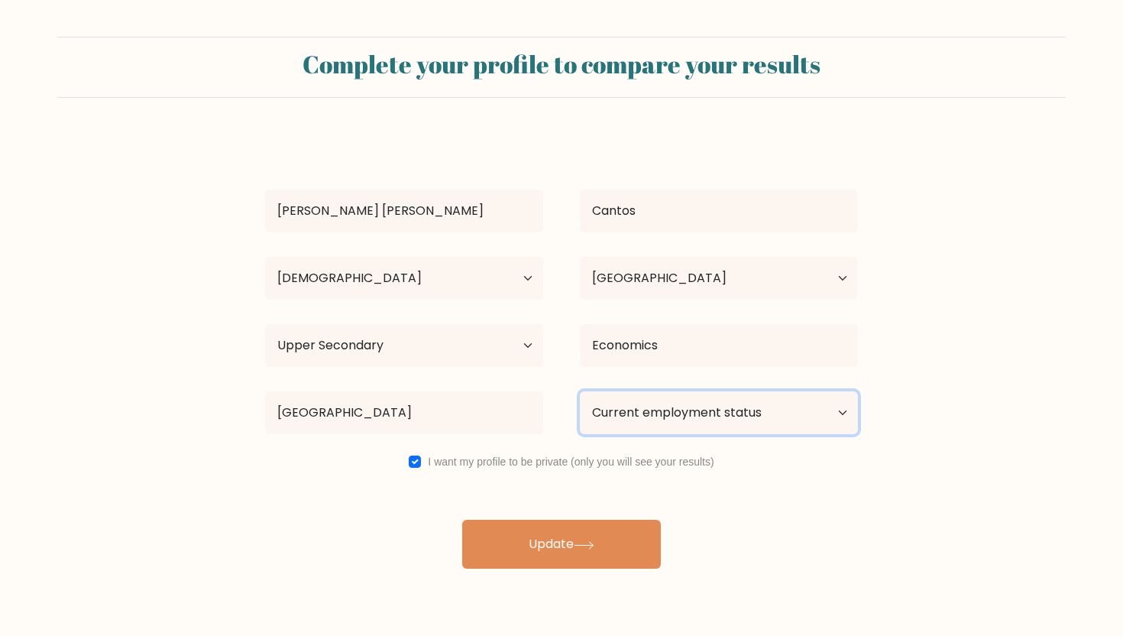
click at [715, 397] on select "Current employment status Employed Student Retired Other / prefer not to answer" at bounding box center [719, 412] width 278 height 43
select select "other"
click at [580, 391] on select "Current employment status Employed Student Retired Other / prefer not to answer" at bounding box center [719, 412] width 278 height 43
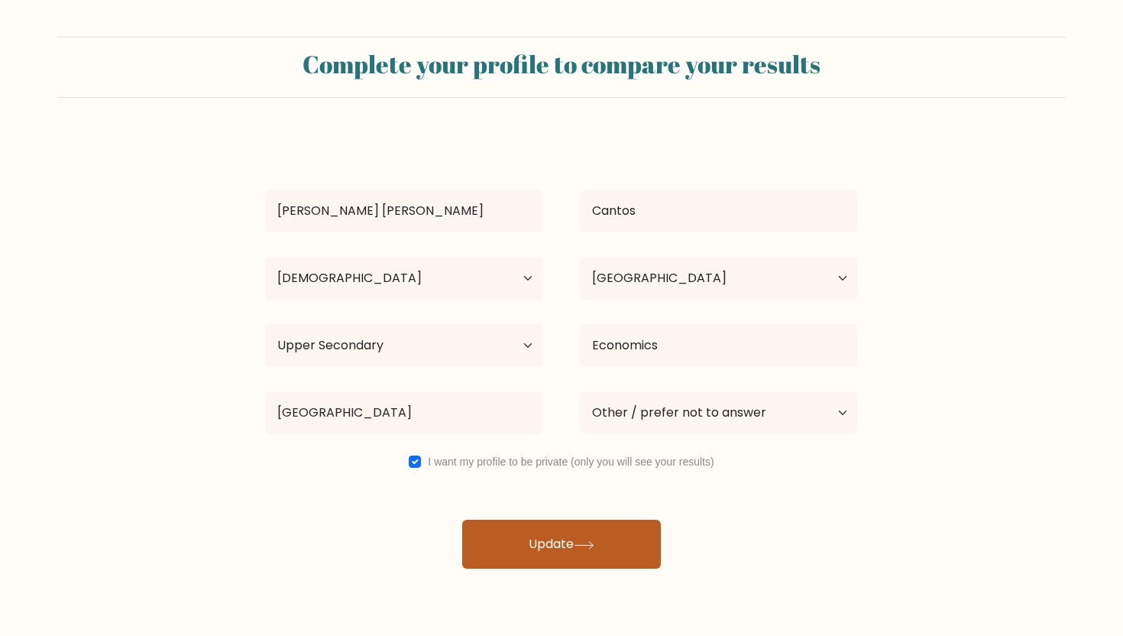
click at [634, 532] on button "Update" at bounding box center [561, 544] width 199 height 49
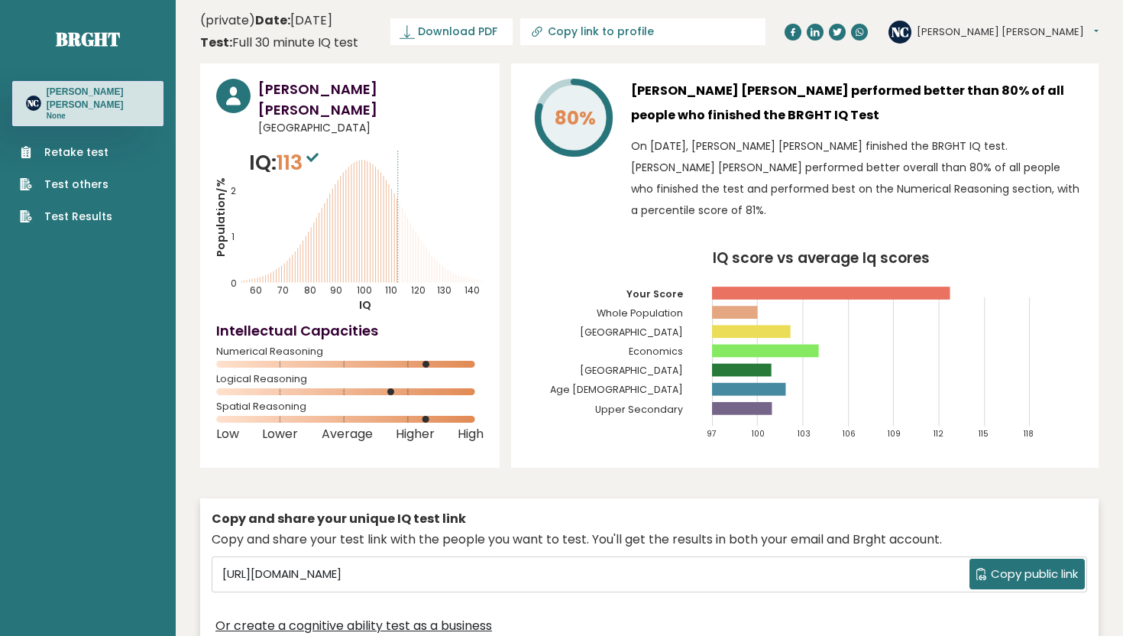
click at [313, 146] on sup at bounding box center [313, 156] width 20 height 21
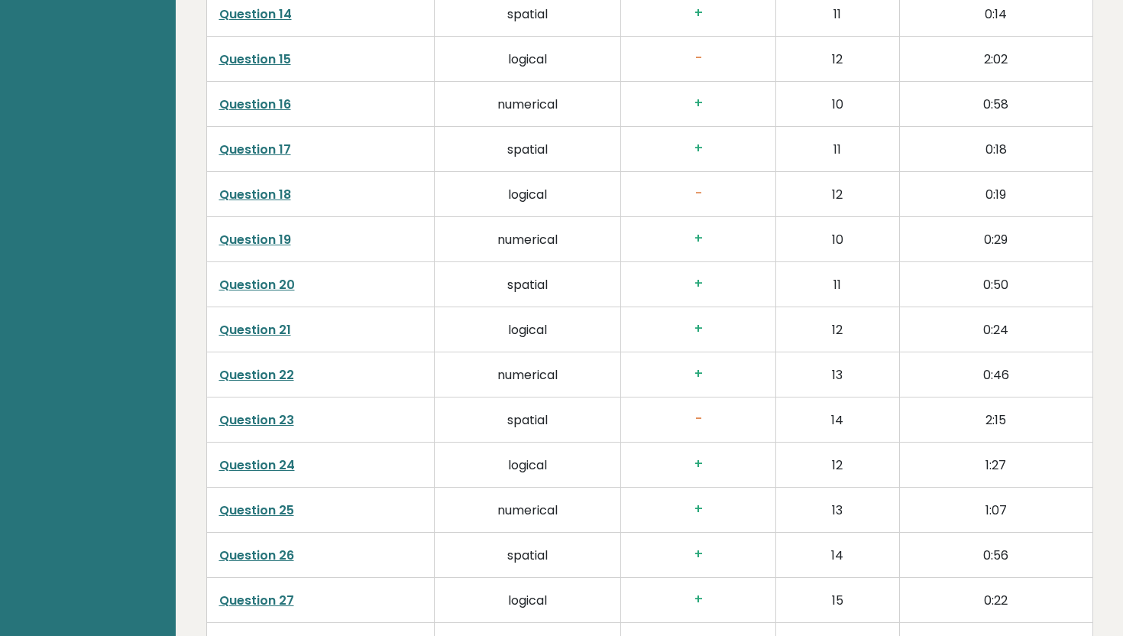
scroll to position [3873, 0]
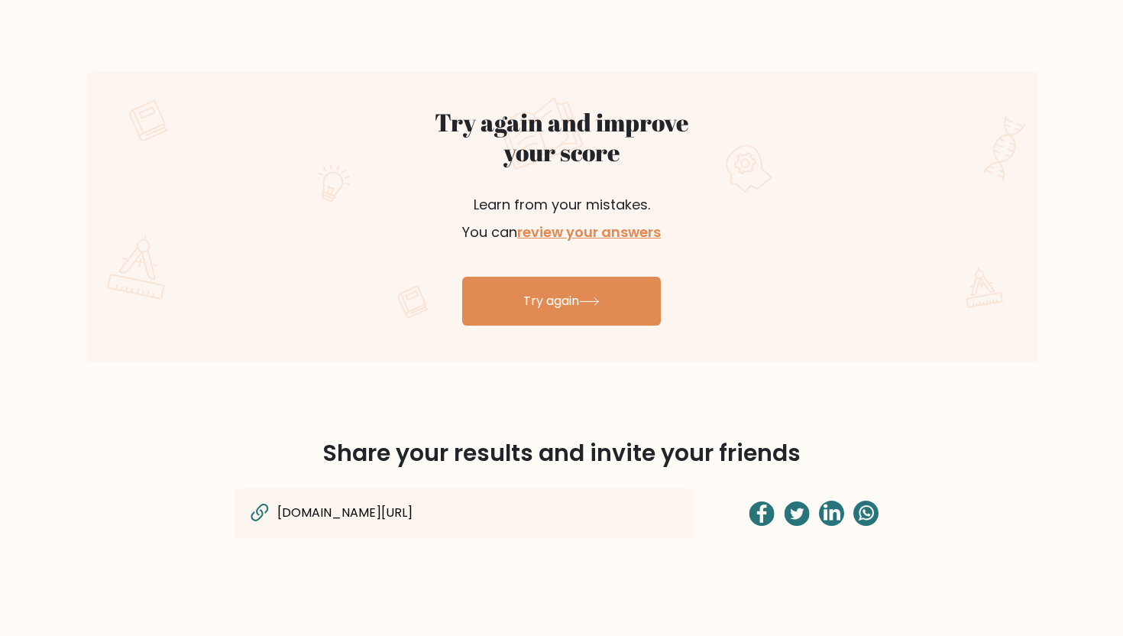
scroll to position [809, 0]
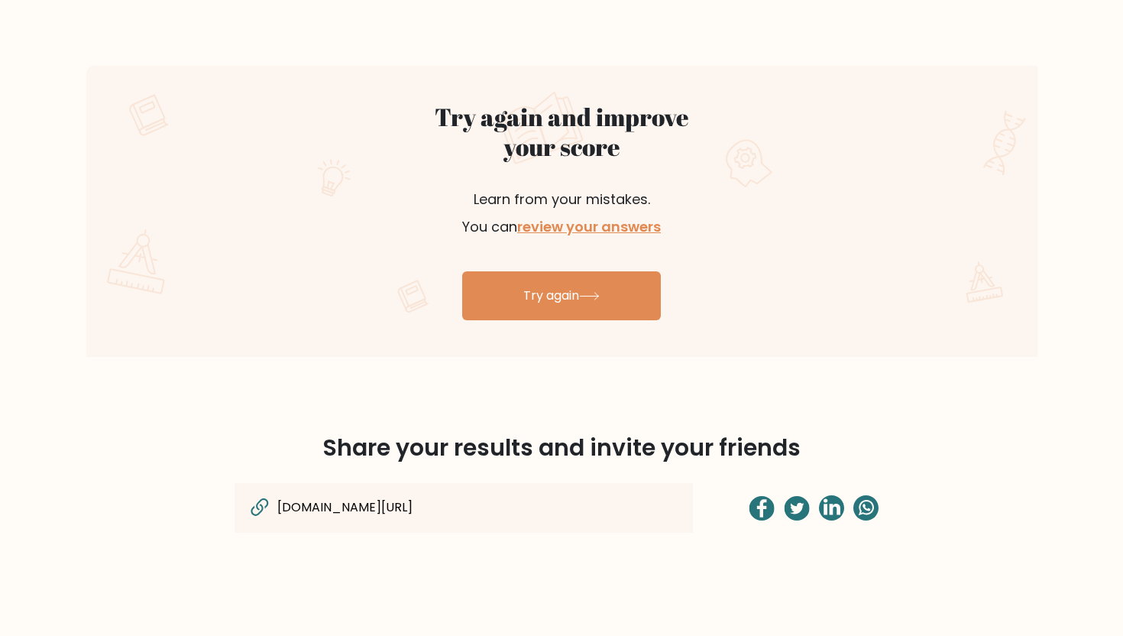
click at [251, 515] on icon at bounding box center [260, 507] width 26 height 25
click at [254, 514] on icon at bounding box center [257, 510] width 12 height 12
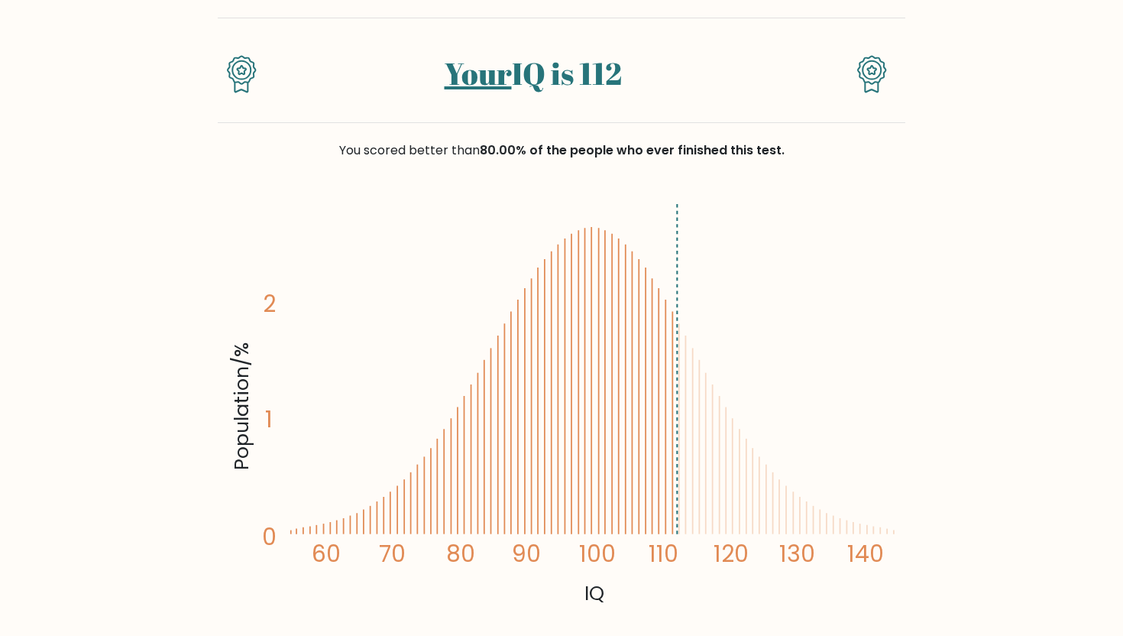
scroll to position [102, 0]
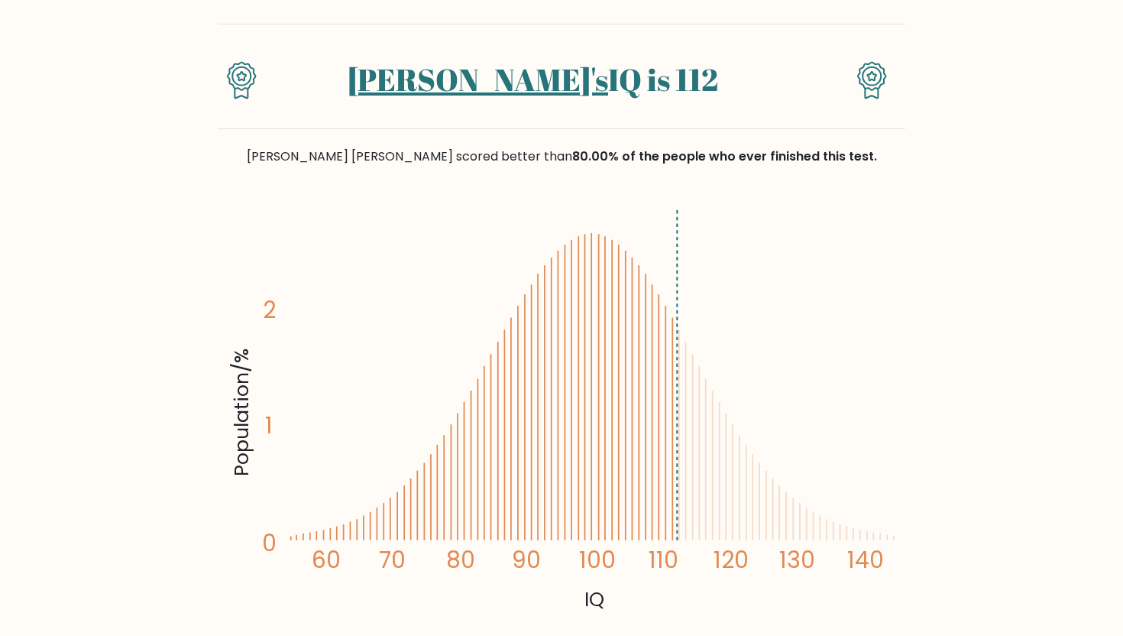
scroll to position [103, 0]
